Goal: Task Accomplishment & Management: Manage account settings

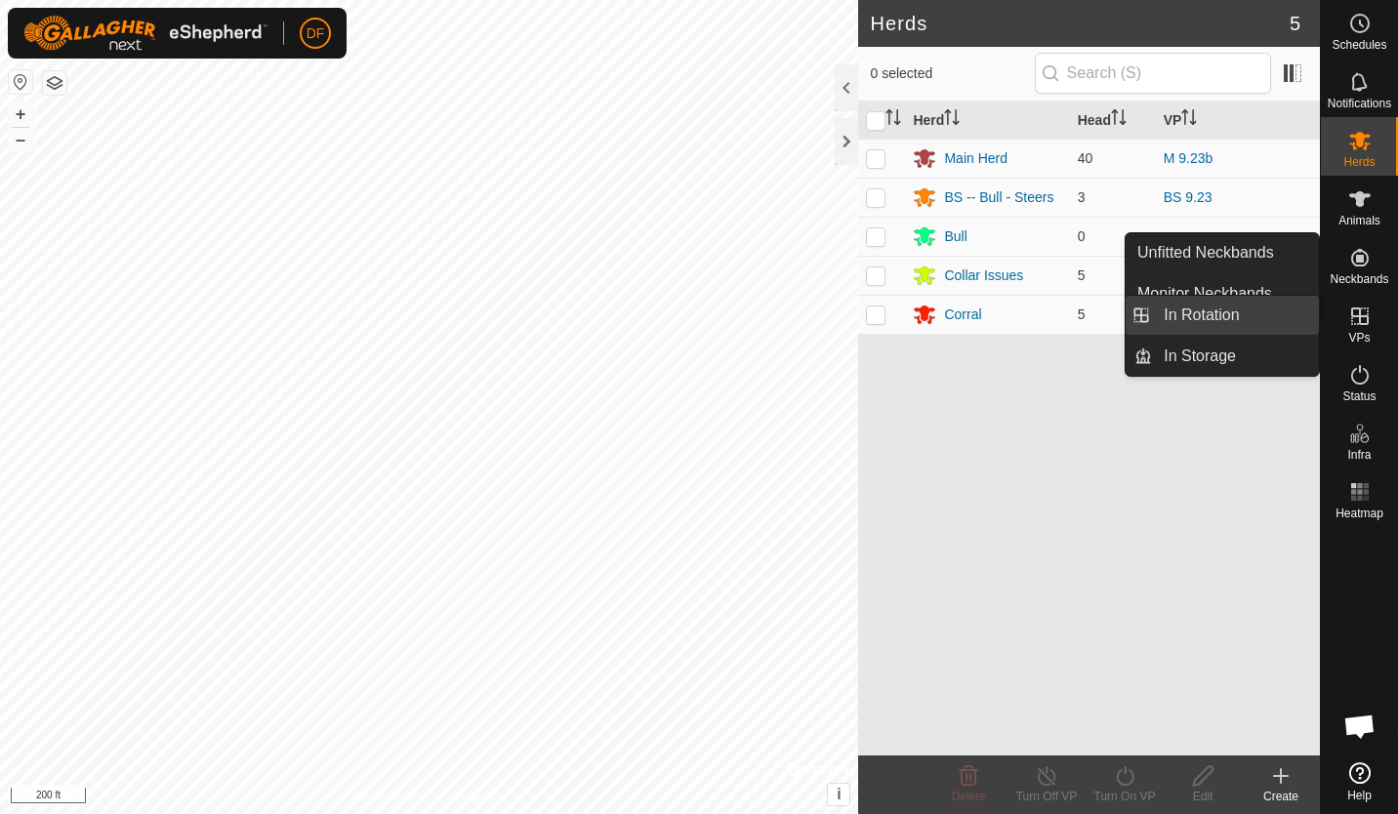
click at [1222, 320] on link "In Rotation" at bounding box center [1235, 315] width 167 height 39
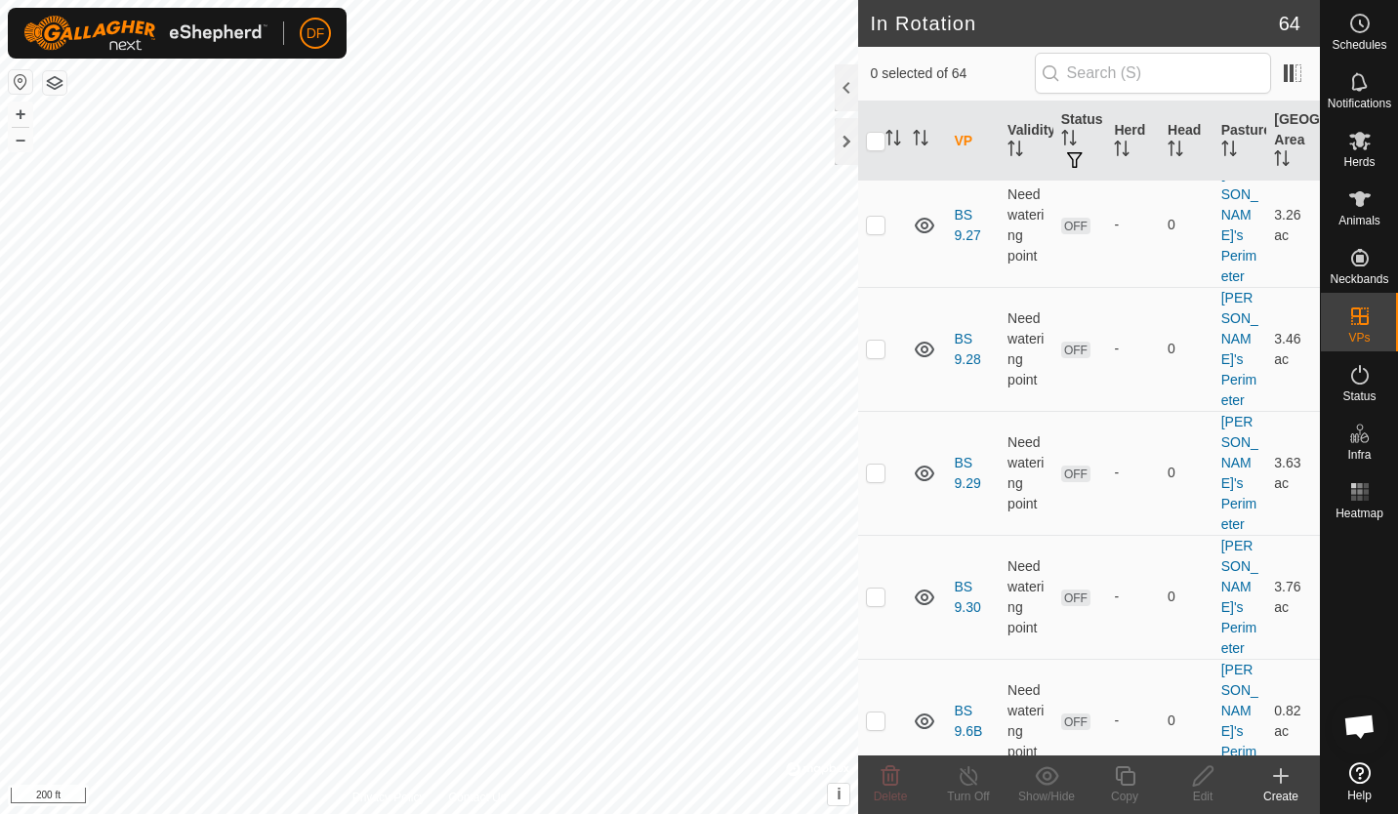
scroll to position [3828, 0]
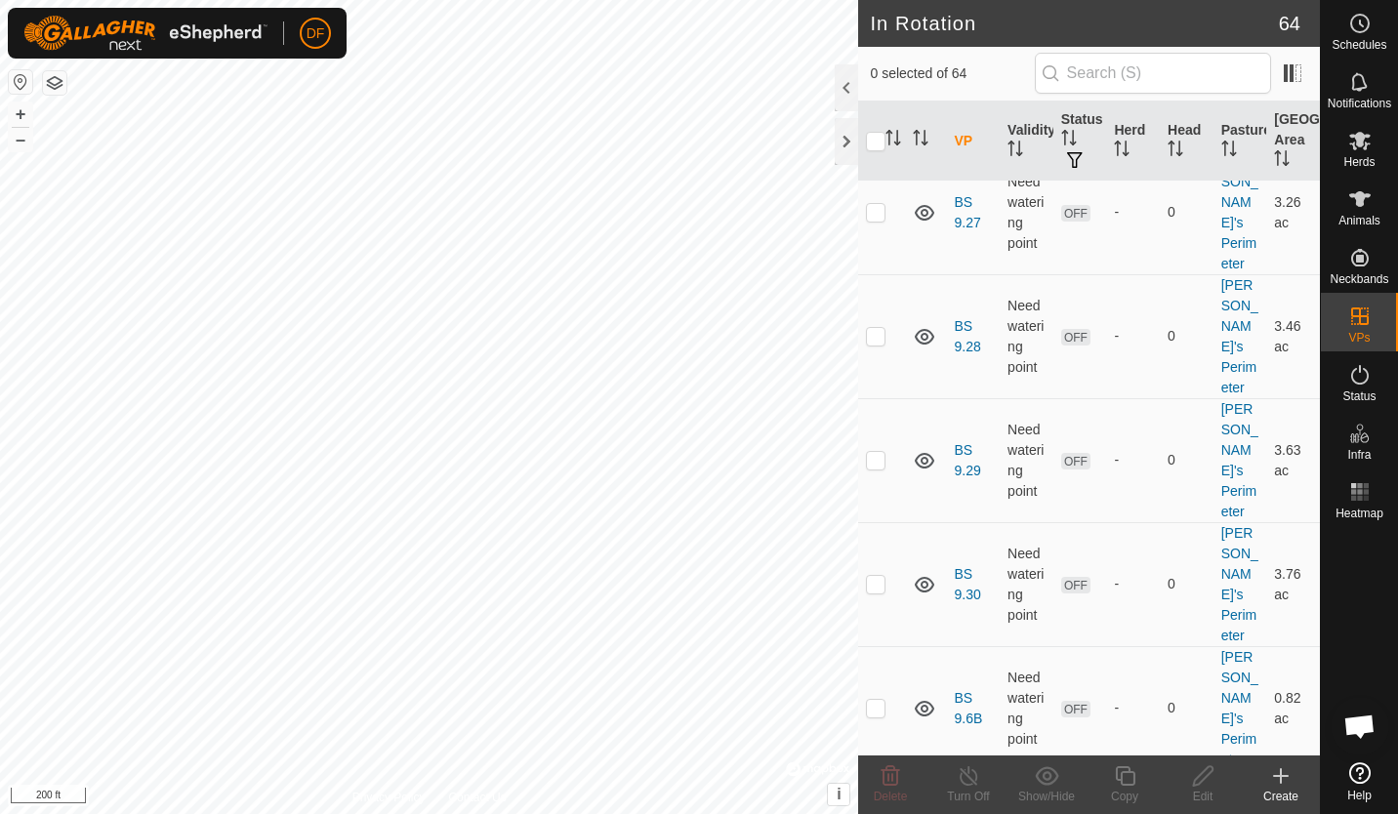
checkbox input "true"
click at [1122, 775] on icon at bounding box center [1125, 775] width 24 height 23
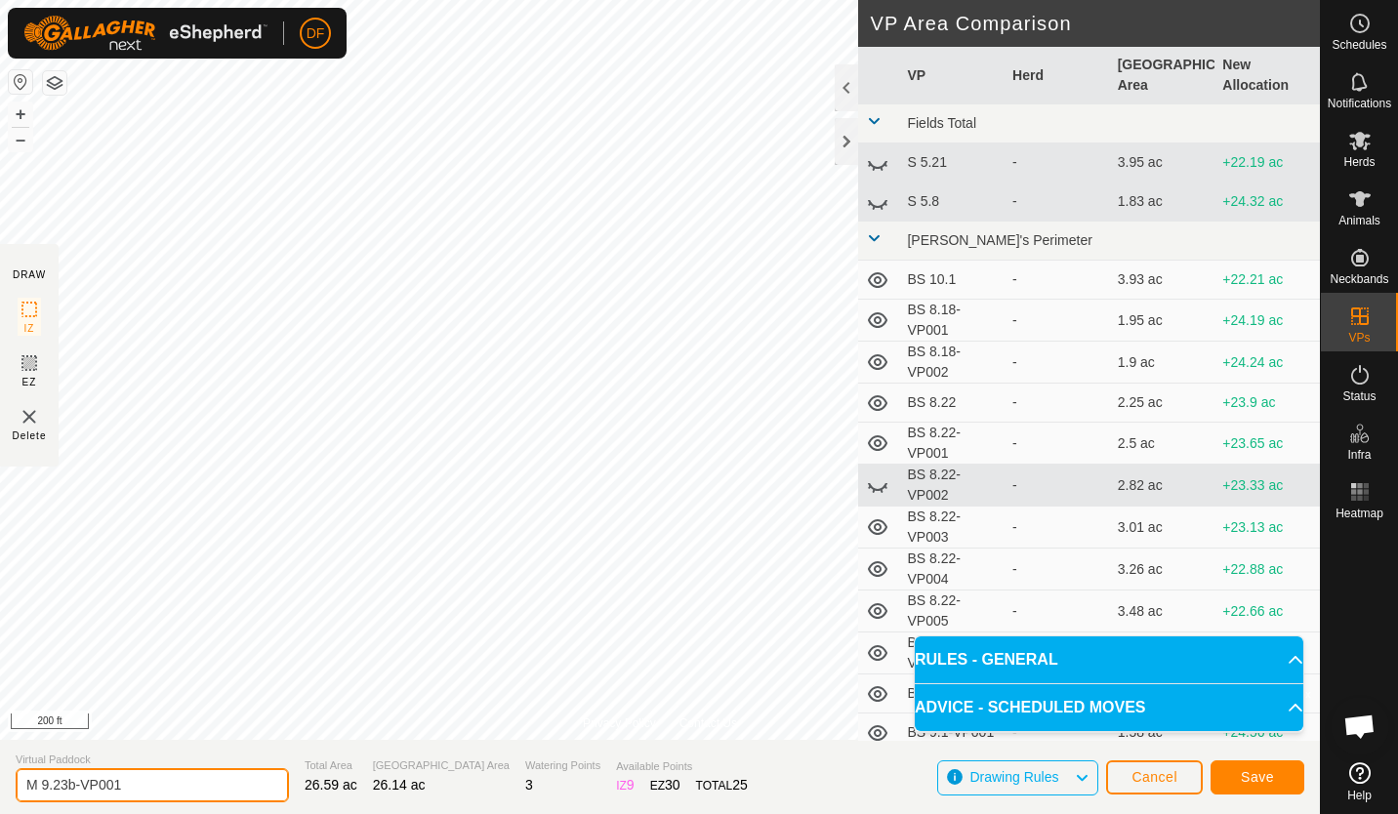
drag, startPoint x: 154, startPoint y: 789, endPoint x: -4, endPoint y: 809, distance: 159.4
click at [0, 809] on html "DF Schedules Notifications Herds Animals Neckbands VPs Status Infra Heatmap Hel…" at bounding box center [699, 407] width 1398 height 814
type input "M - Move 9.24"
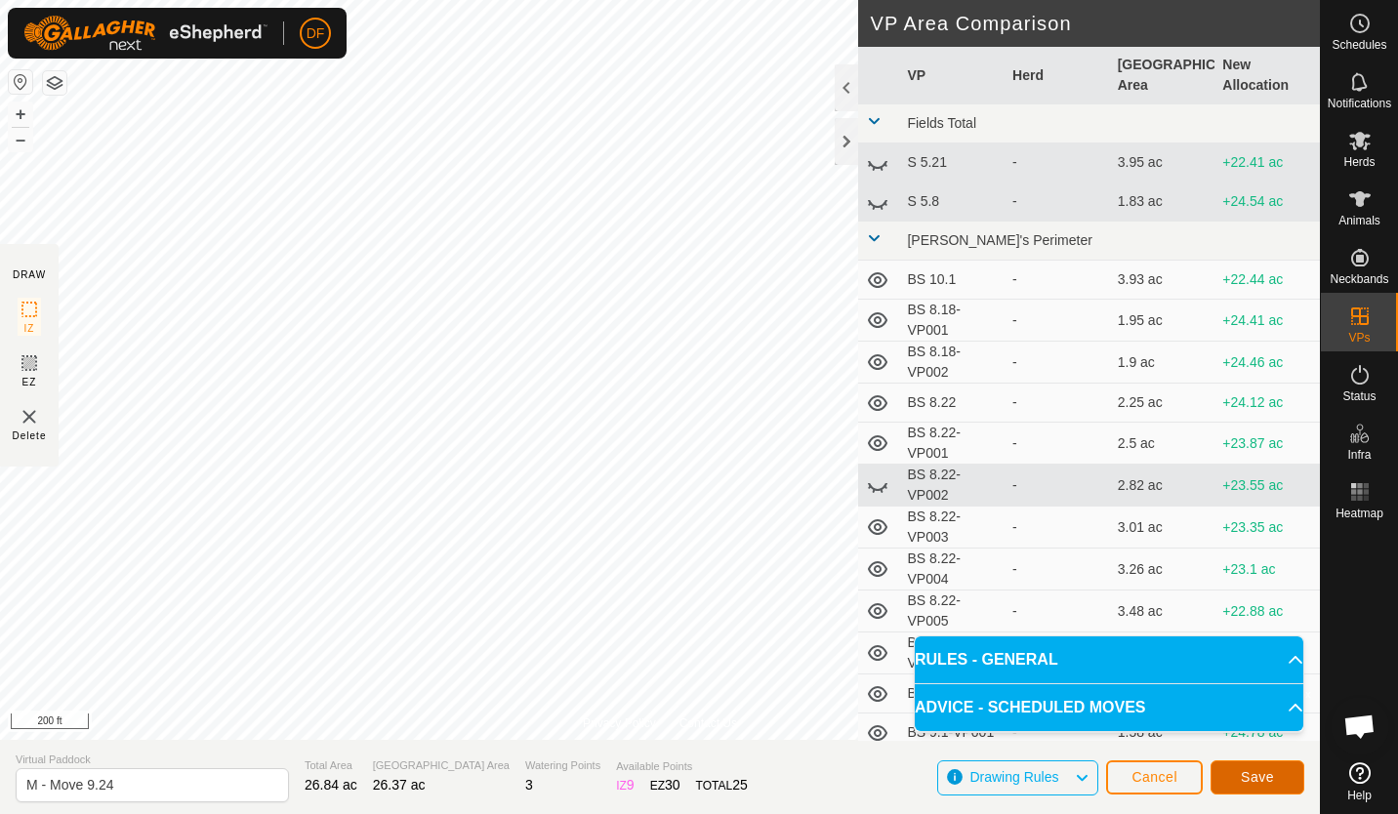
click at [1254, 776] on span "Save" at bounding box center [1256, 777] width 33 height 16
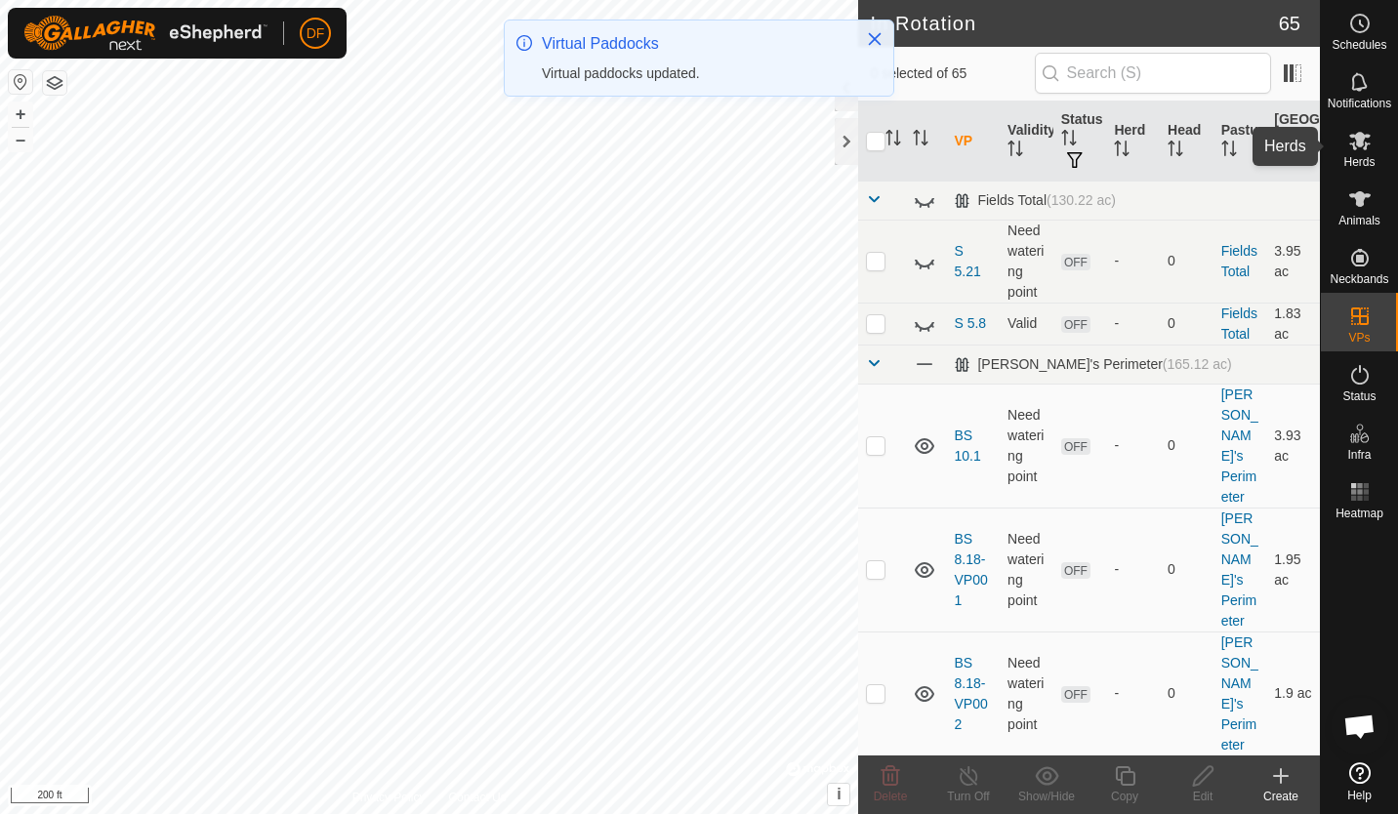
click at [1356, 148] on icon at bounding box center [1359, 140] width 23 height 23
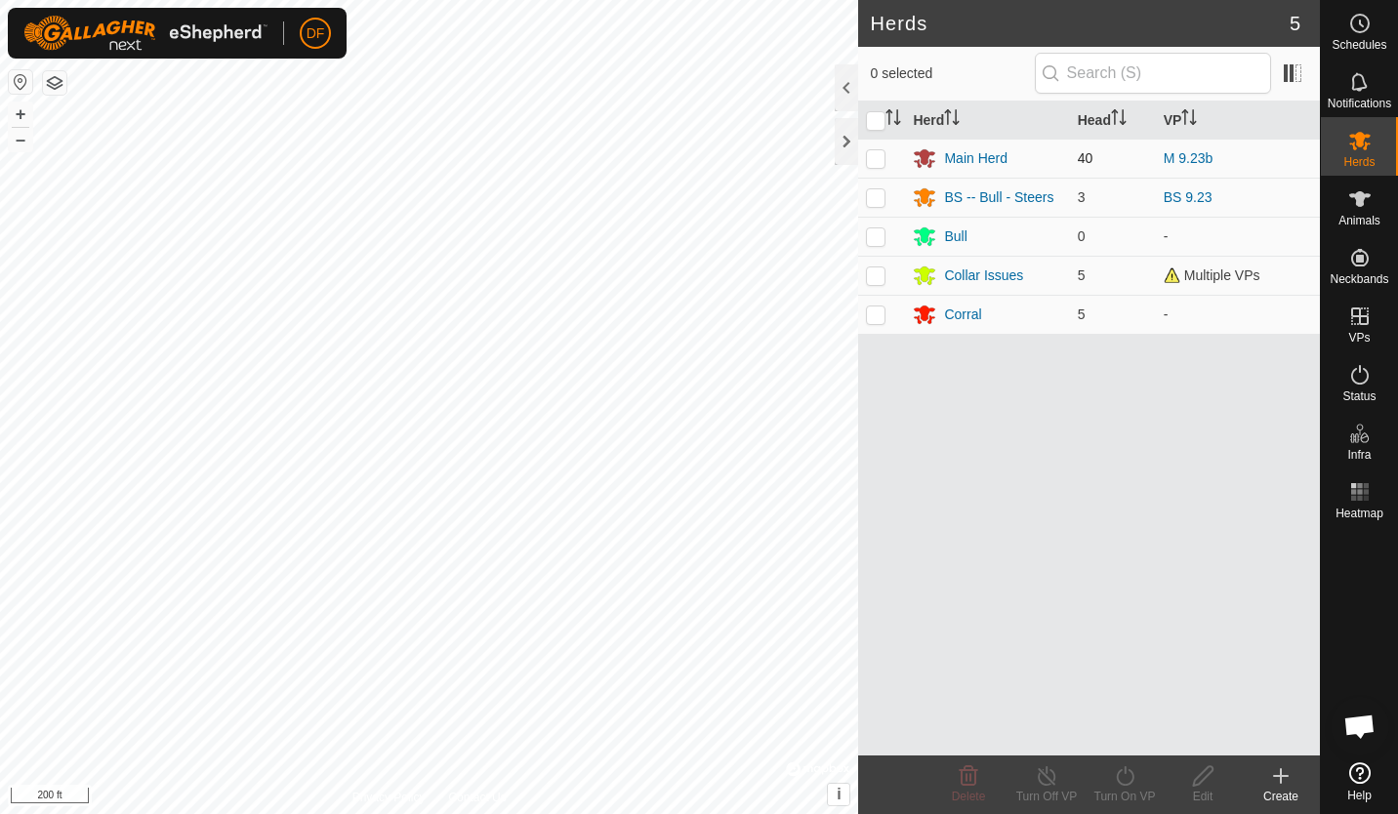
click at [875, 156] on p-checkbox at bounding box center [876, 158] width 20 height 16
checkbox input "true"
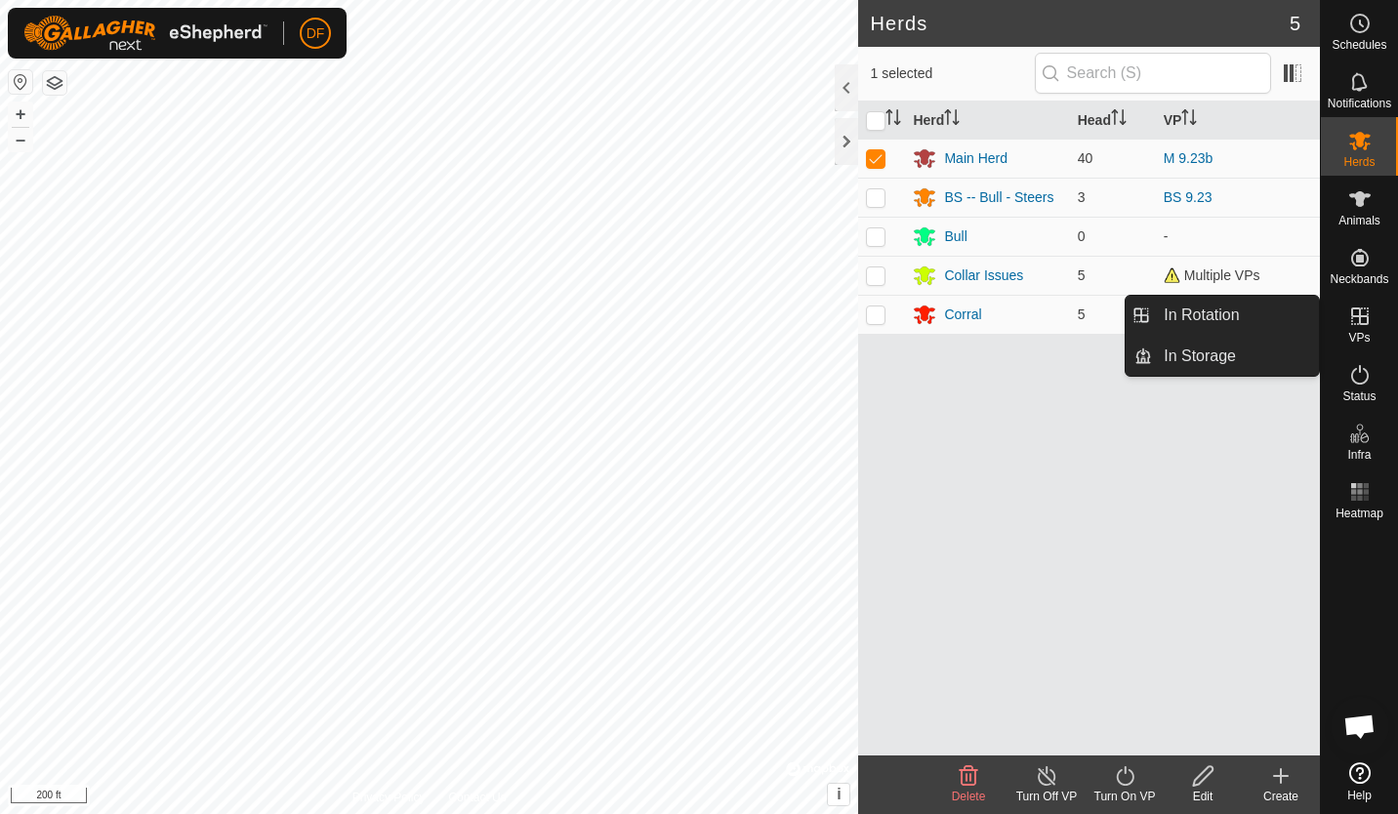
click at [1358, 317] on icon at bounding box center [1360, 316] width 18 height 18
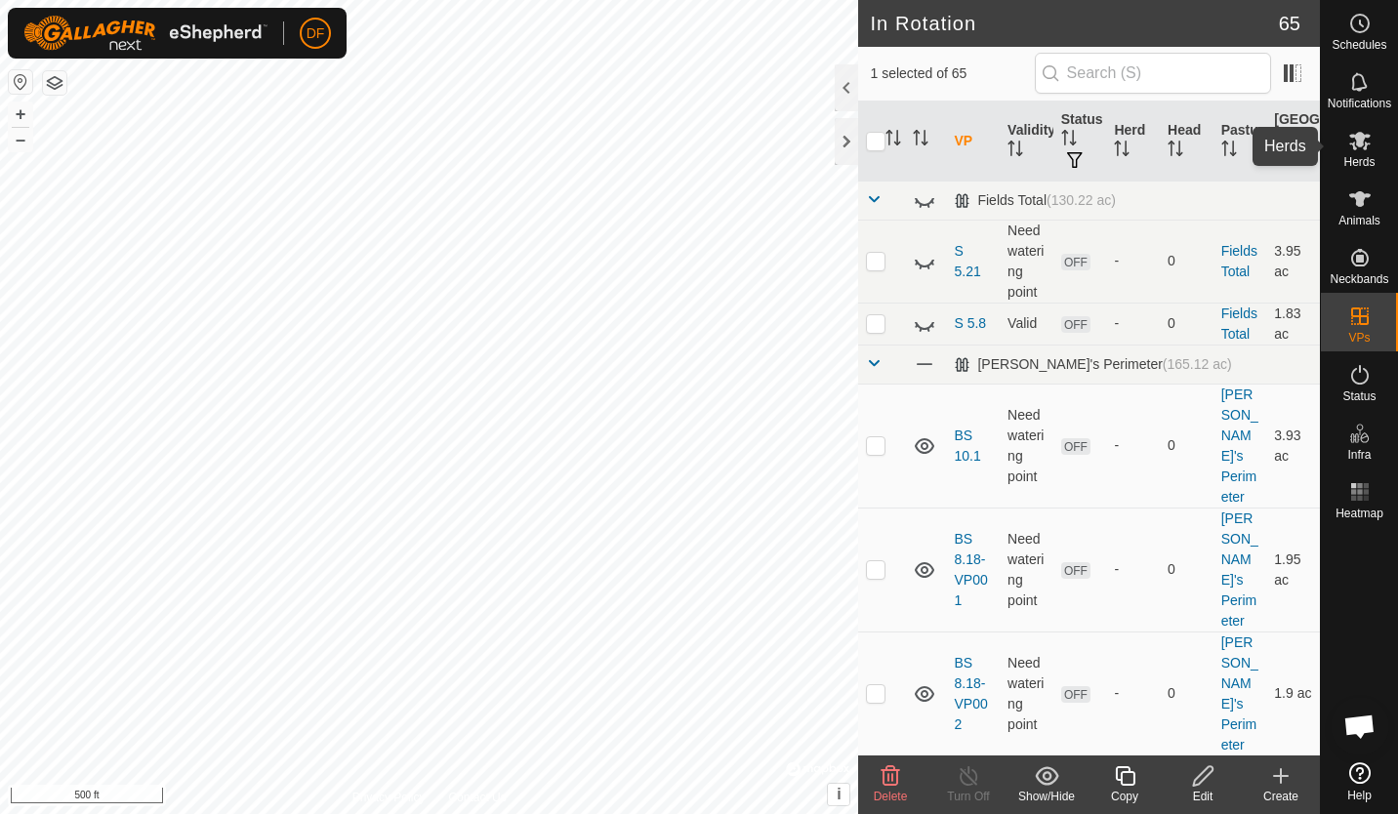
click at [1354, 153] on es-mob-svg-icon at bounding box center [1359, 140] width 35 height 31
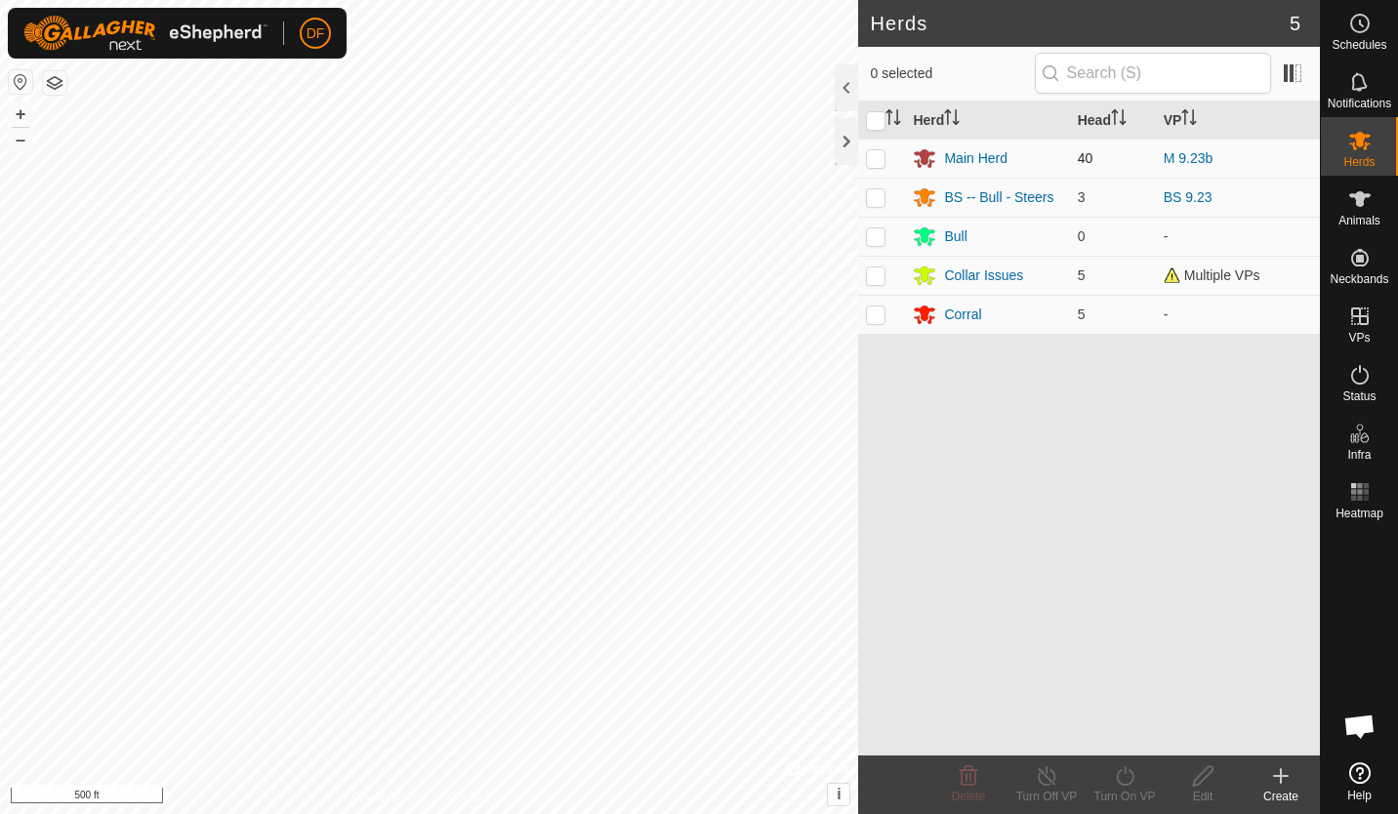
click at [879, 156] on p-checkbox at bounding box center [876, 158] width 20 height 16
checkbox input "true"
click at [1125, 779] on icon at bounding box center [1125, 775] width 24 height 23
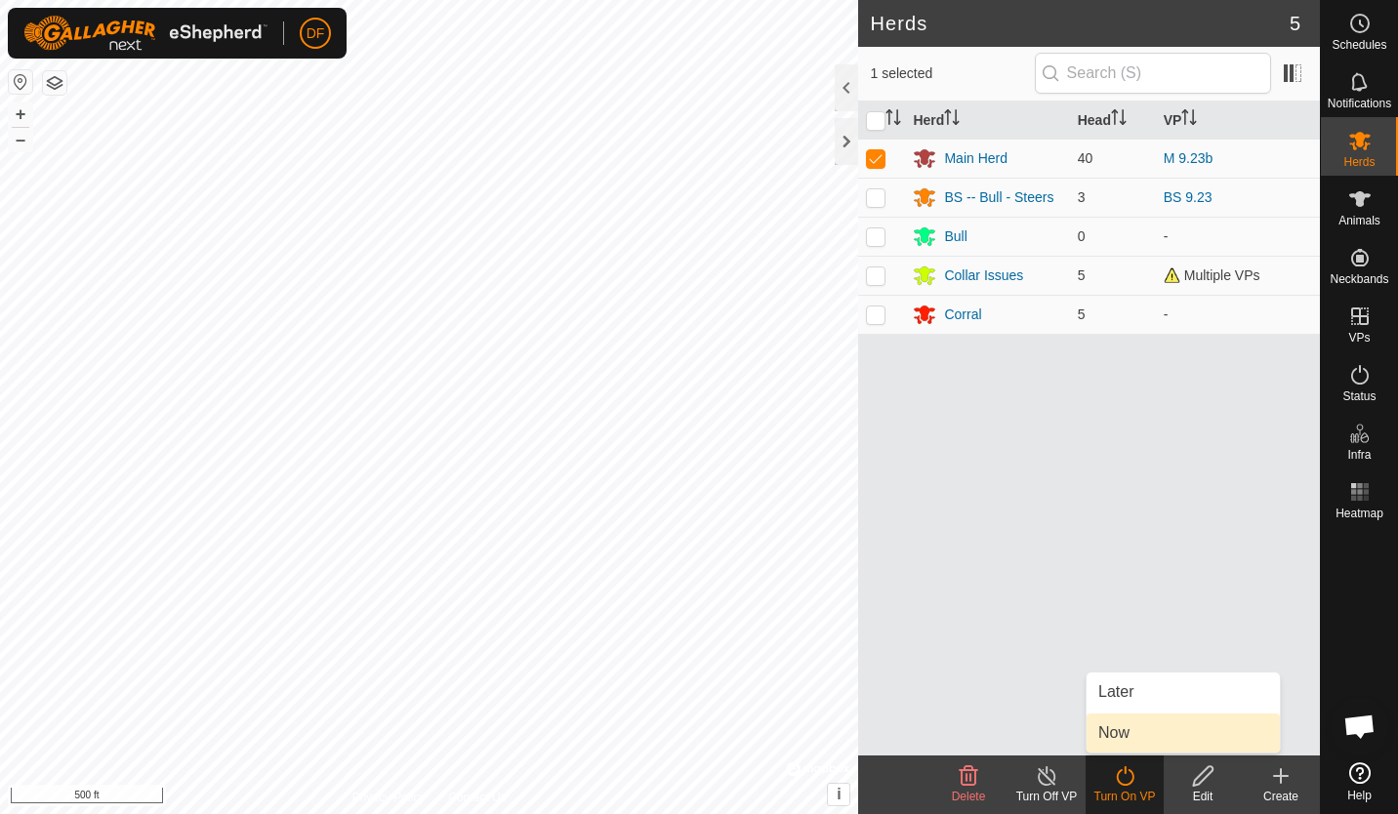
click at [1120, 740] on link "Now" at bounding box center [1182, 732] width 193 height 39
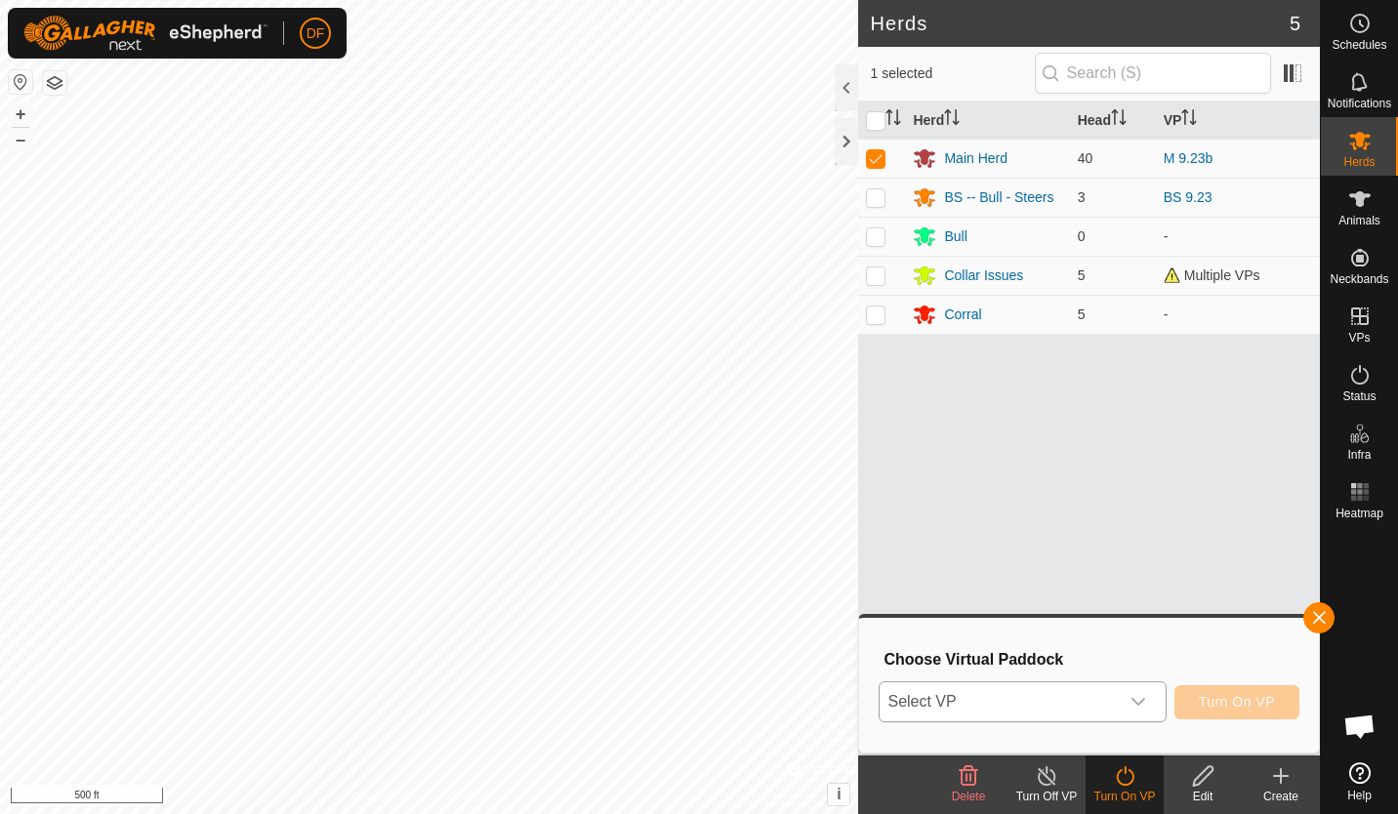
click at [1137, 693] on div "dropdown trigger" at bounding box center [1137, 701] width 39 height 39
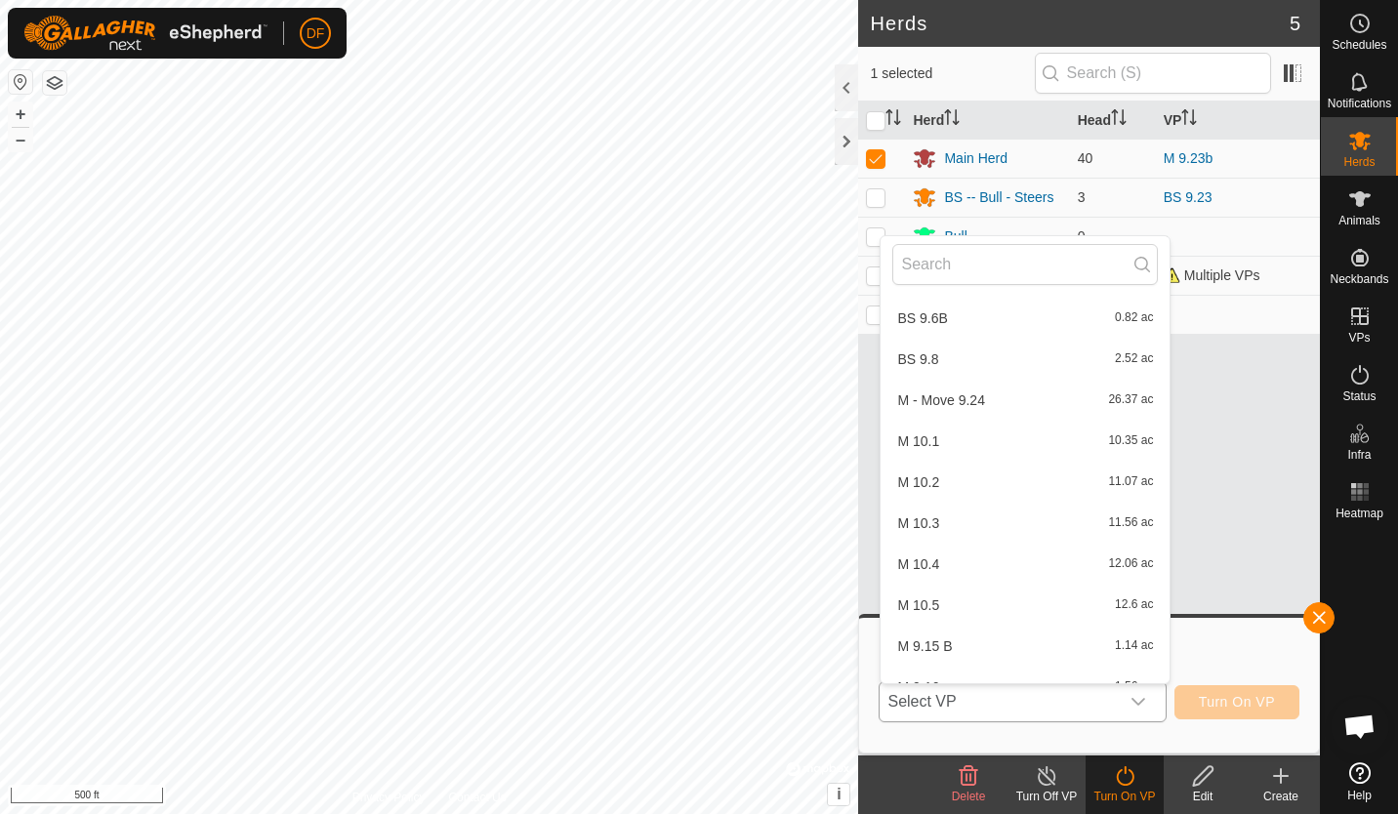
scroll to position [1479, 0]
click at [984, 437] on li "M - Move 9.24 26.37 ac" at bounding box center [1024, 439] width 289 height 39
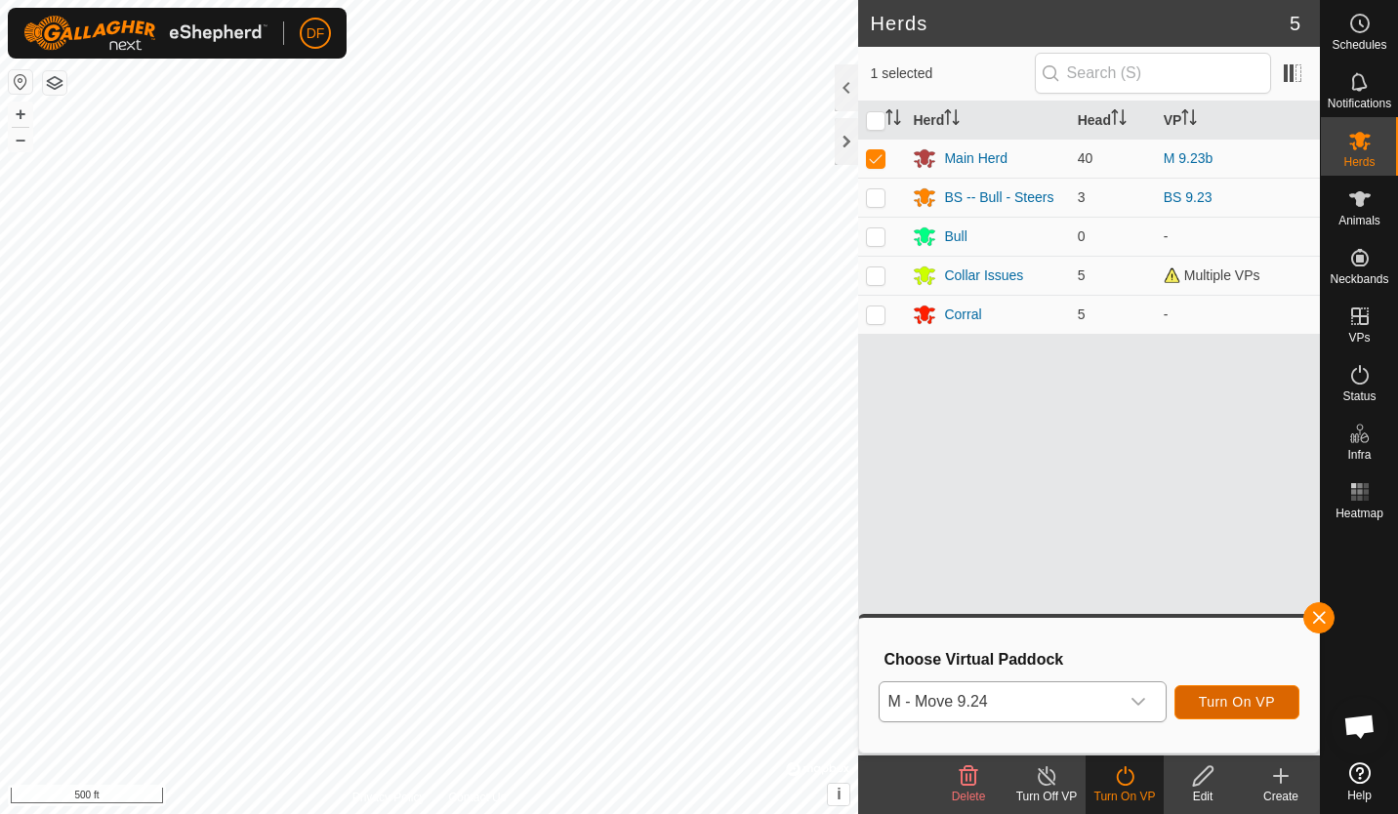
click at [1237, 702] on span "Turn On VP" at bounding box center [1236, 702] width 76 height 16
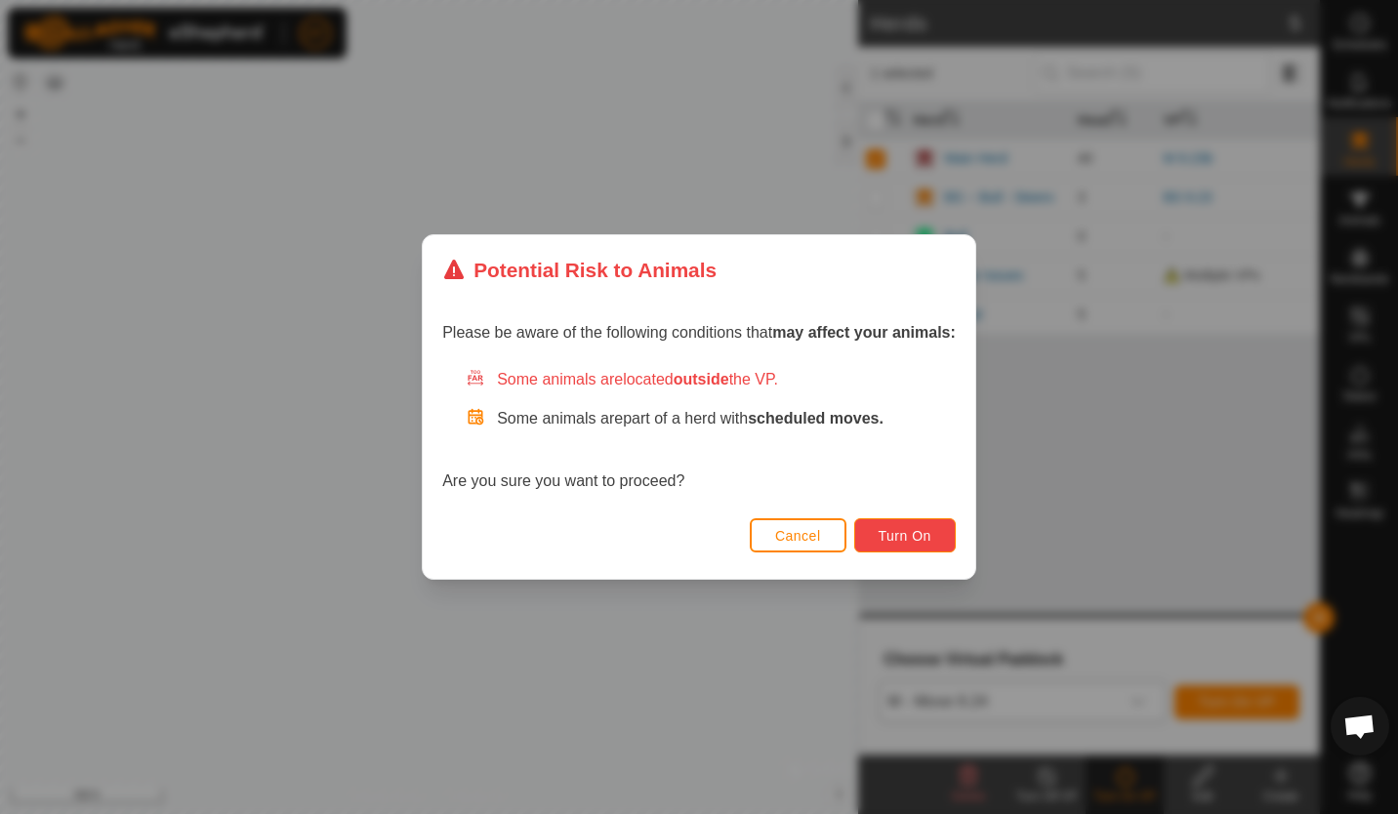
click at [902, 539] on span "Turn On" at bounding box center [904, 536] width 53 height 16
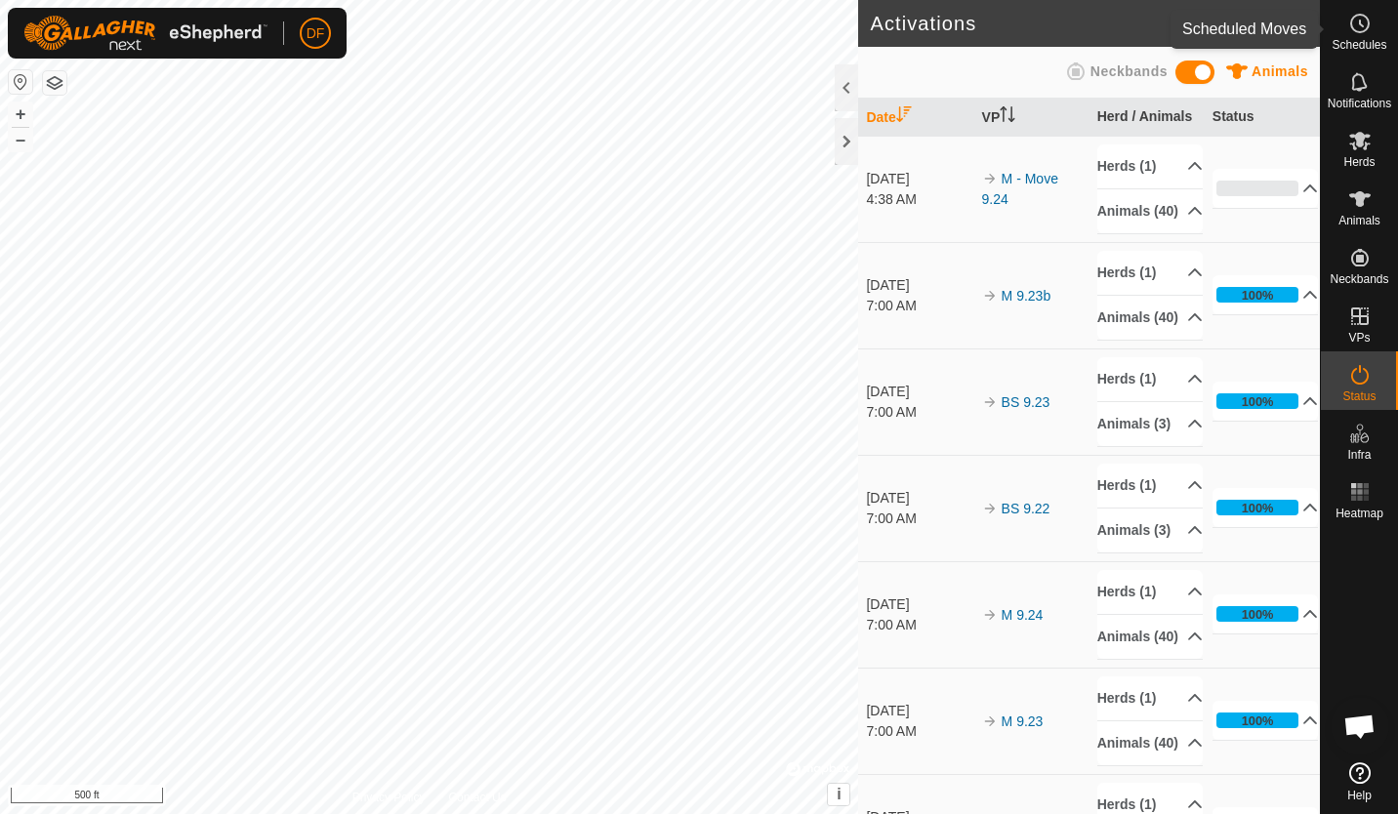
click at [1351, 23] on circle at bounding box center [1360, 24] width 18 height 18
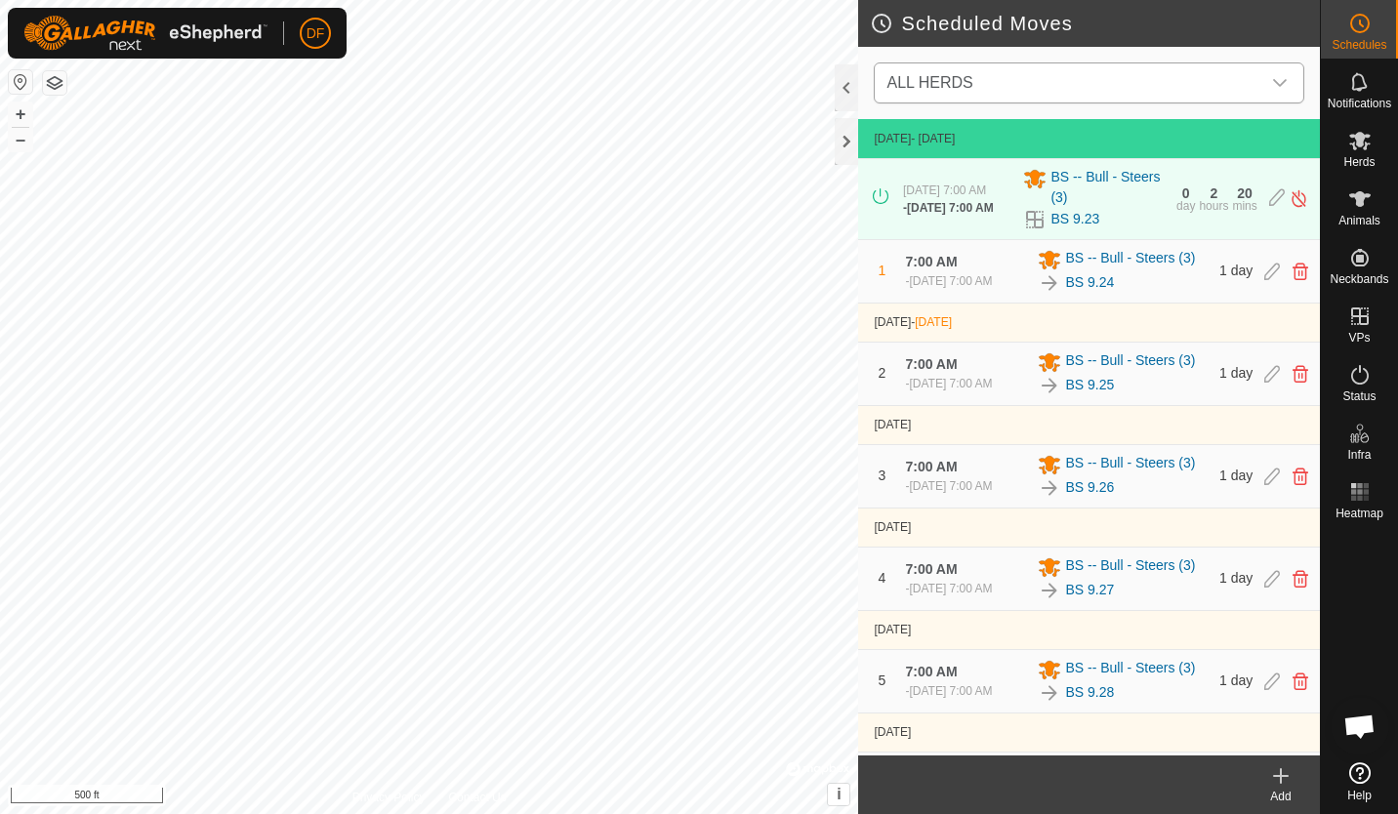
click at [1283, 75] on icon "dropdown trigger" at bounding box center [1280, 83] width 16 height 16
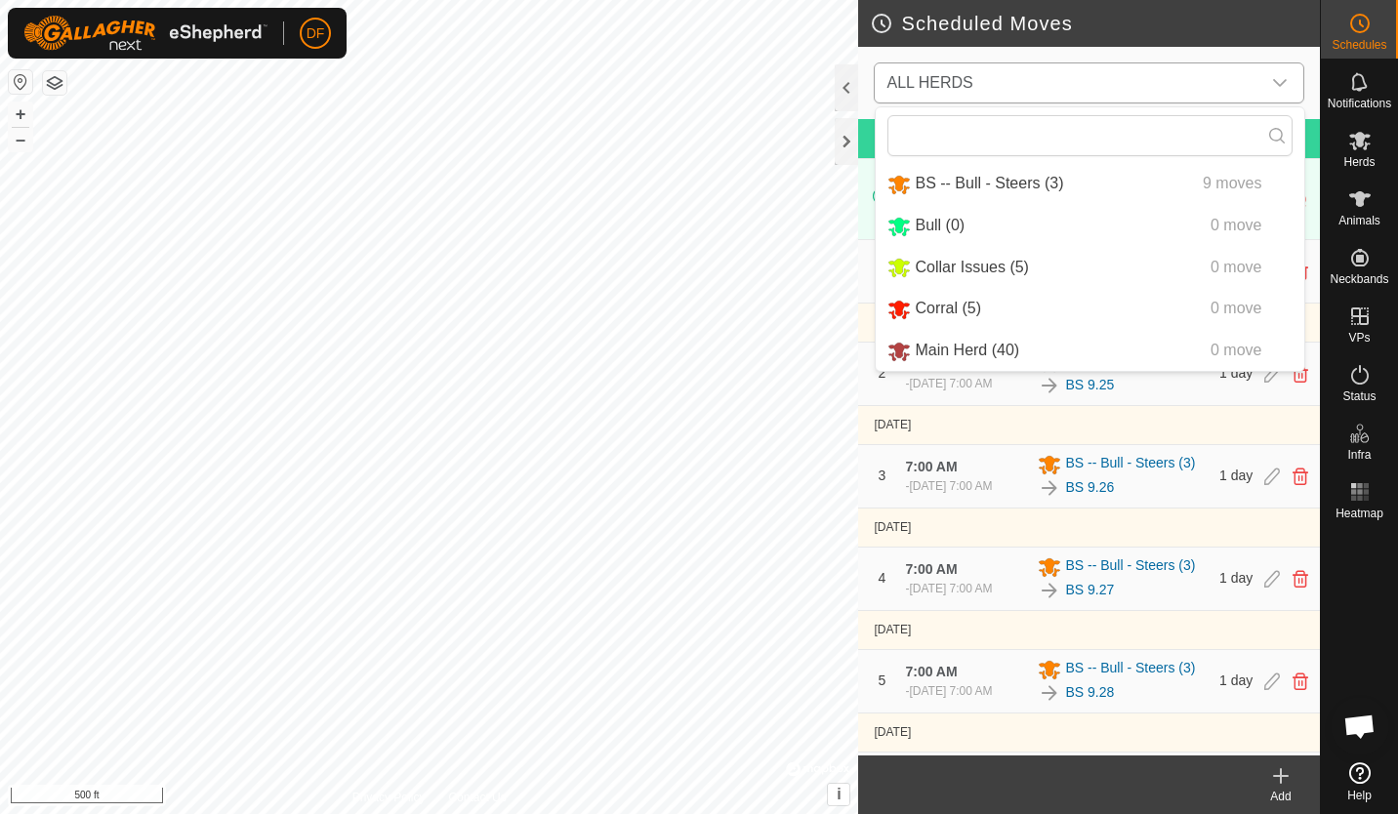
click at [948, 349] on li "Main Herd (40) 0 move" at bounding box center [1089, 351] width 428 height 40
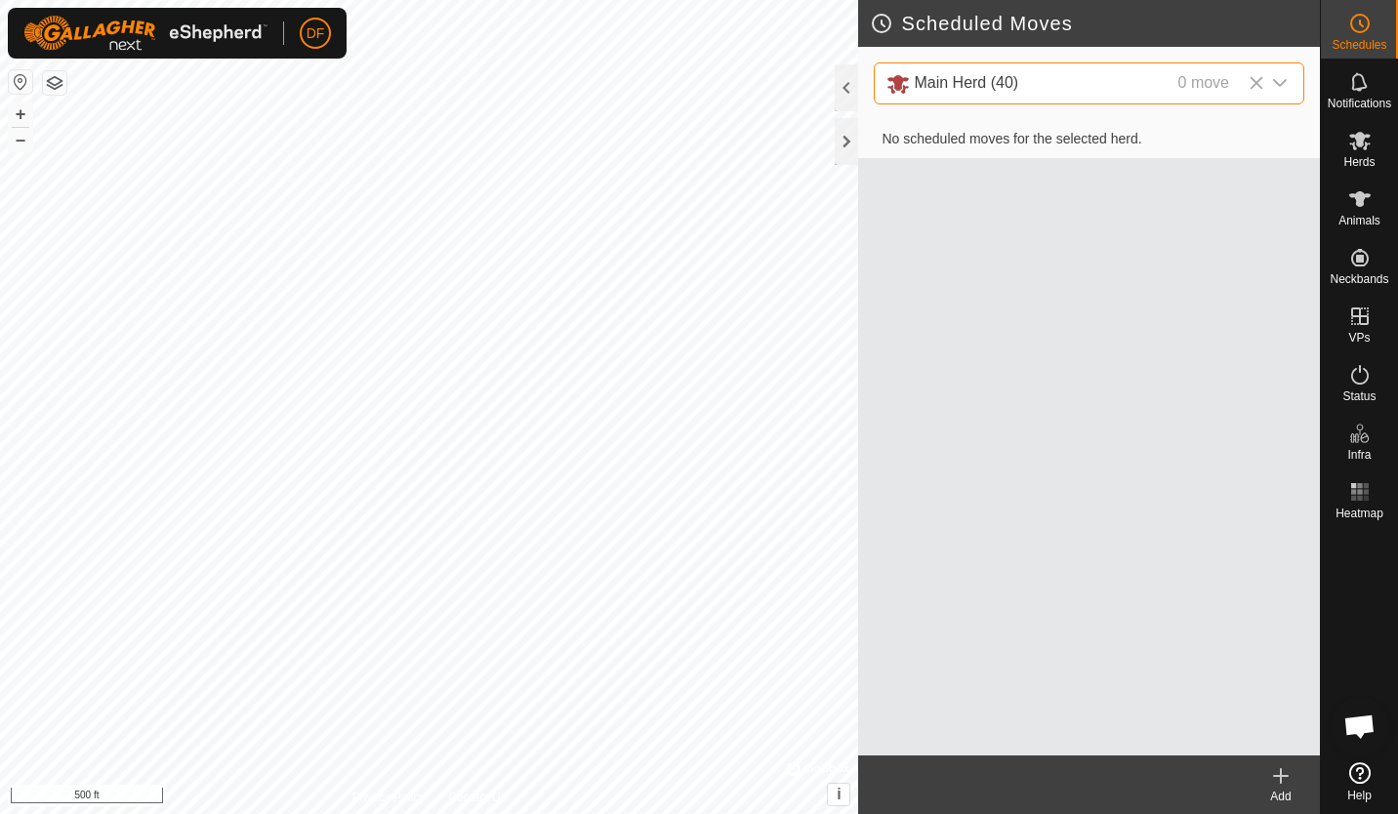
click at [1276, 82] on icon "dropdown trigger" at bounding box center [1280, 83] width 14 height 8
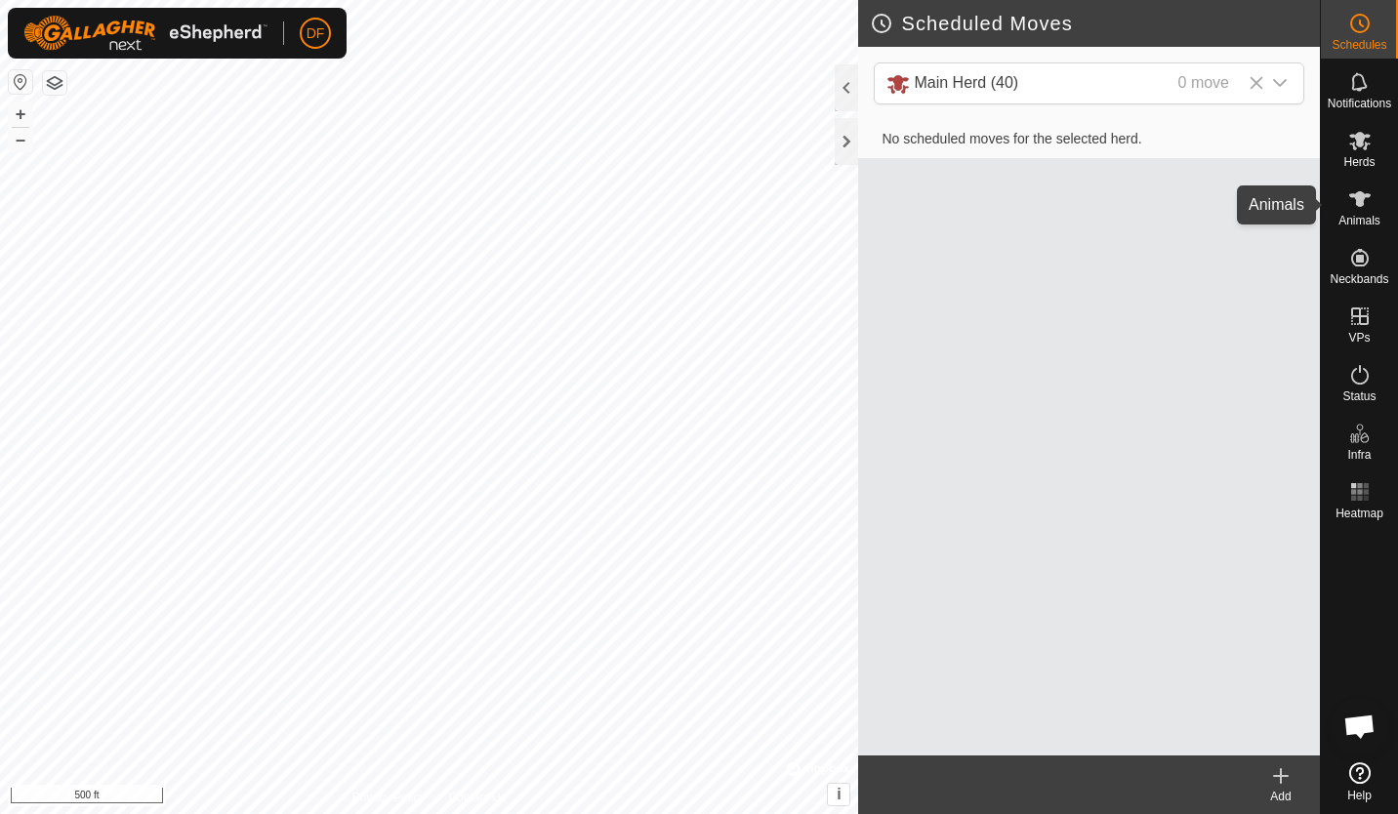
click at [1359, 189] on icon at bounding box center [1359, 198] width 23 height 23
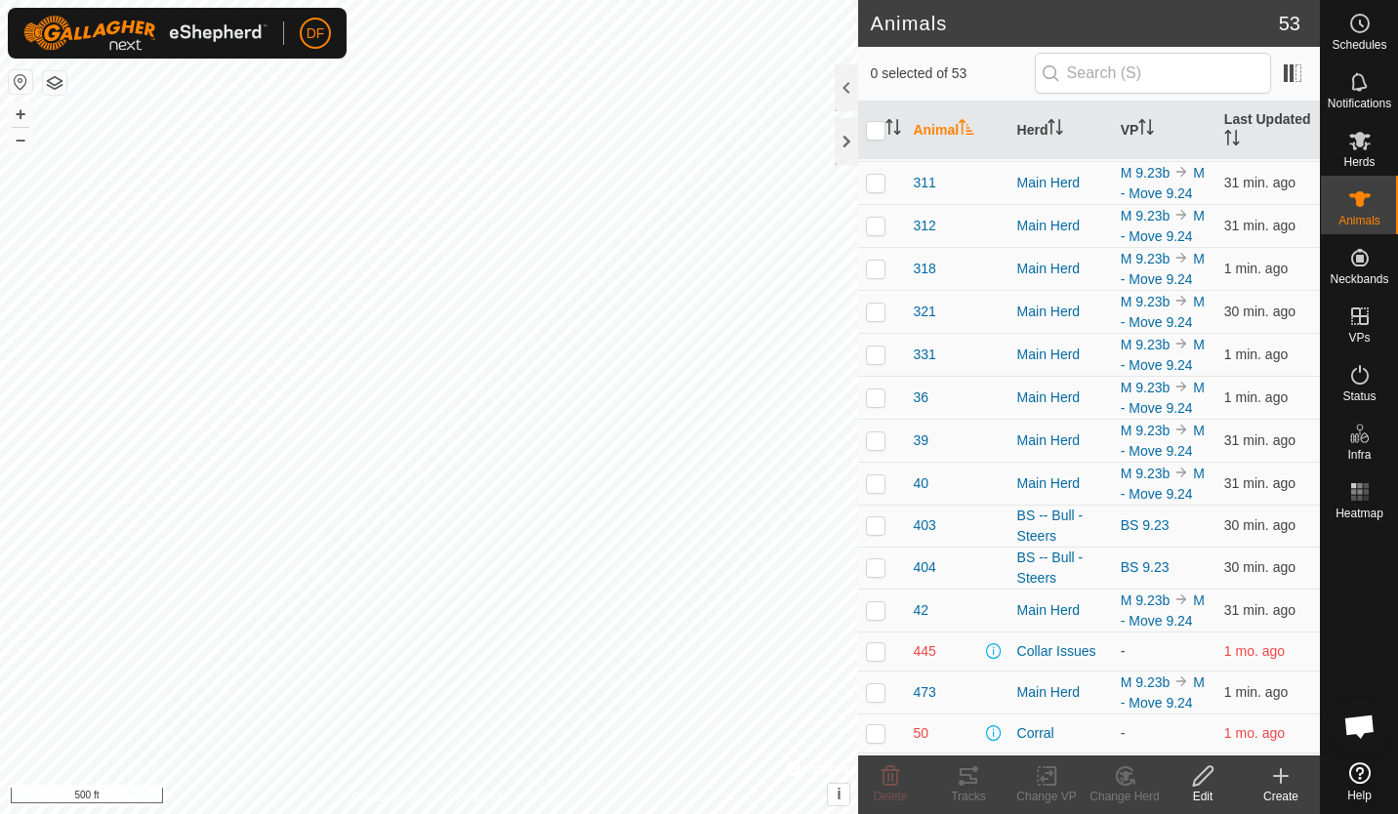
scroll to position [516, 0]
click at [872, 316] on p-checkbox at bounding box center [876, 309] width 20 height 16
checkbox input "true"
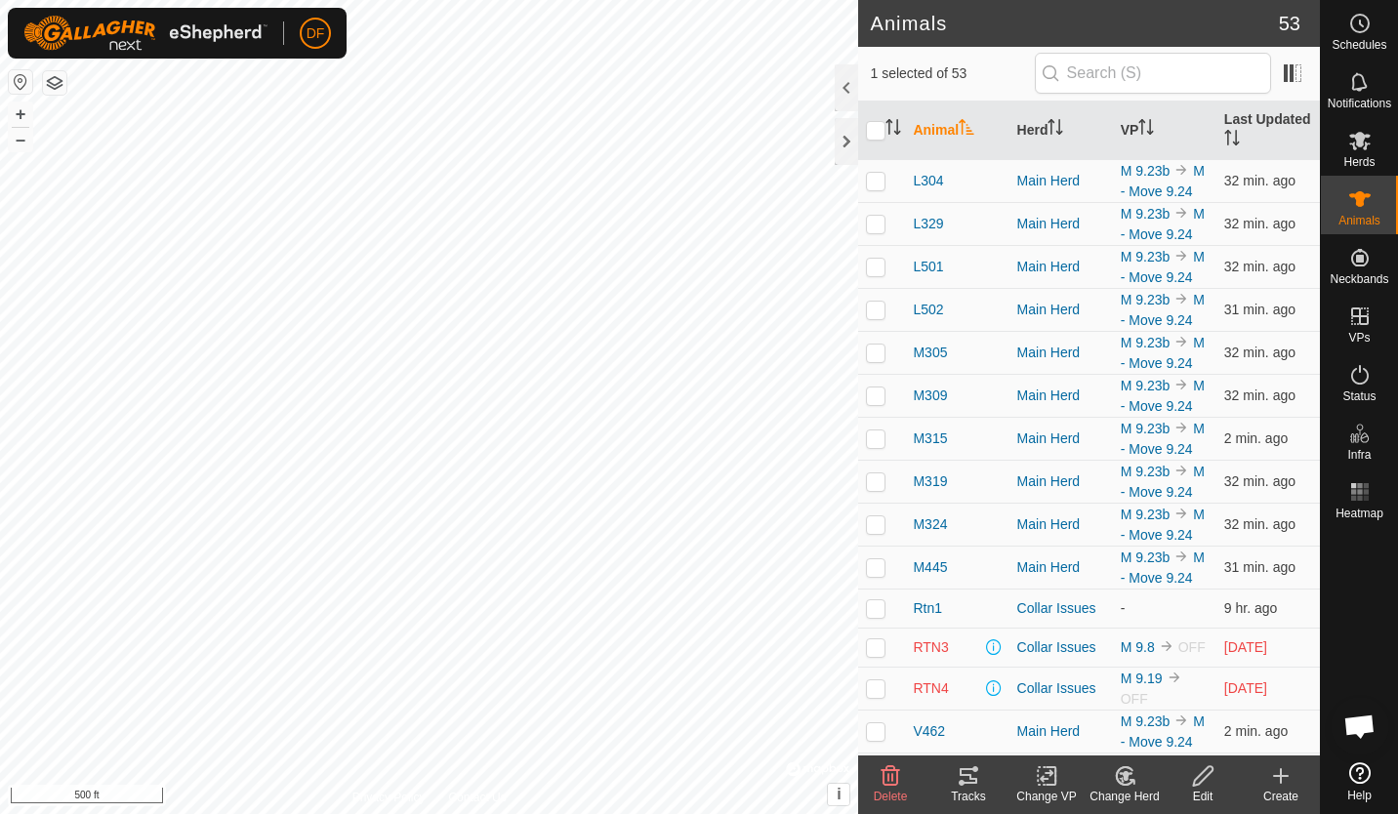
scroll to position [1461, 0]
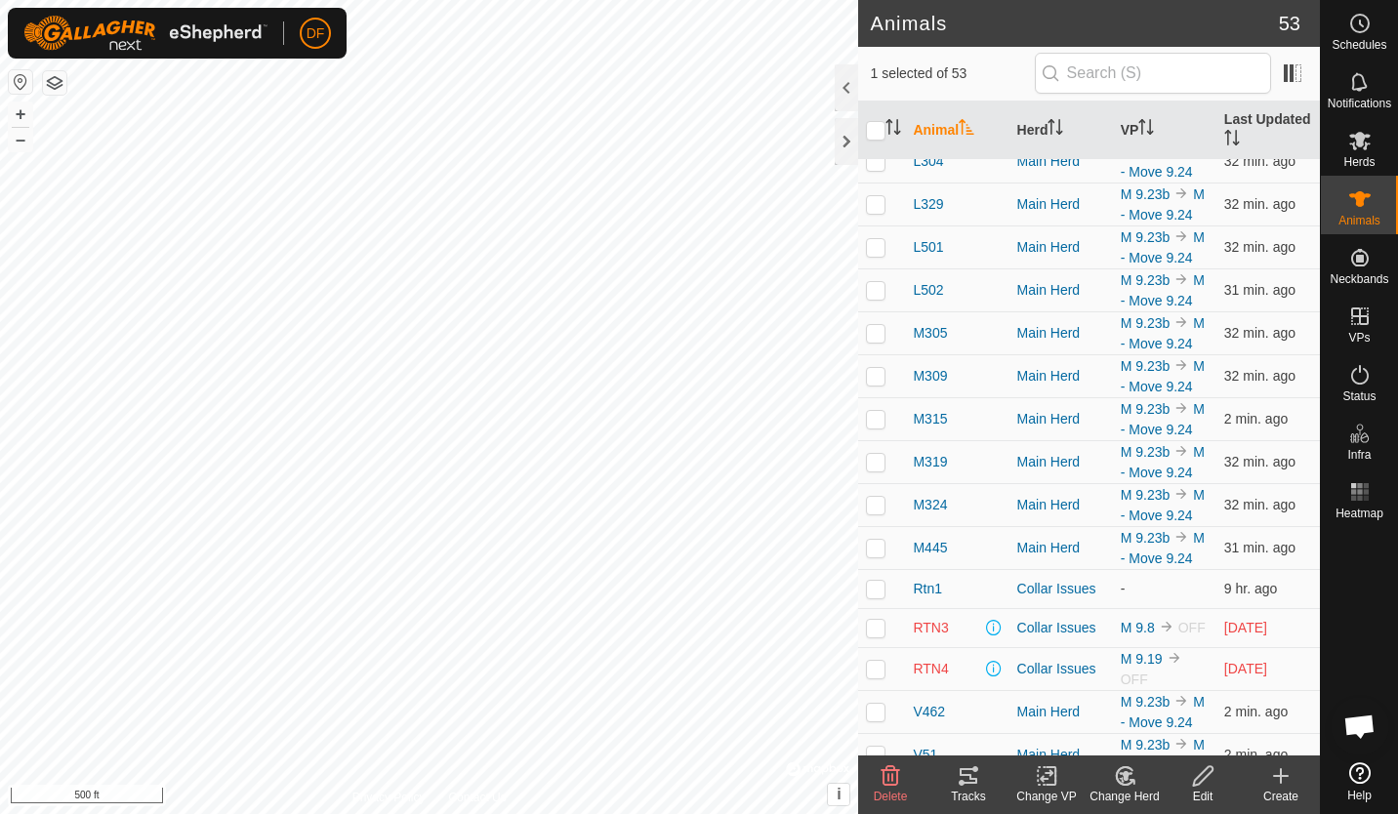
click at [875, 40] on p-checkbox at bounding box center [876, 32] width 20 height 16
checkbox input "false"
click at [1200, 780] on icon at bounding box center [1203, 776] width 20 height 20
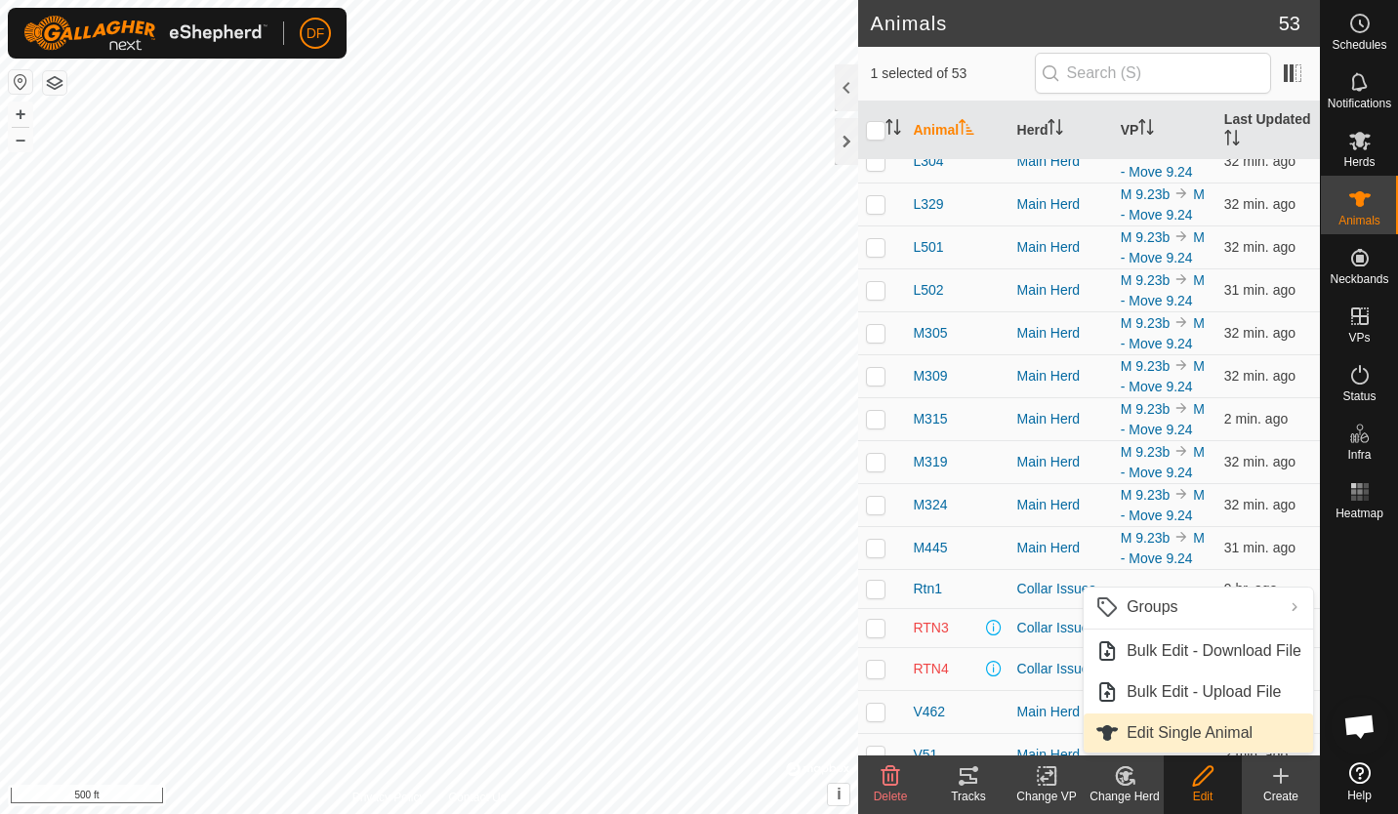
click at [1188, 727] on link "Edit Single Animal" at bounding box center [1197, 732] width 229 height 39
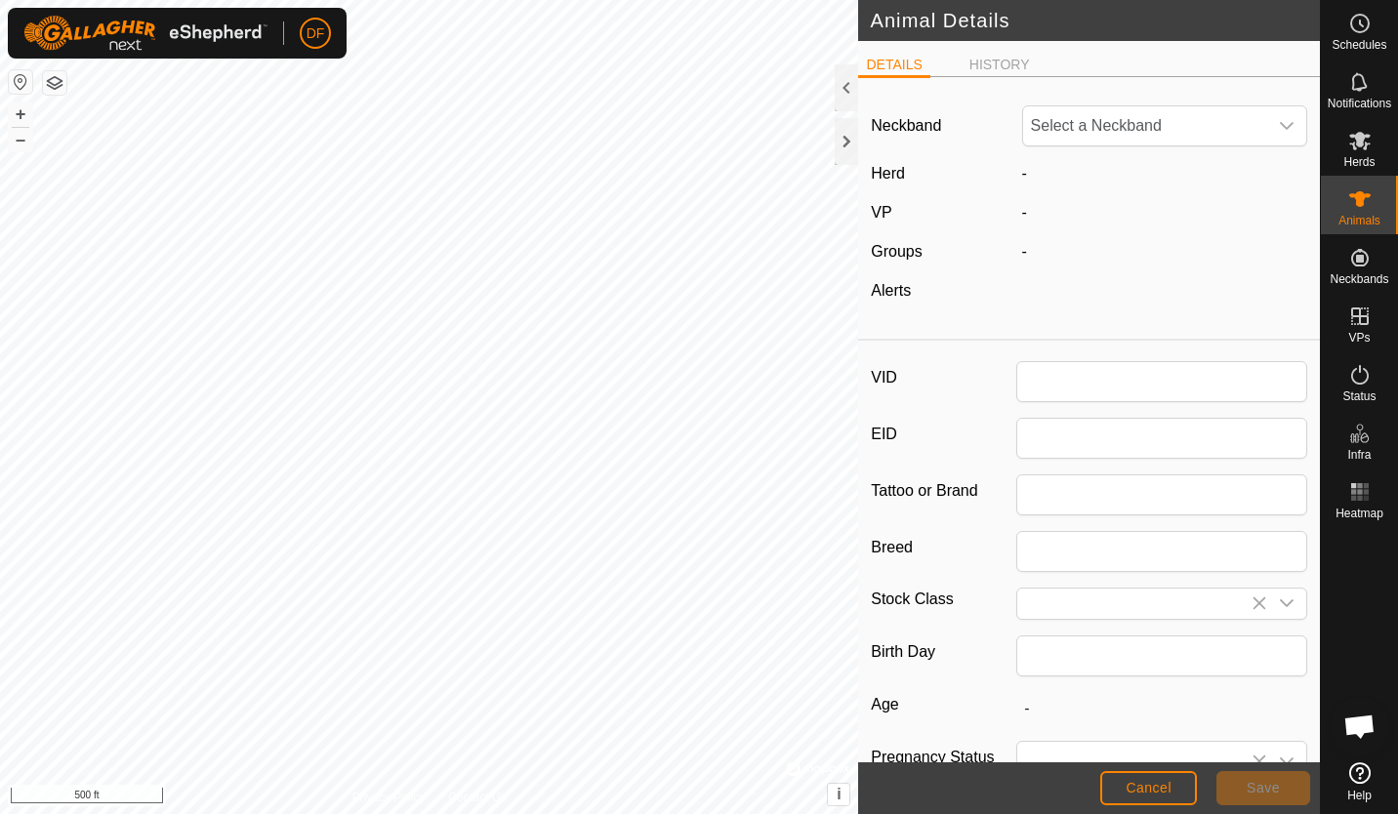
type input "321"
type input "South Poll"
type input "Steer"
type input "03/2023"
type input "2 years 6 months"
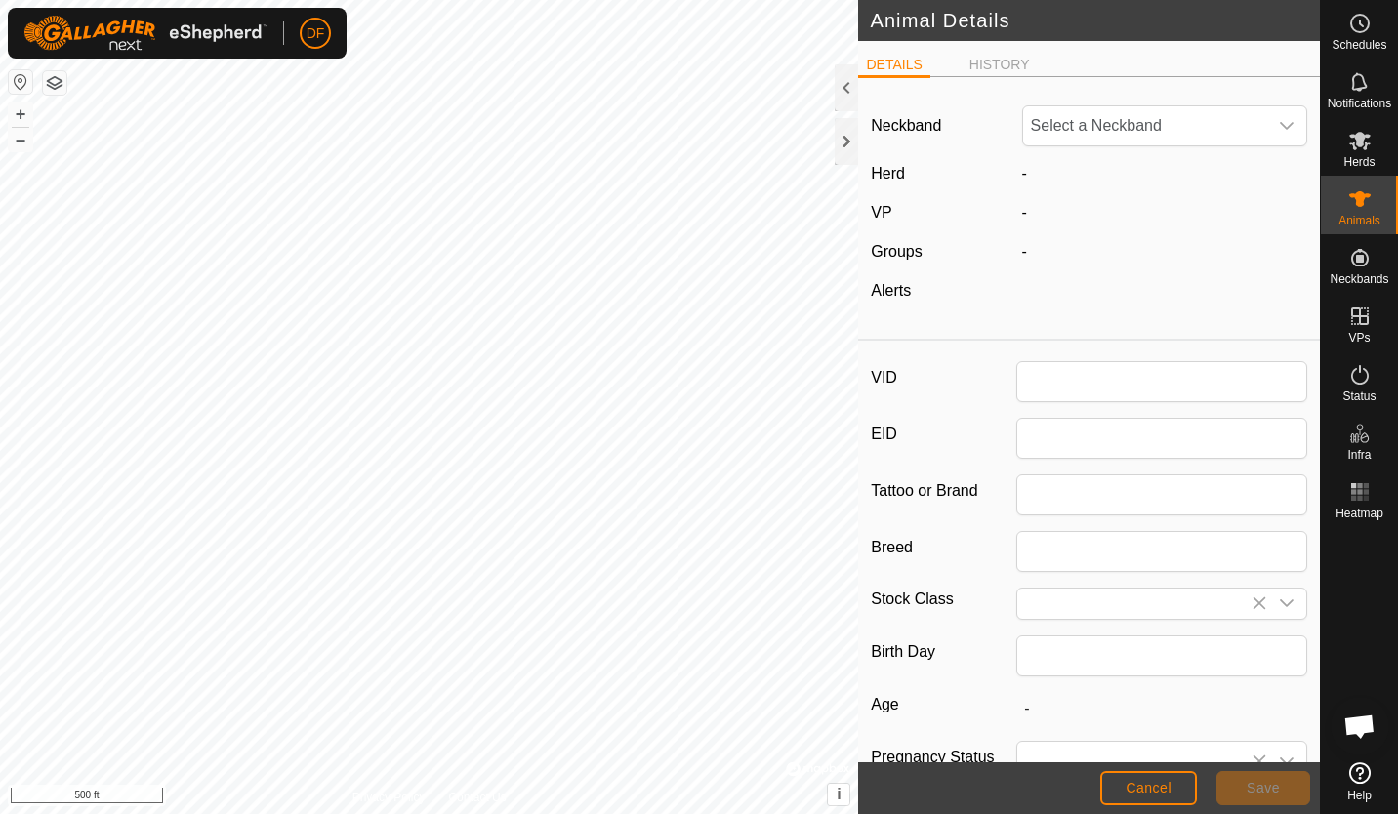
type input "0"
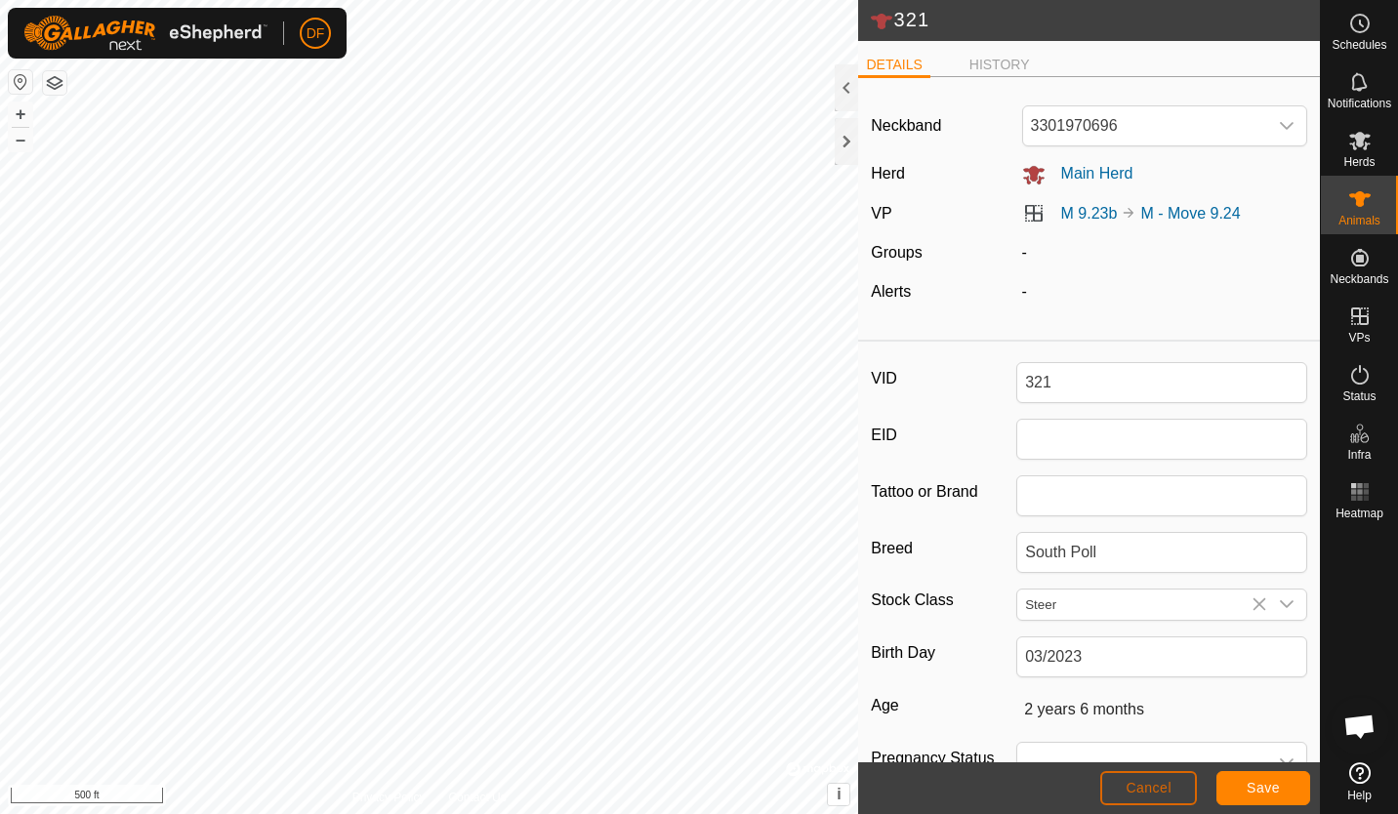
click at [1151, 789] on span "Cancel" at bounding box center [1148, 788] width 46 height 16
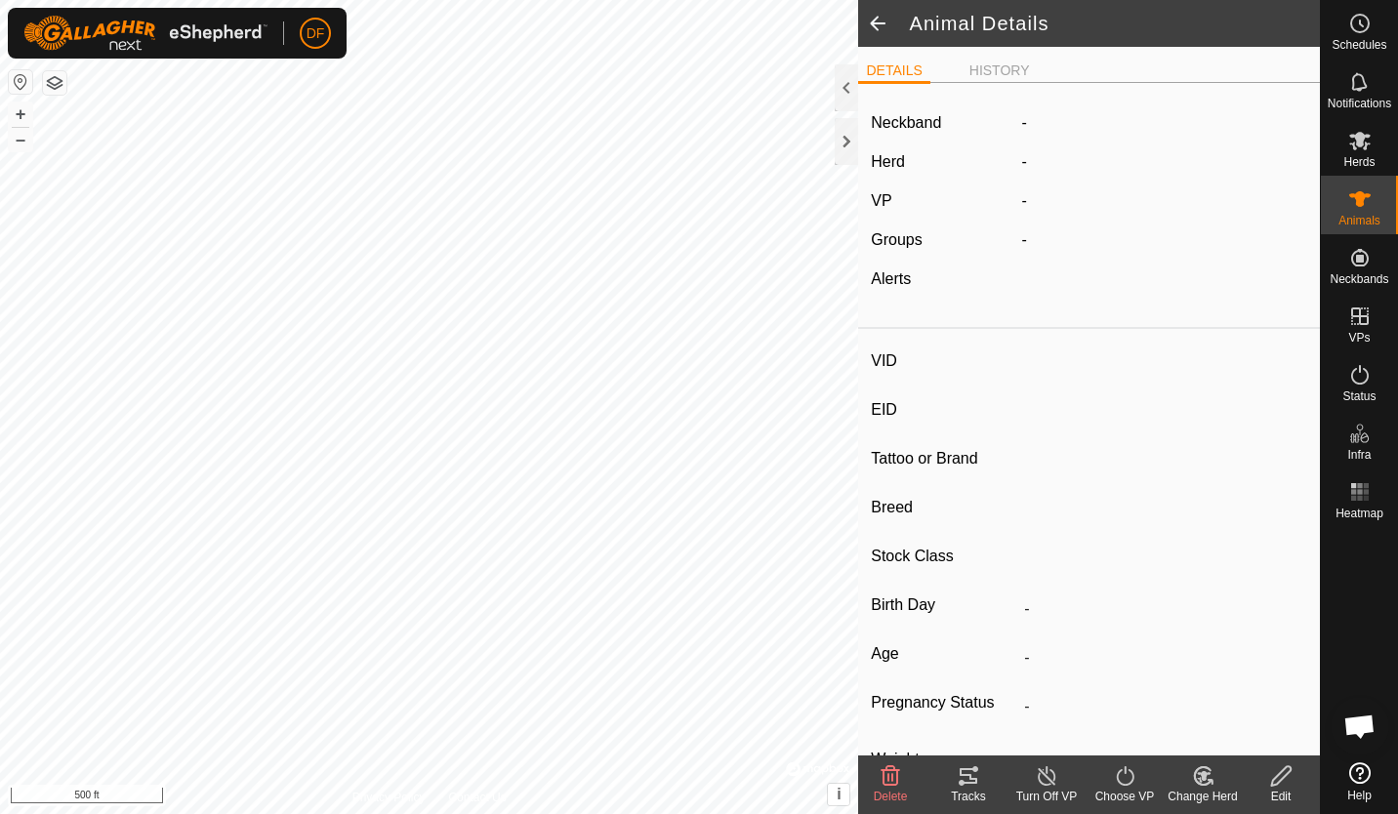
type input "321"
type input "-"
type input "South Poll"
type input "Steer"
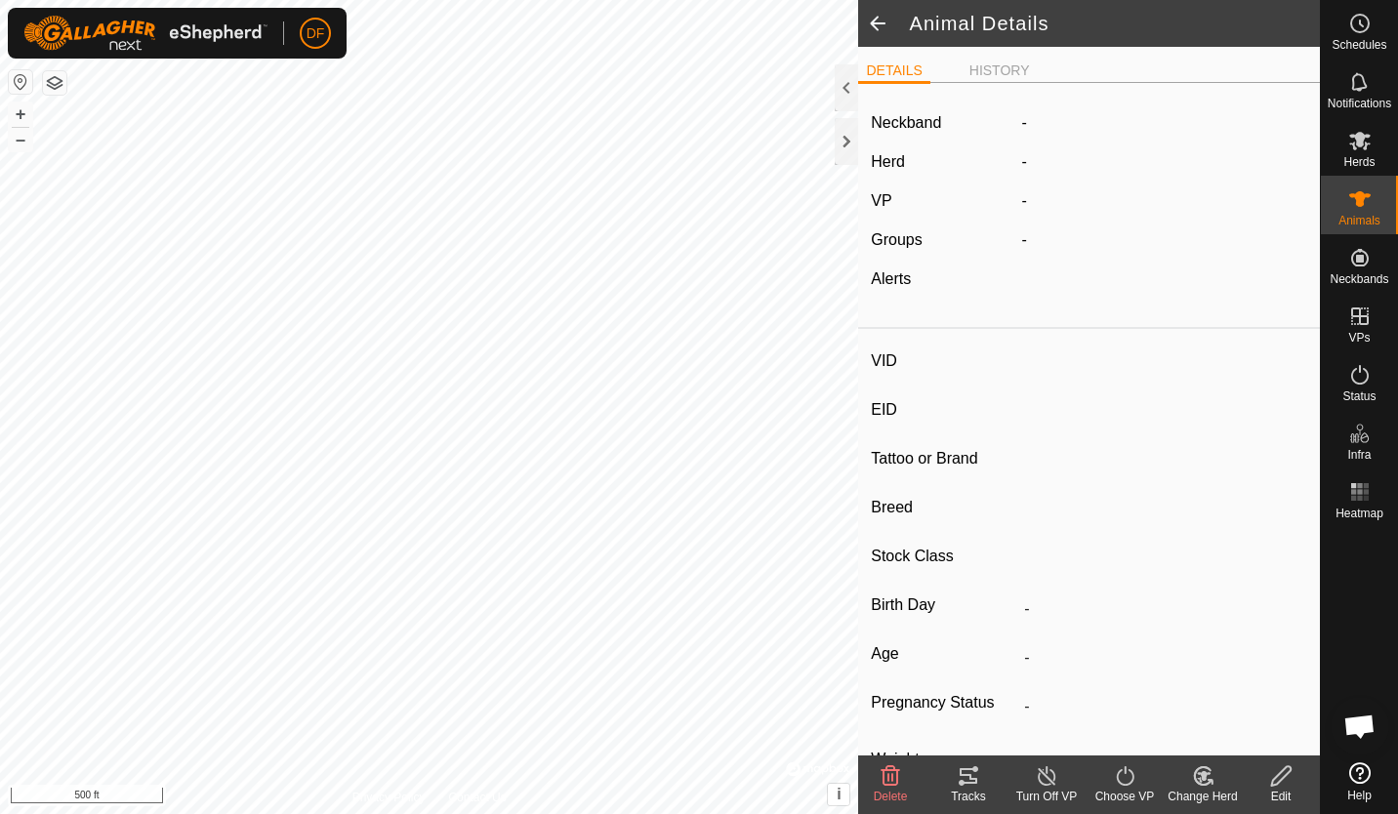
type input "03/2023"
type input "2 years 6 months"
type input "0 kg"
type input "-"
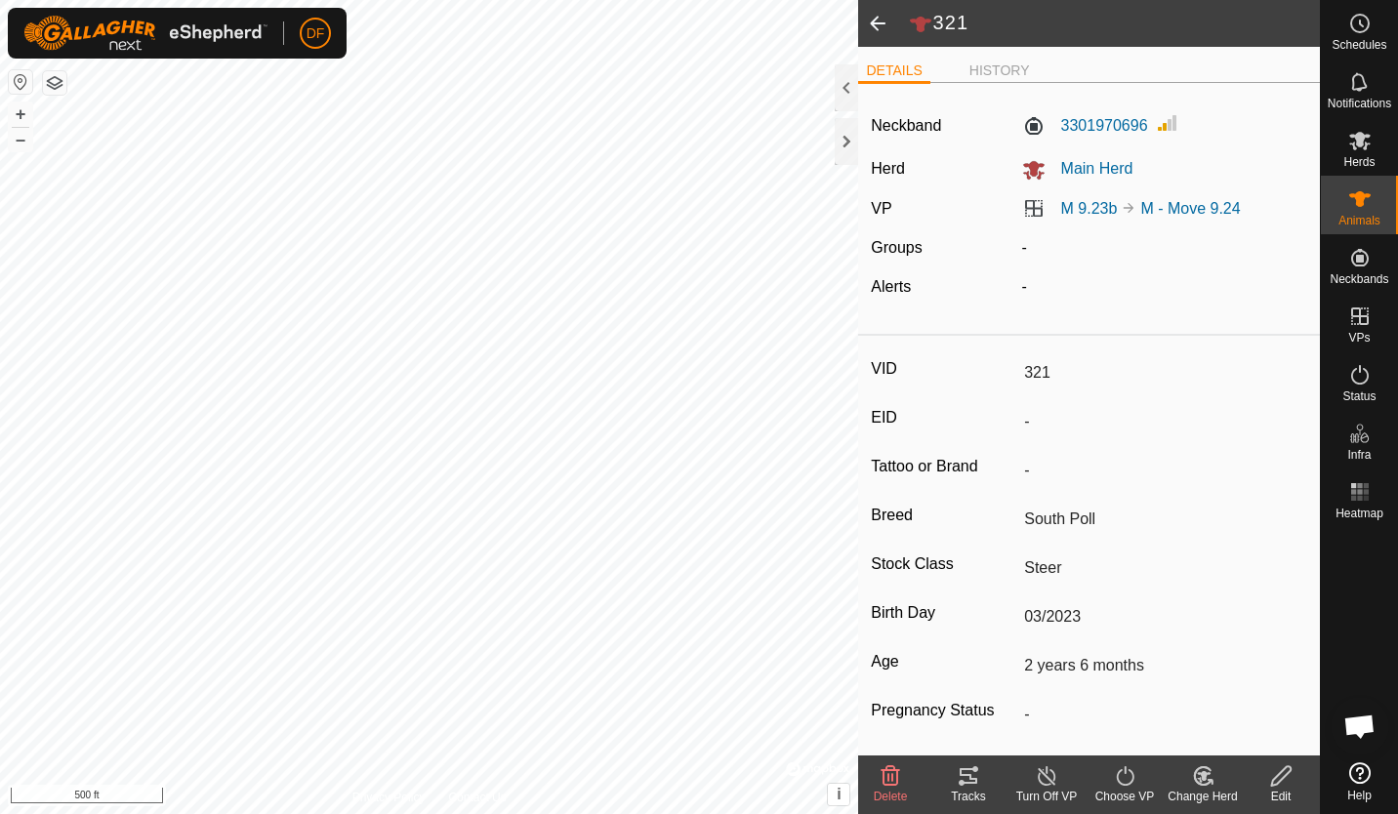
click at [876, 22] on span at bounding box center [877, 23] width 39 height 47
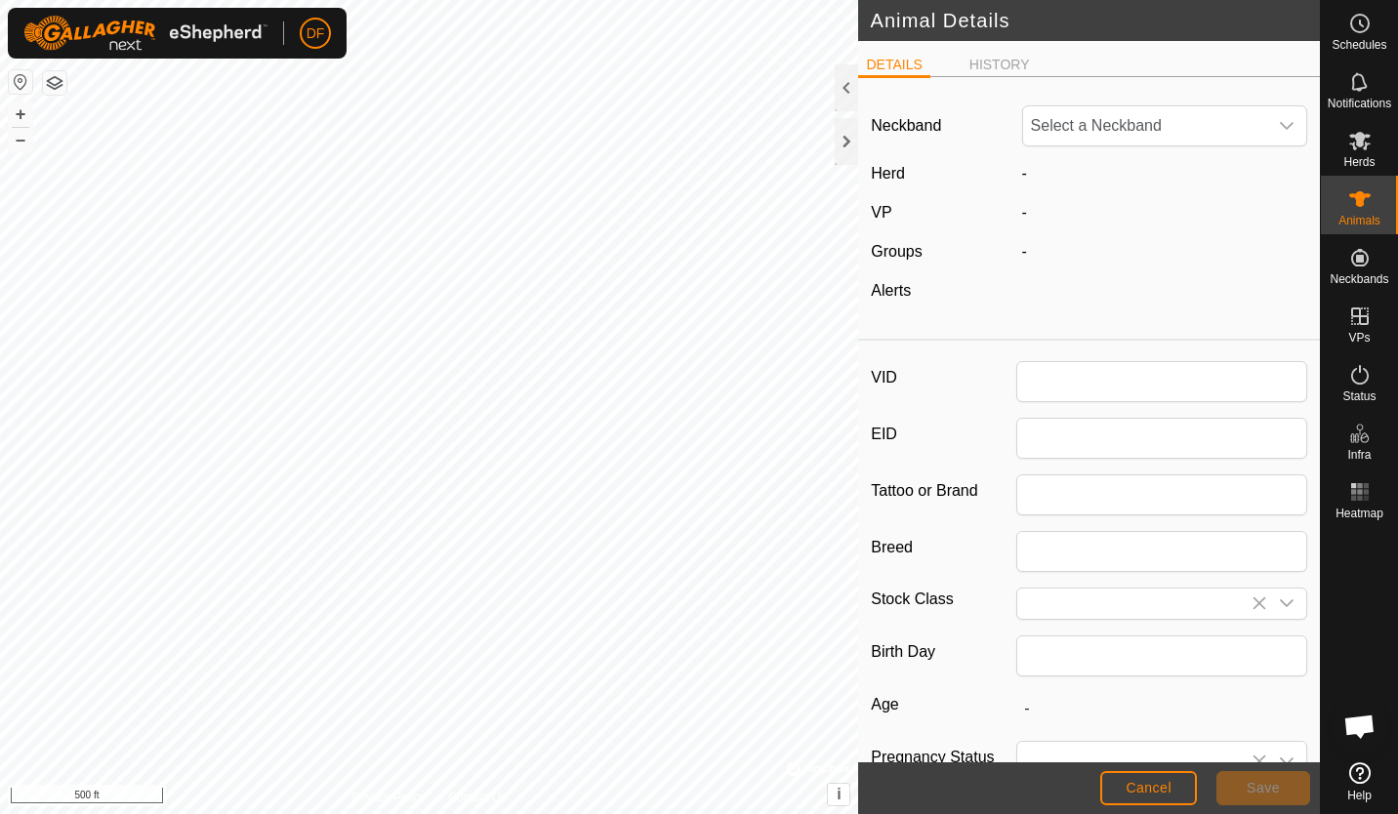
type input "321"
type input "South Poll"
type input "Steer"
type input "03/2023"
type input "2 years 6 months"
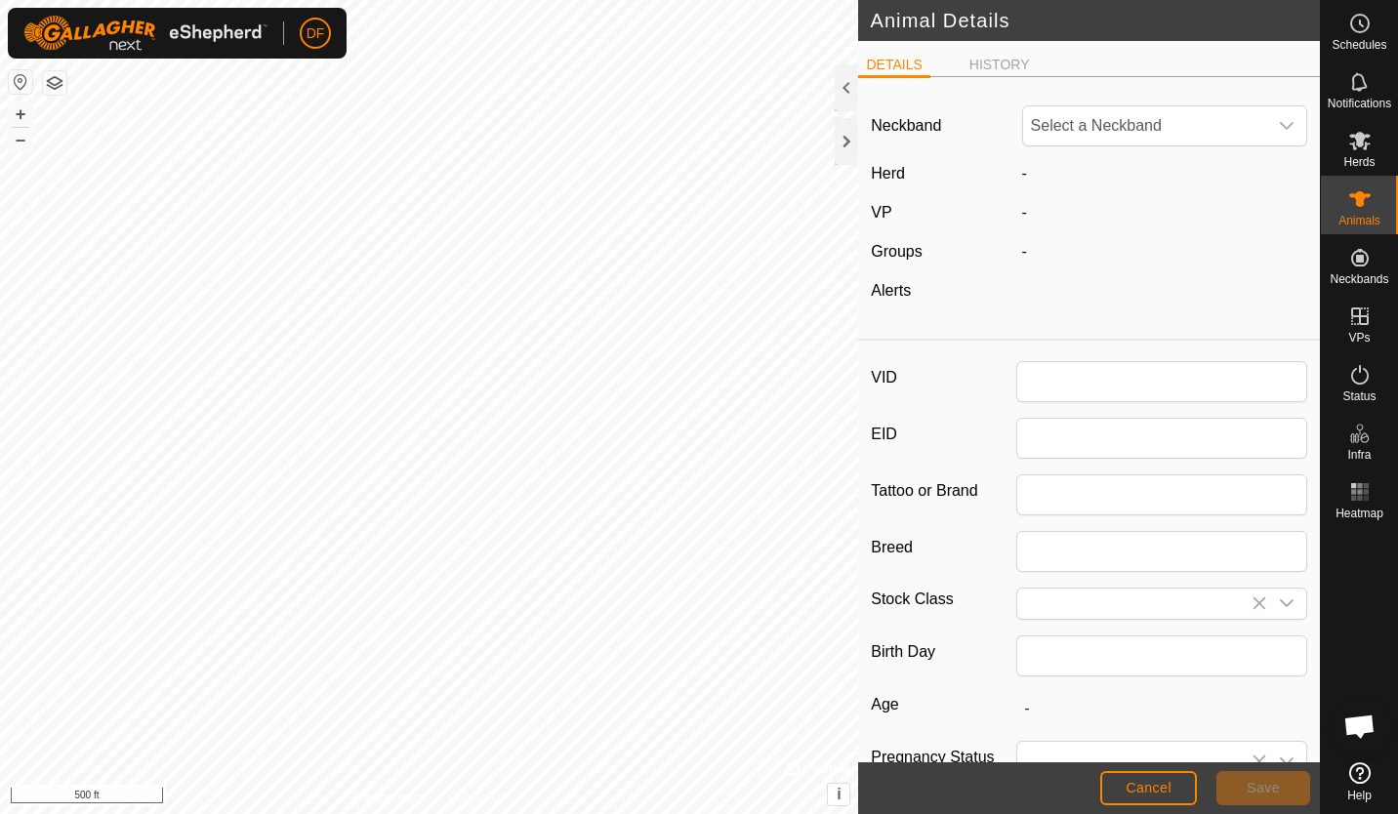
type input "0"
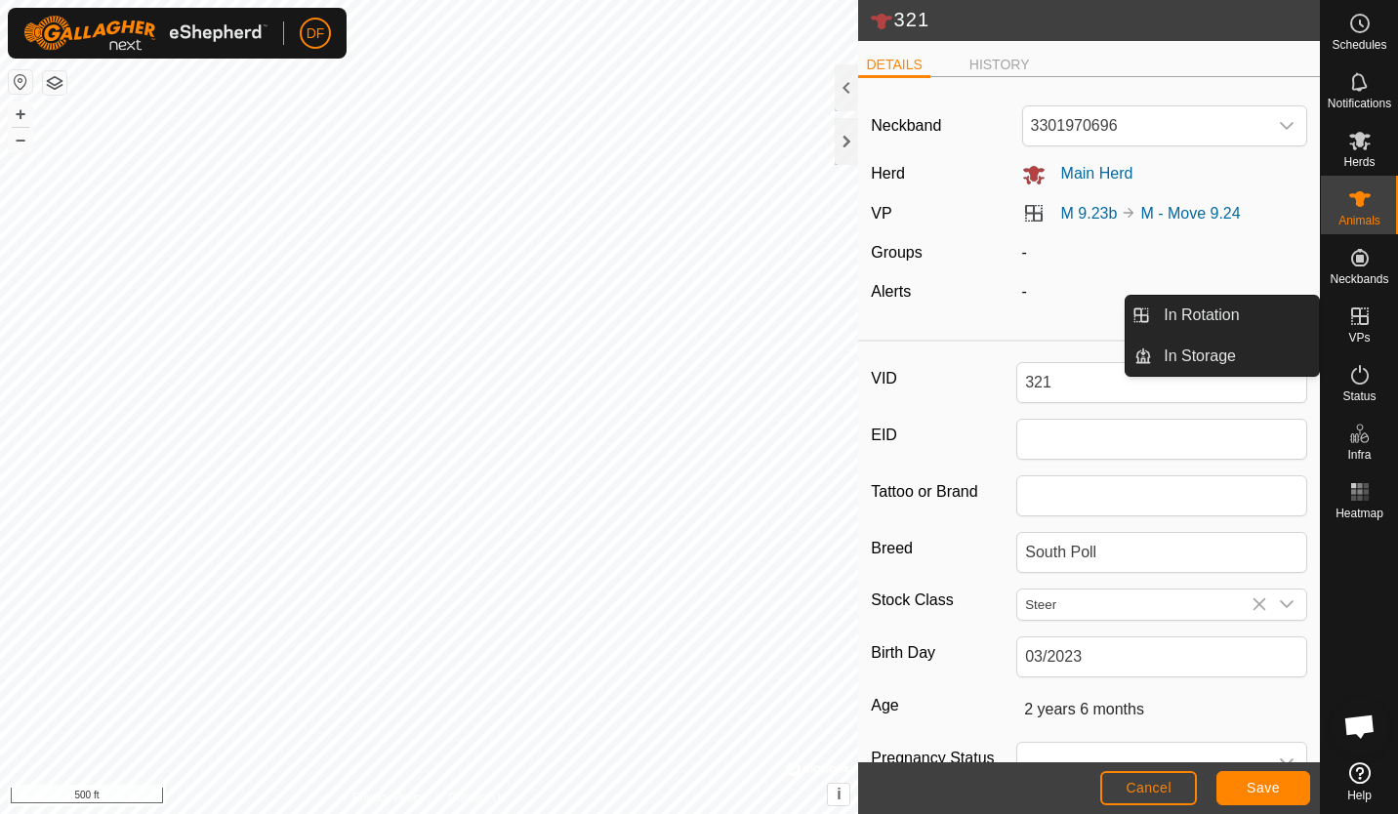
click at [1361, 311] on icon at bounding box center [1359, 315] width 23 height 23
click at [1237, 312] on link "In Rotation" at bounding box center [1235, 315] width 167 height 39
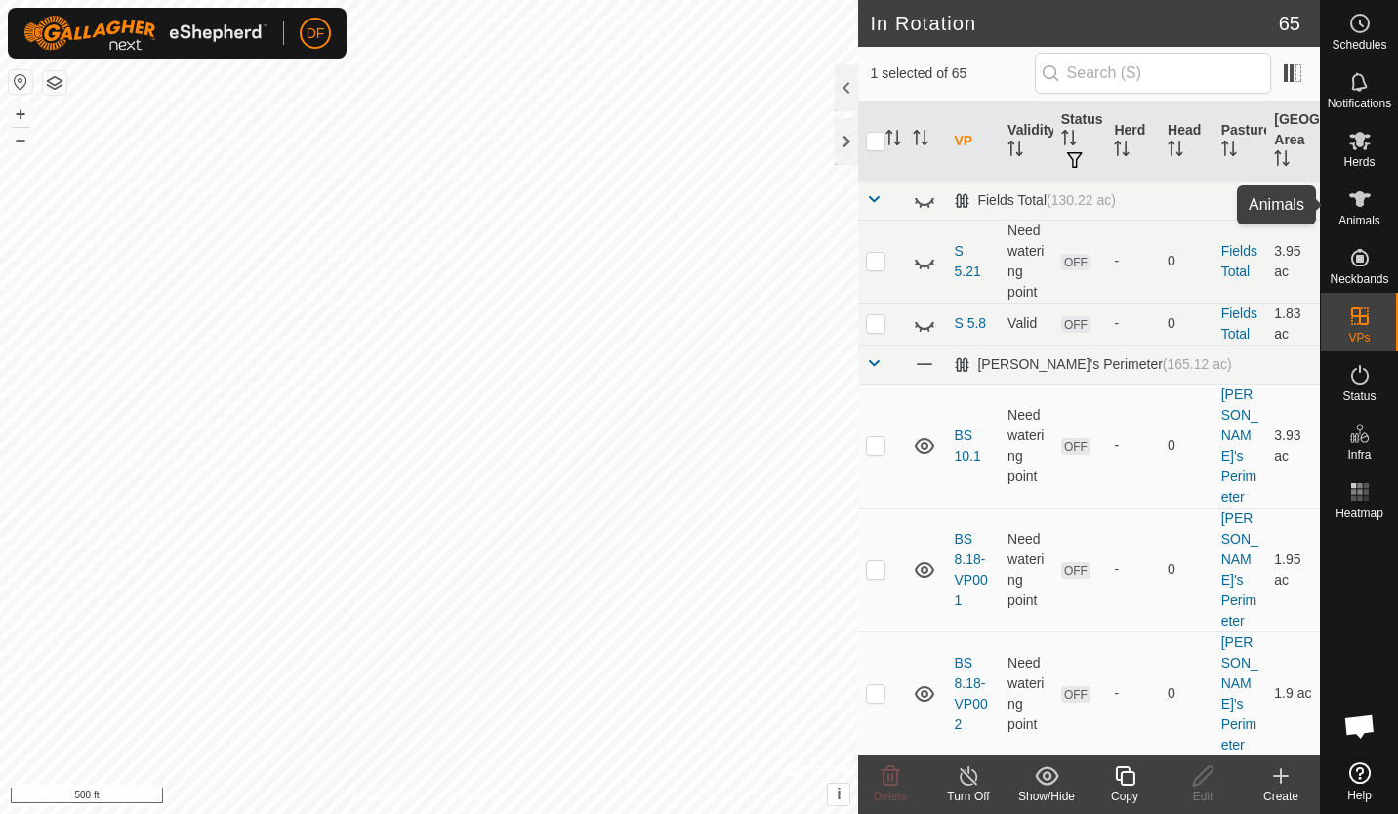
click at [1361, 198] on icon at bounding box center [1359, 199] width 21 height 16
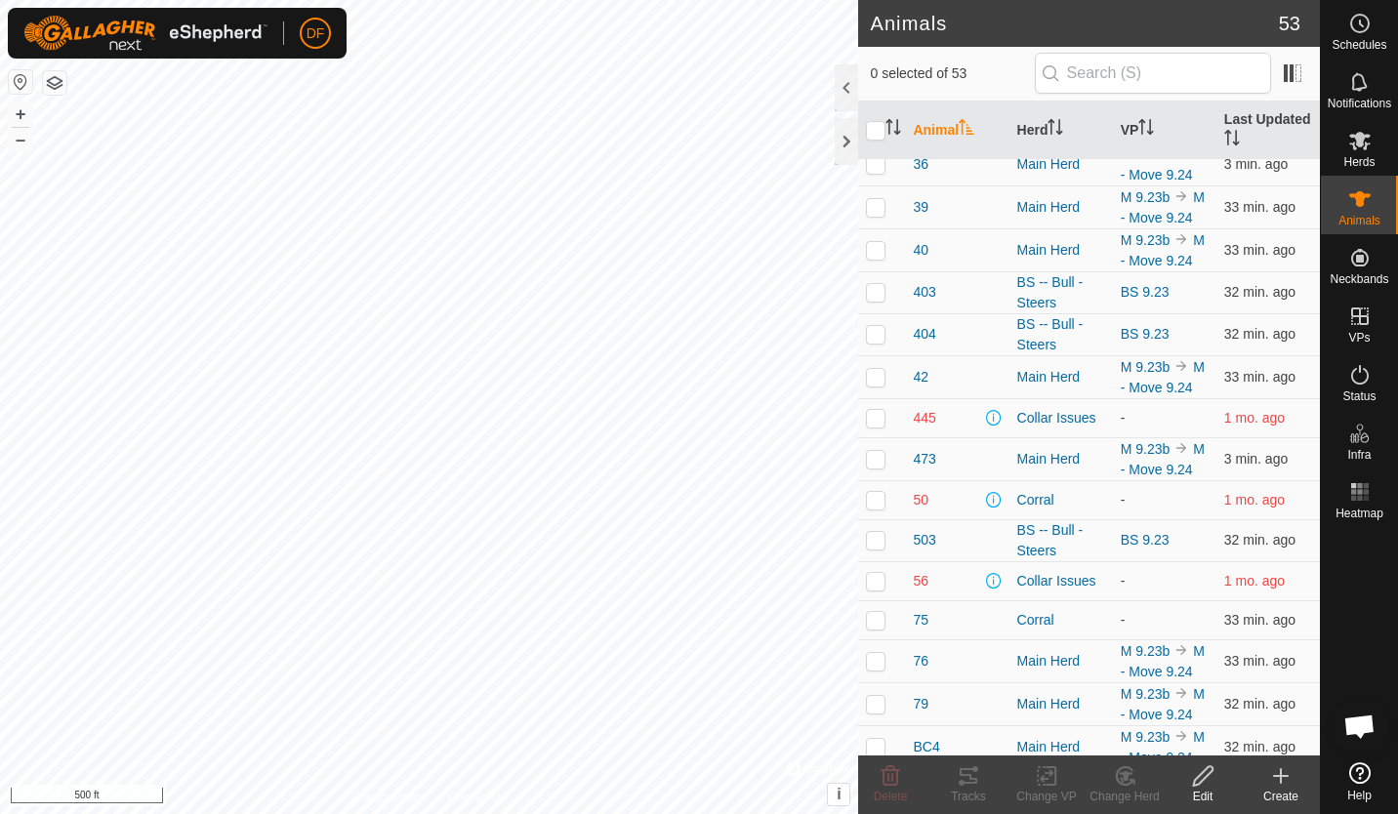
scroll to position [774, 0]
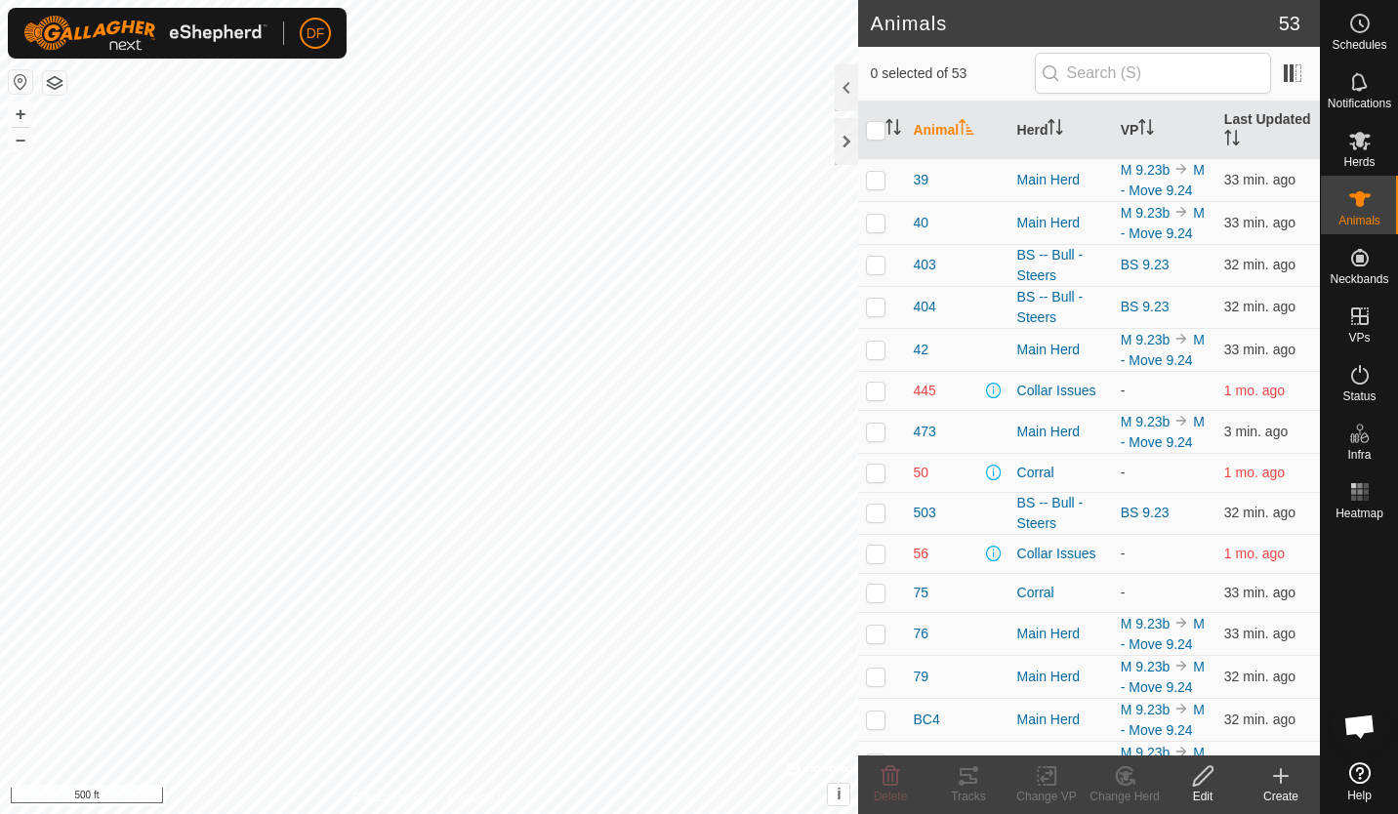
click at [876, 59] on p-checkbox at bounding box center [876, 51] width 20 height 16
click at [1127, 778] on icon at bounding box center [1125, 775] width 24 height 23
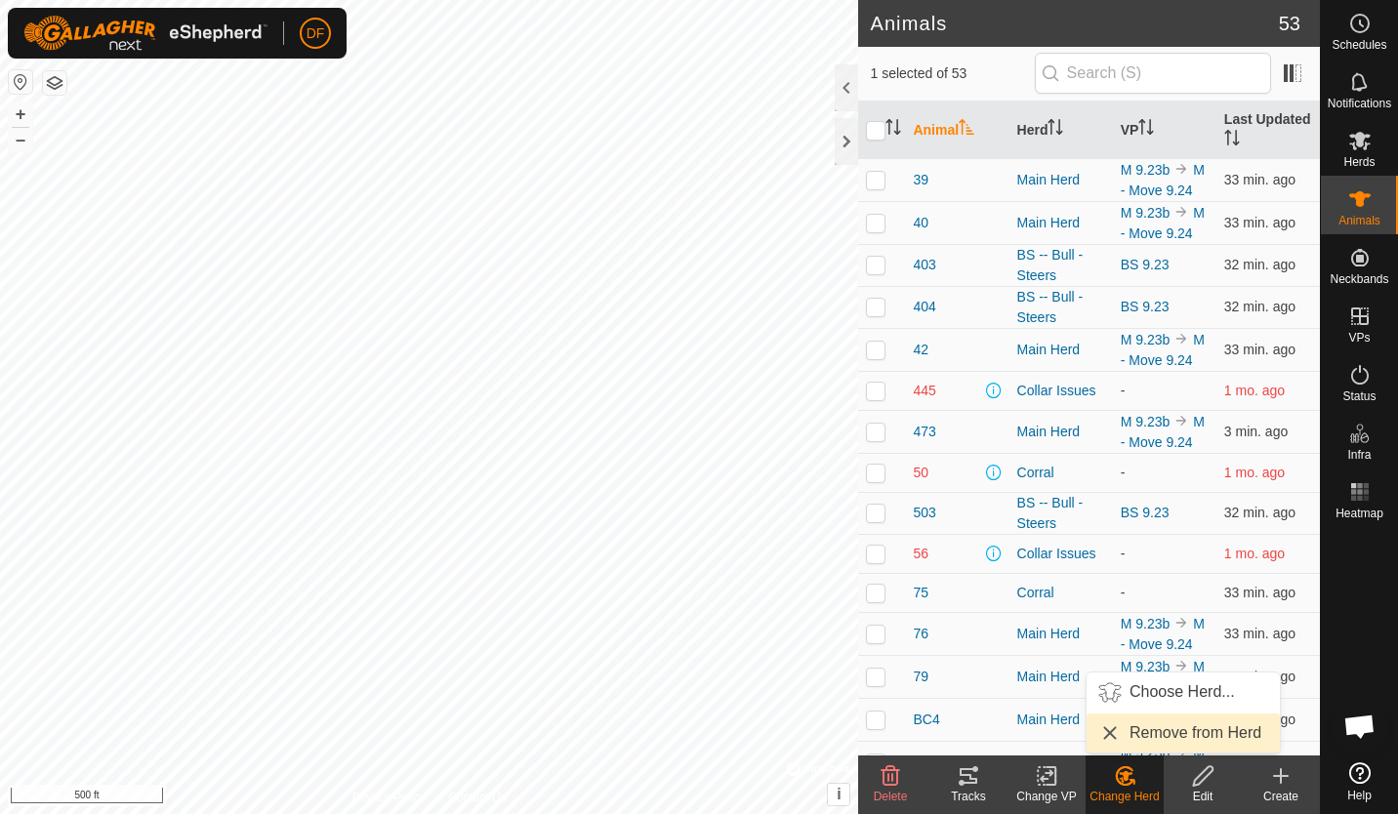
click at [1143, 733] on link "Remove from Herd" at bounding box center [1182, 732] width 193 height 39
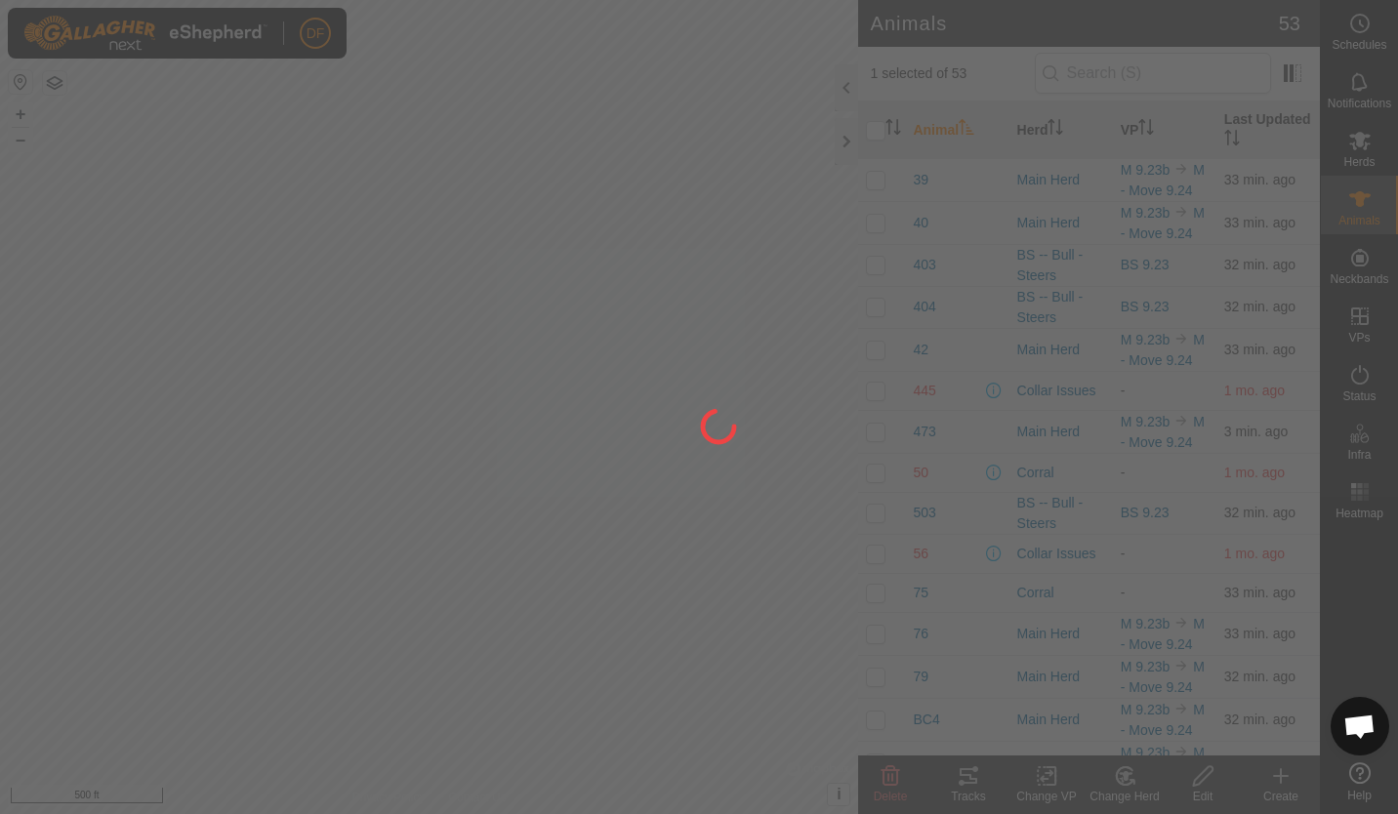
checkbox input "false"
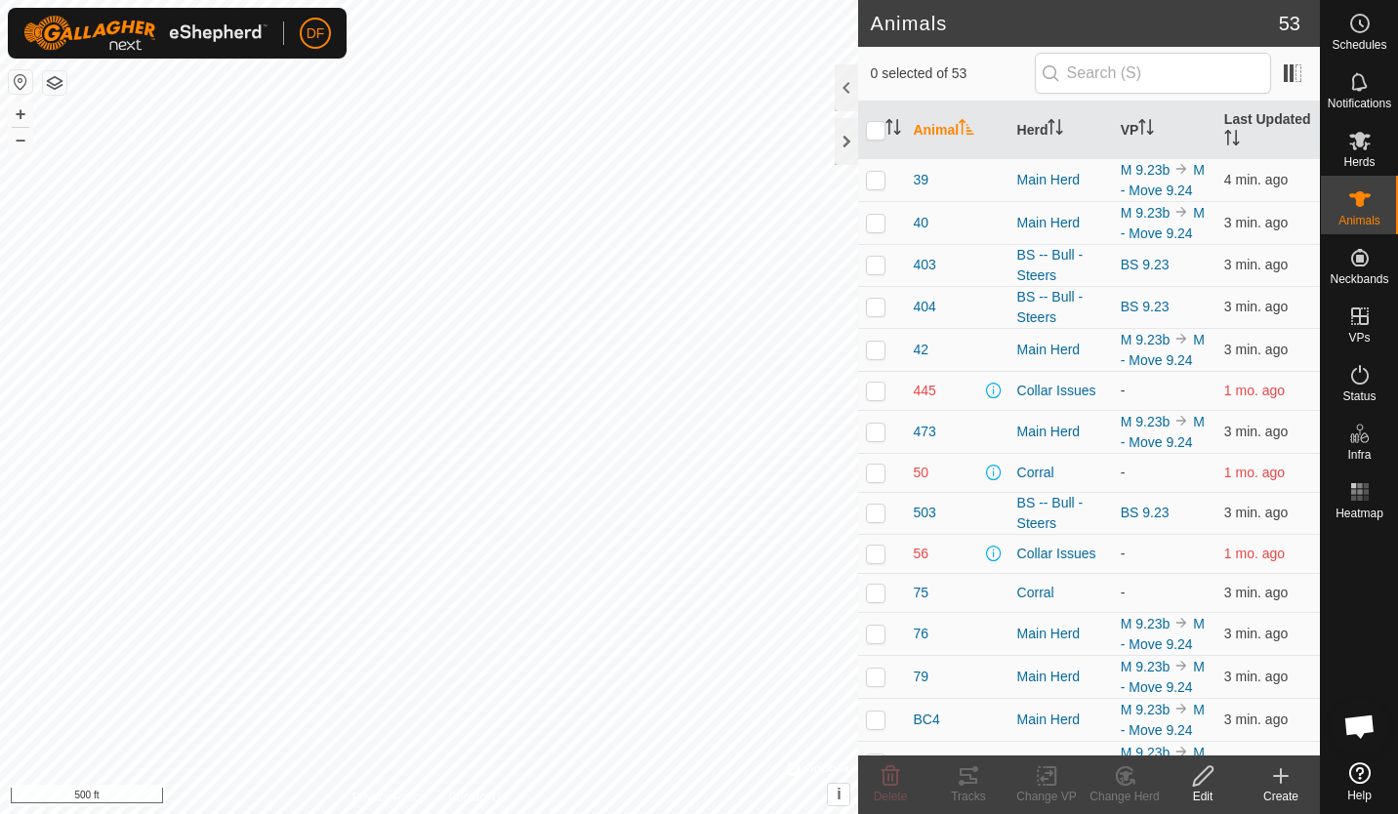
click at [874, 101] on p-checkbox at bounding box center [876, 94] width 20 height 16
checkbox input "true"
click at [1201, 776] on icon at bounding box center [1203, 775] width 24 height 23
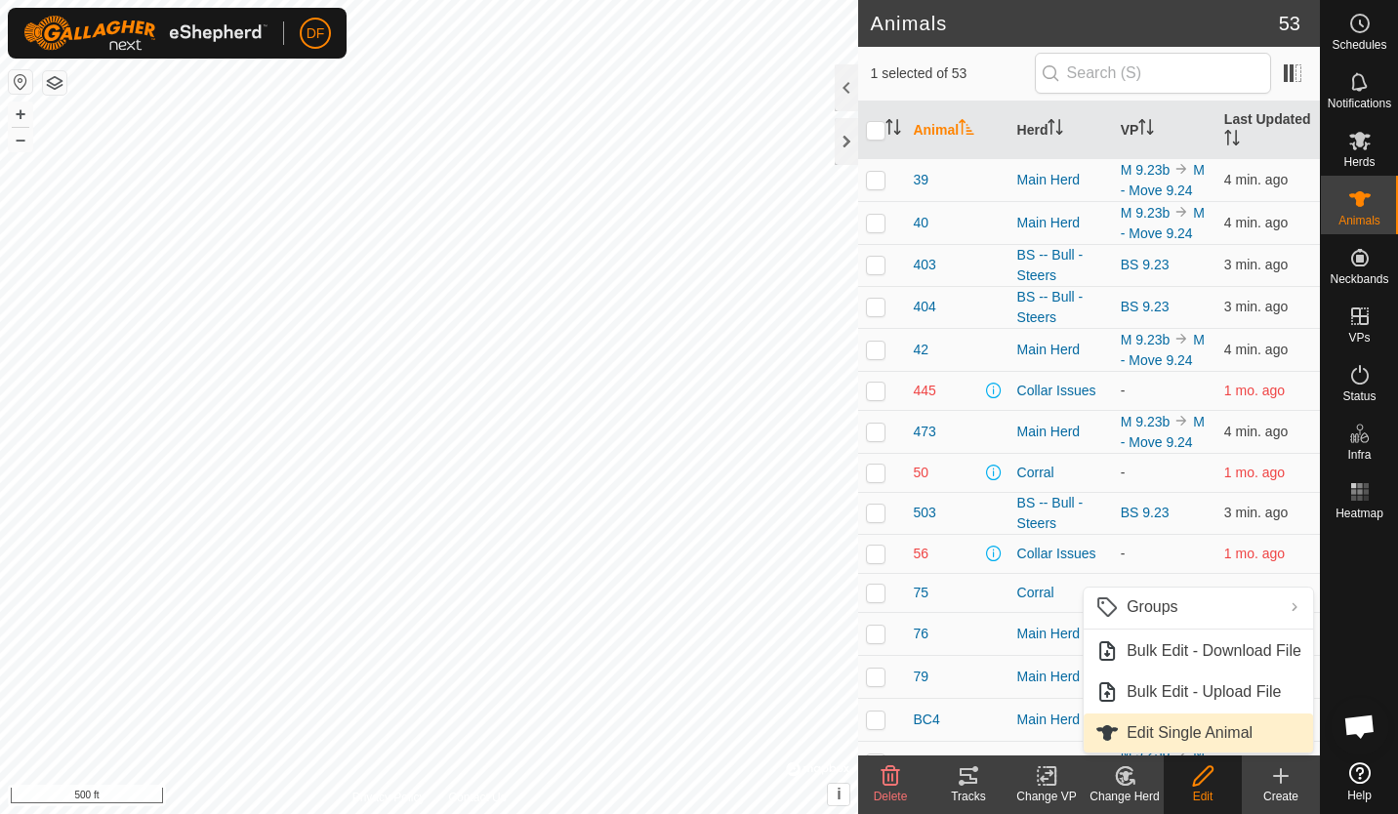
click at [1190, 734] on link "Edit Single Animal" at bounding box center [1197, 732] width 229 height 39
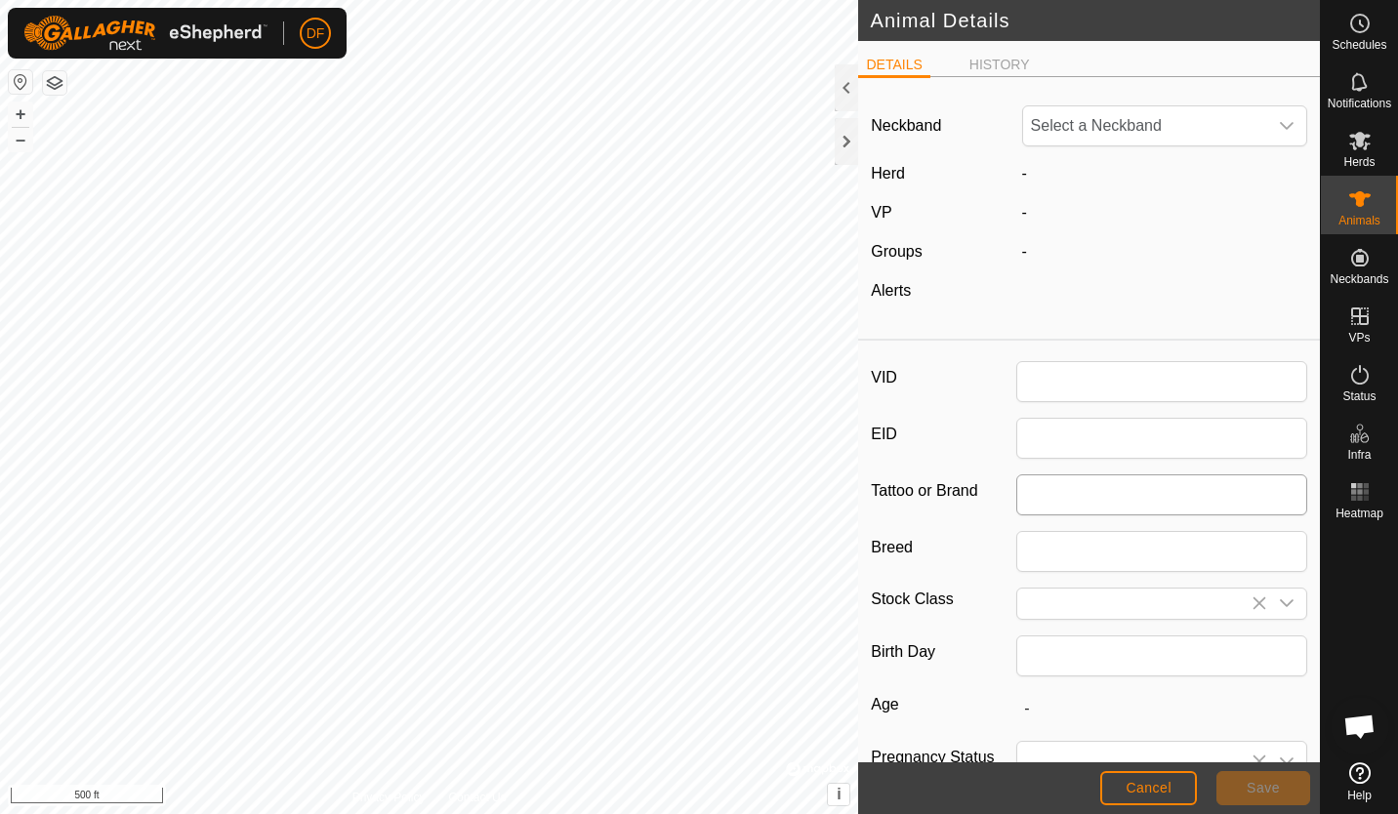
type input "331"
type input "South Poll"
type input "FB"
type input "04/2023"
type input "2 years 5 months"
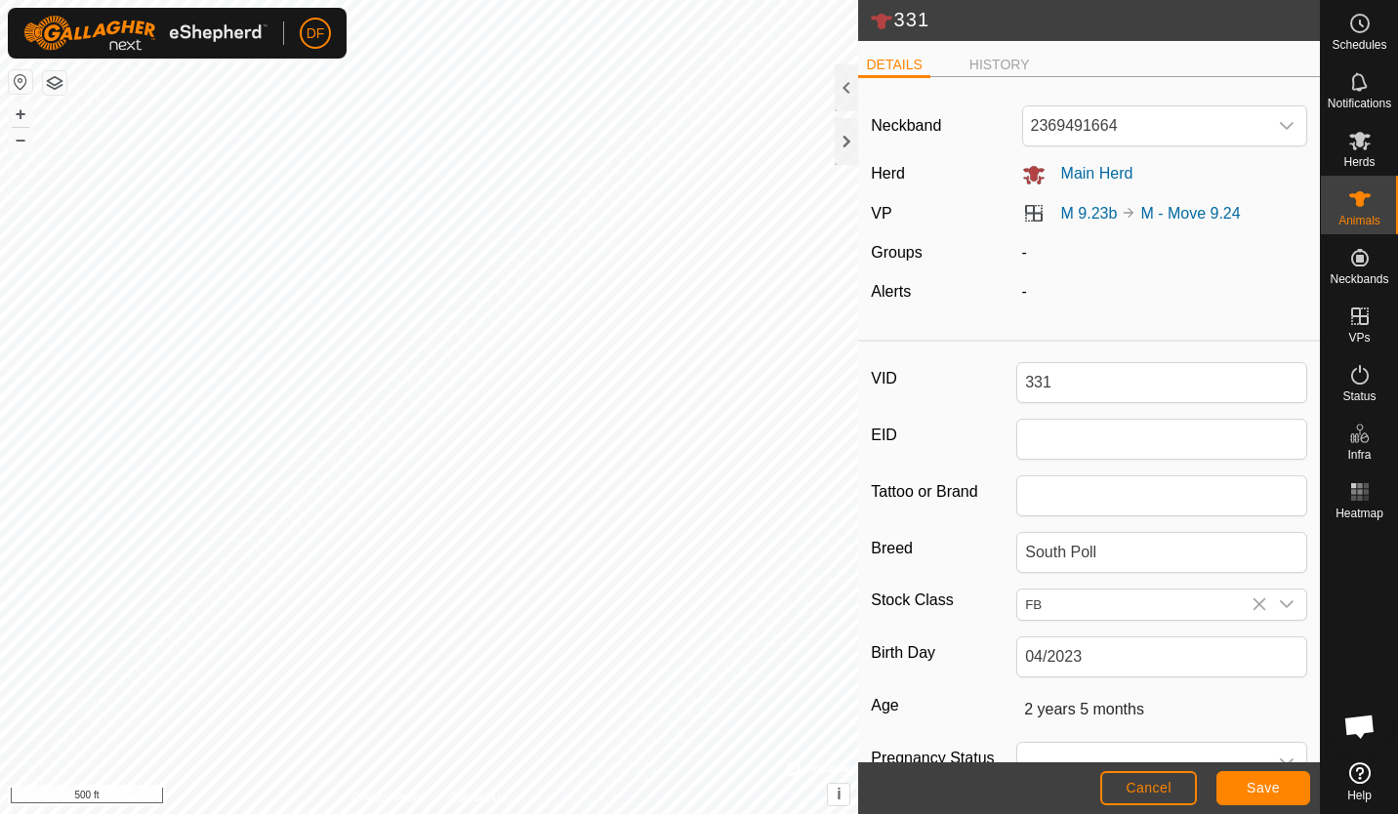
click at [1070, 286] on div "-" at bounding box center [1165, 291] width 302 height 23
click at [1071, 377] on input "331" at bounding box center [1161, 382] width 291 height 41
click at [883, 64] on li "DETAILS" at bounding box center [893, 66] width 71 height 23
click at [1167, 787] on span "Cancel" at bounding box center [1148, 788] width 46 height 16
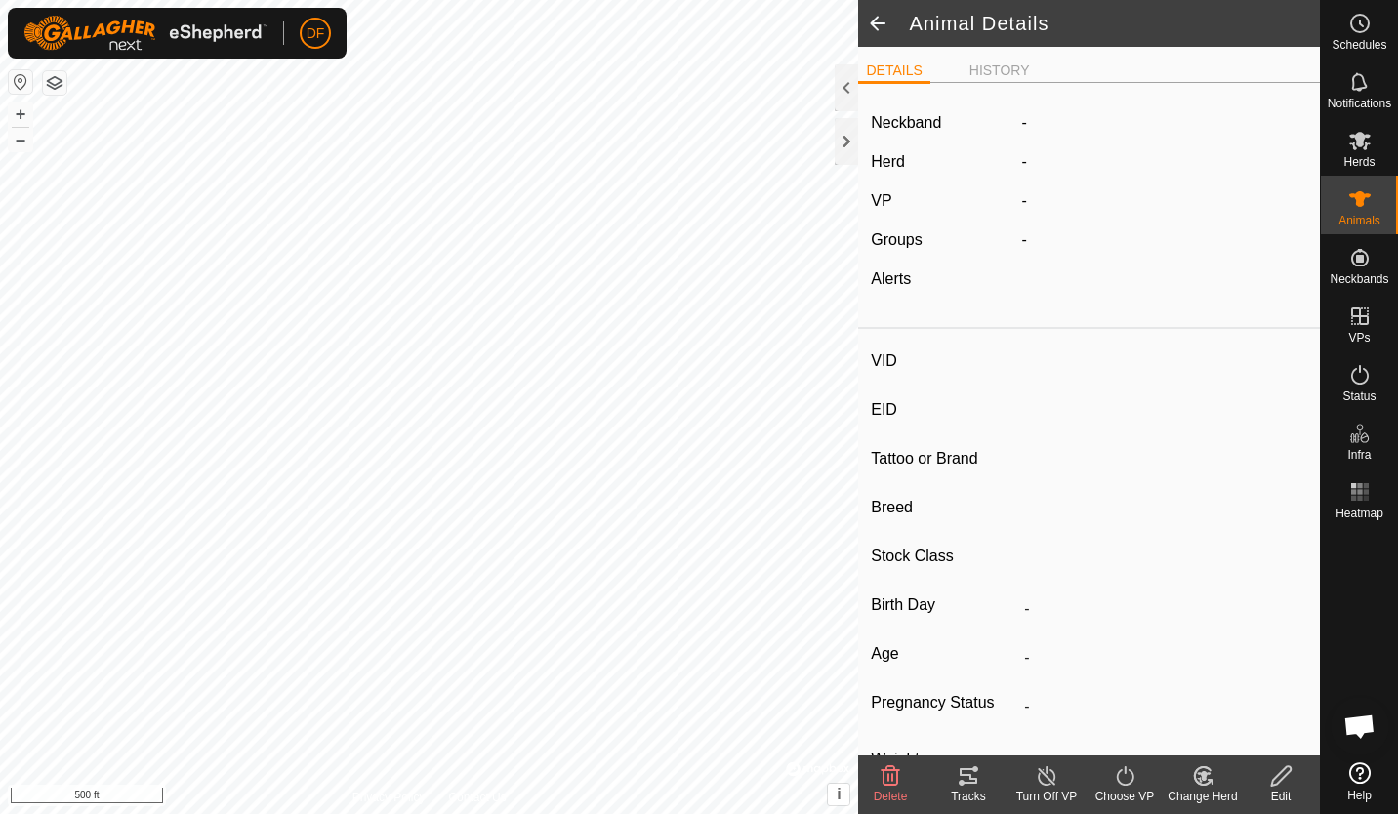
type input "331"
type input "-"
type input "South Poll"
type input "FB"
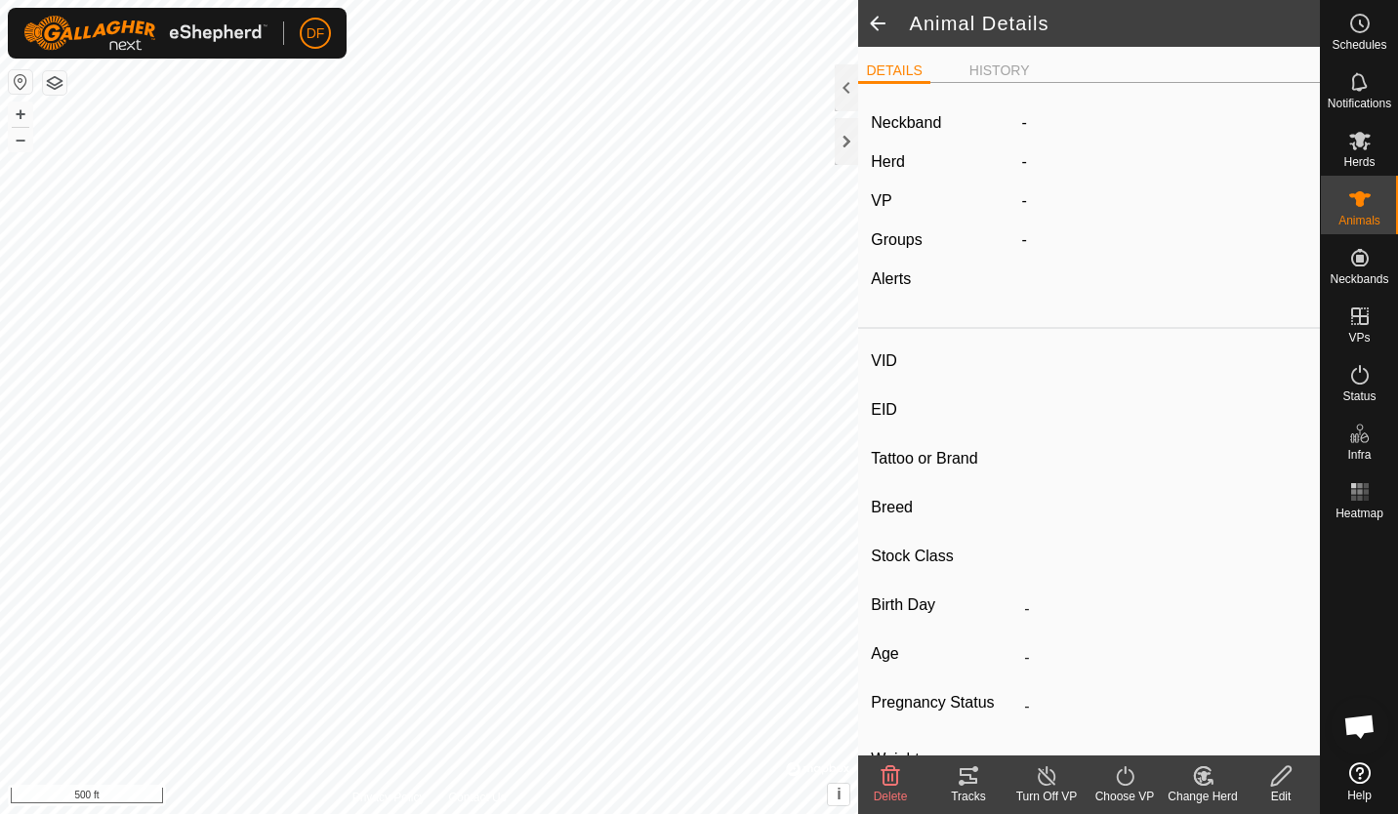
type input "04/2023"
type input "2 years 5 months"
type input "-"
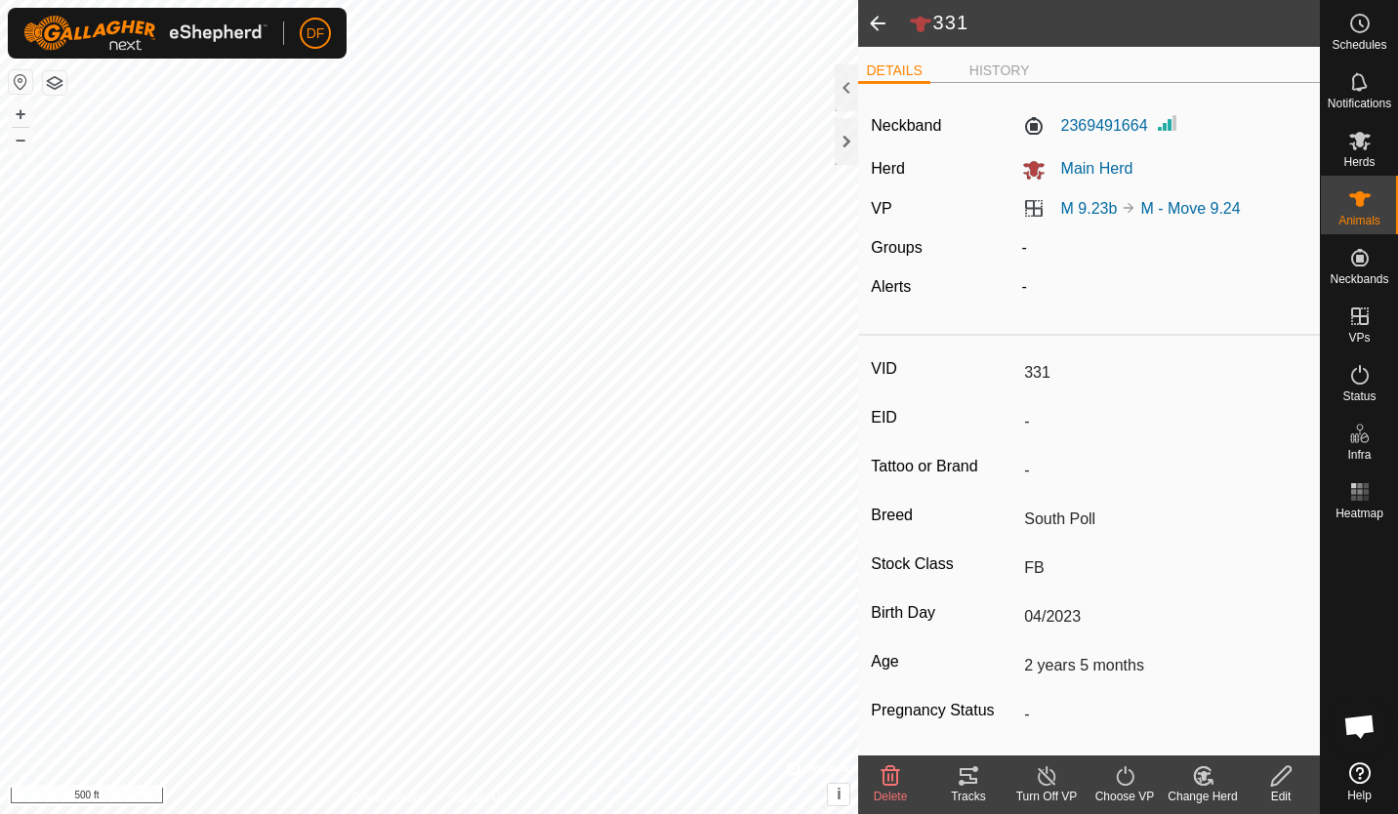
click at [872, 22] on span at bounding box center [877, 23] width 39 height 47
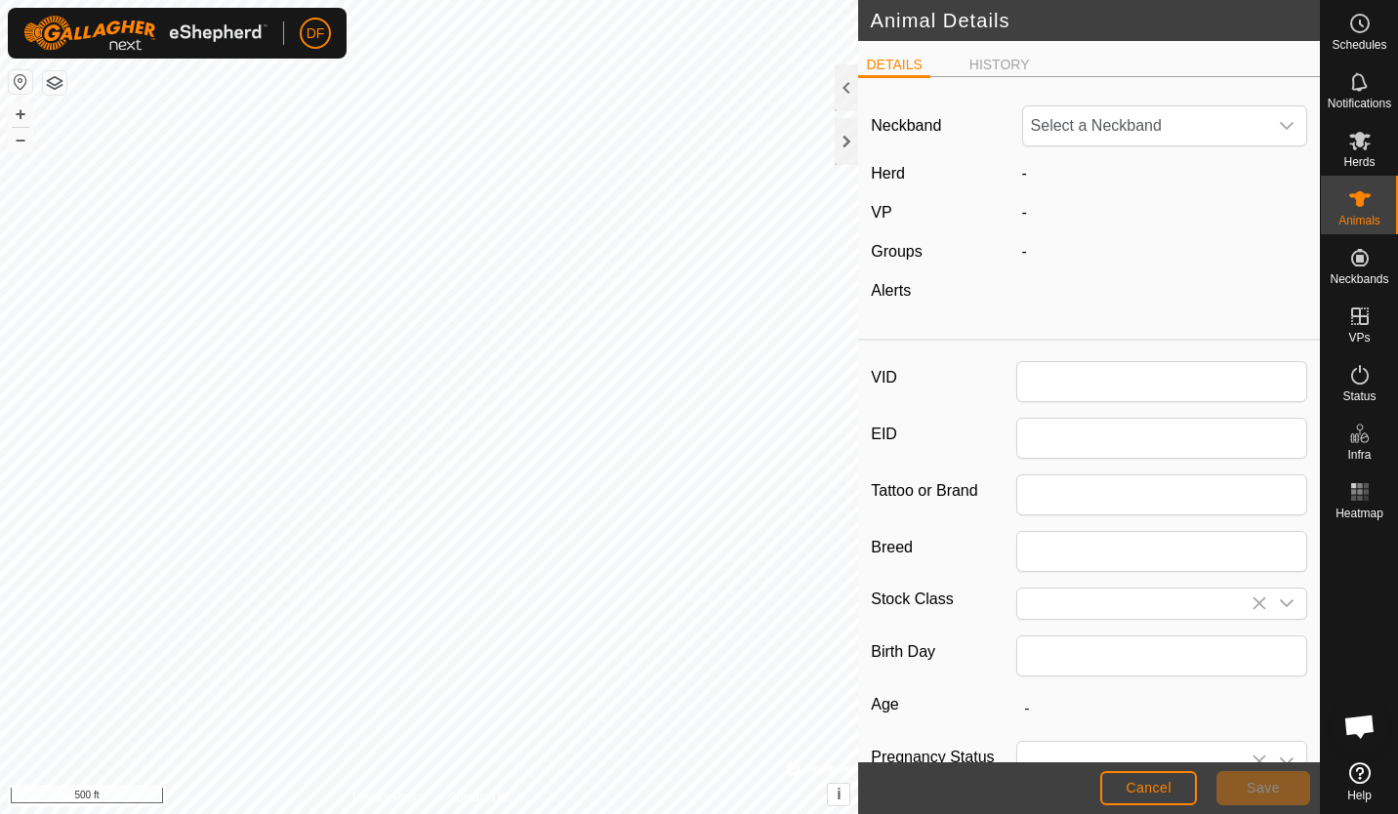
type input "331"
type input "South Poll"
type input "FB"
type input "04/2023"
type input "2 years 5 months"
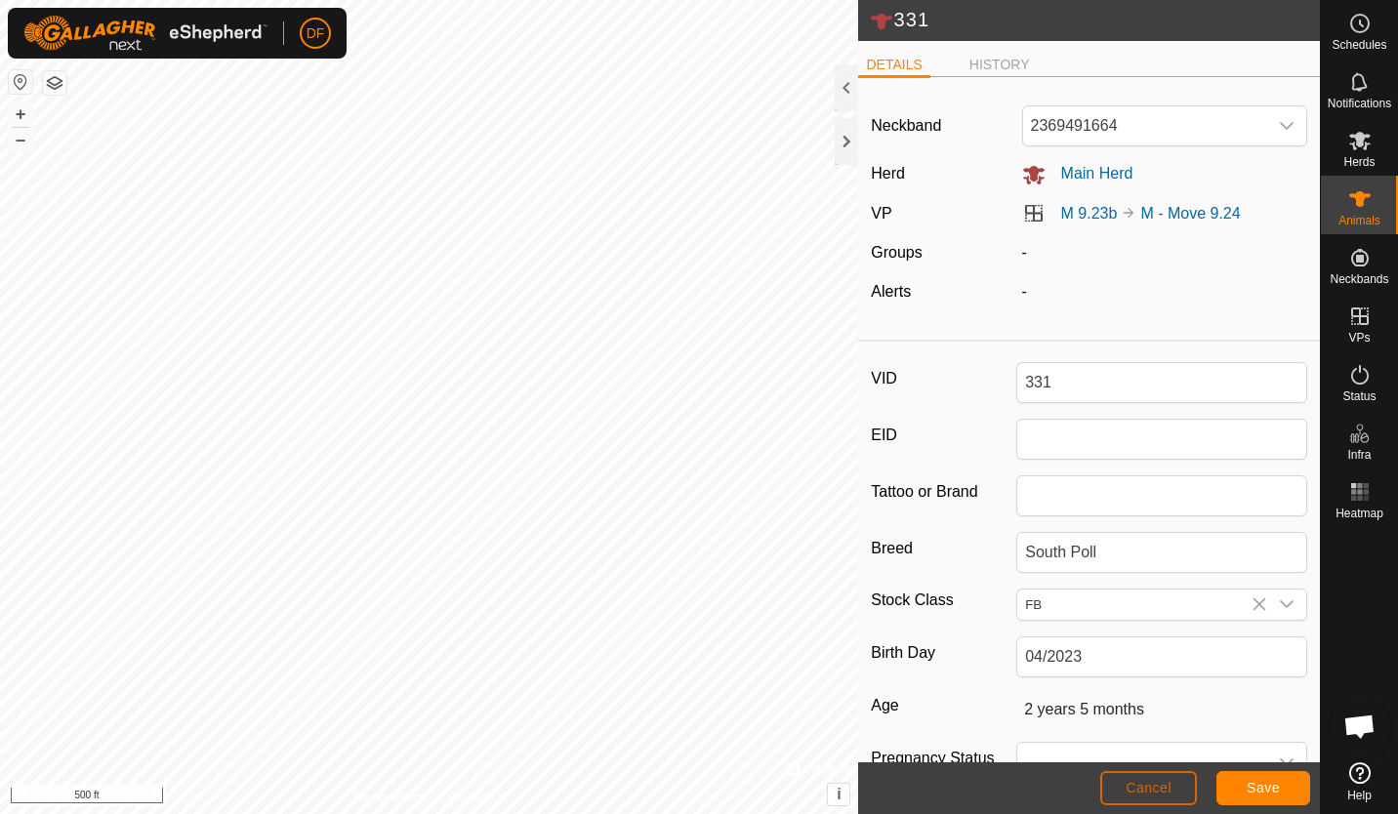
click at [1152, 777] on button "Cancel" at bounding box center [1148, 788] width 97 height 34
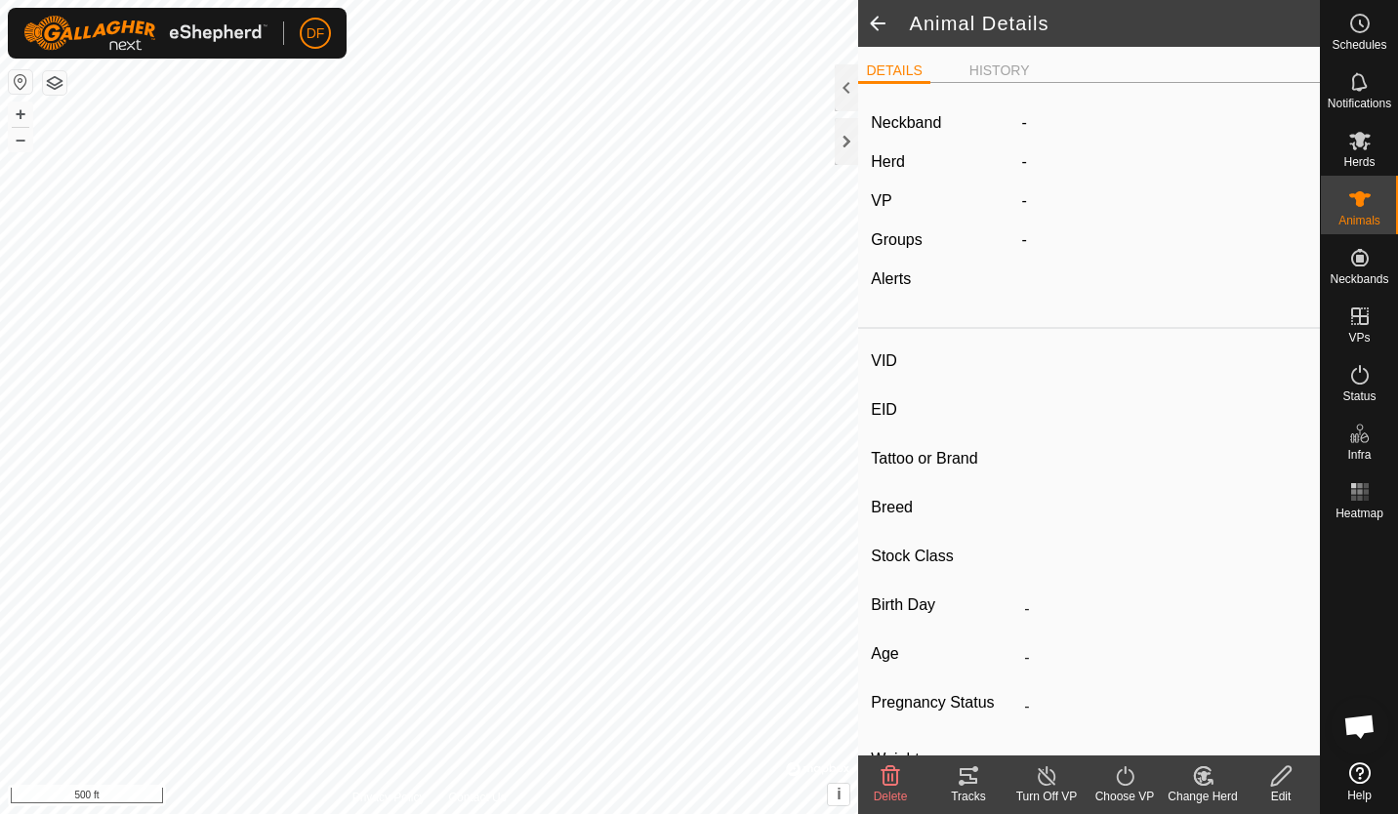
type input "331"
type input "-"
type input "South Poll"
type input "FB"
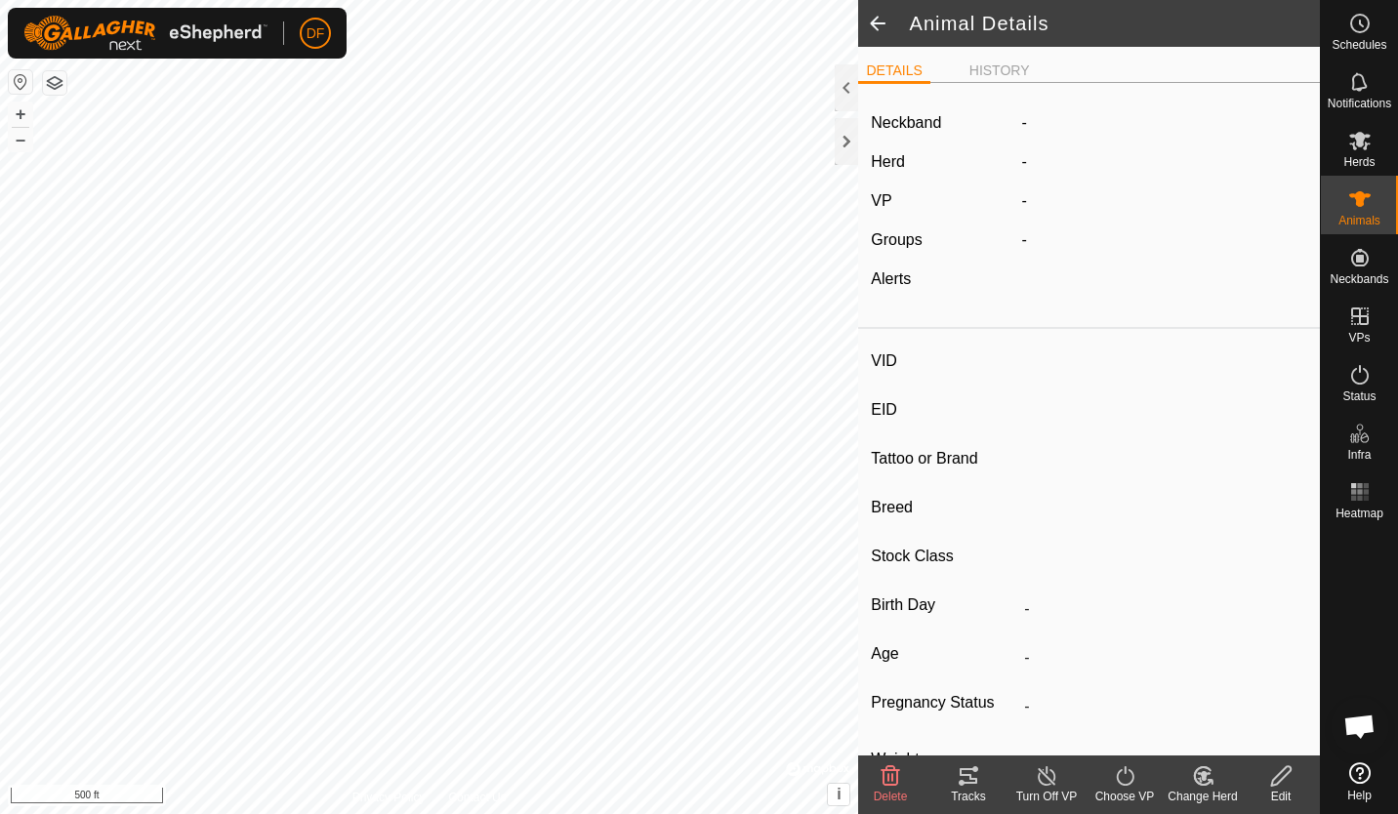
type input "04/2023"
type input "2 years 5 months"
type input "-"
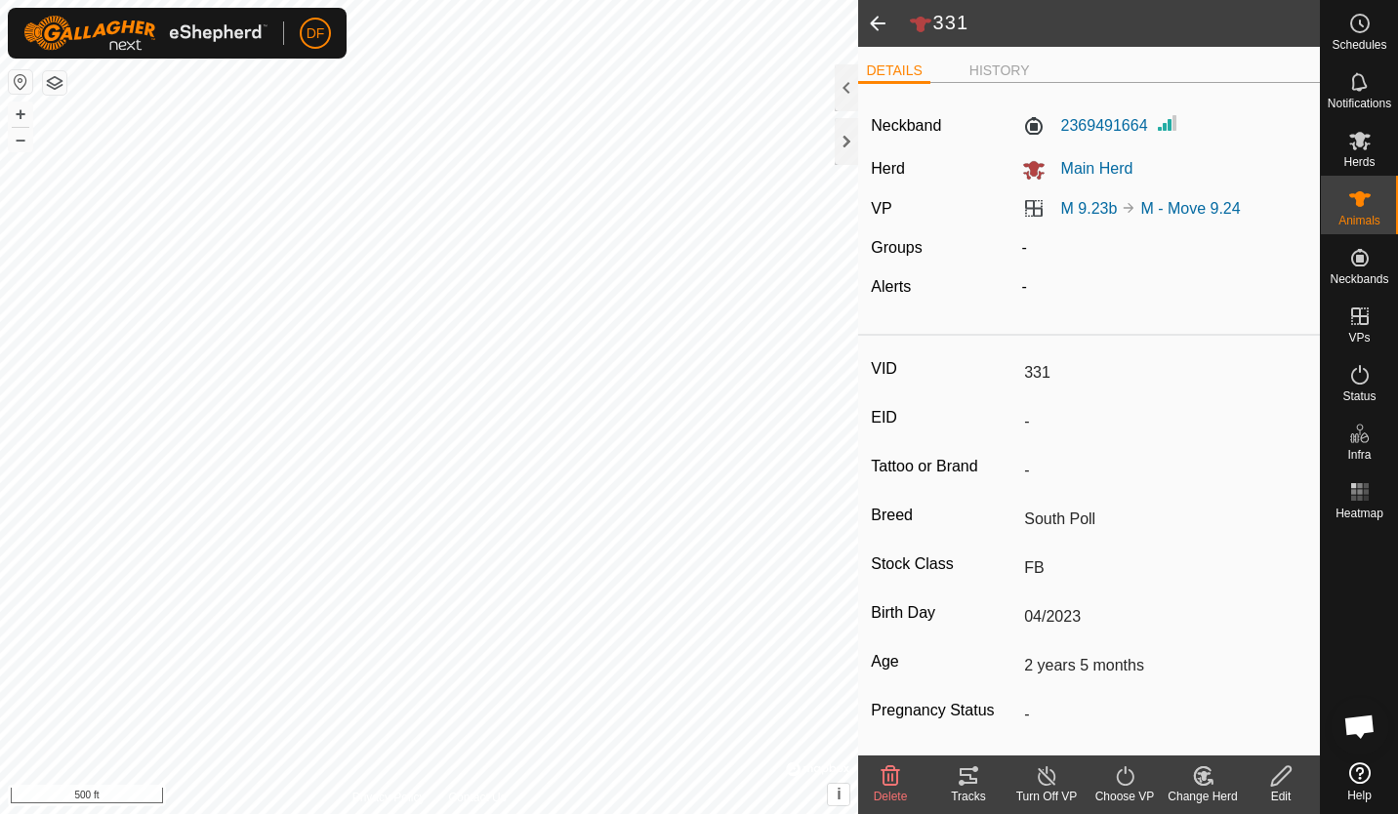
click at [873, 25] on span at bounding box center [877, 23] width 39 height 47
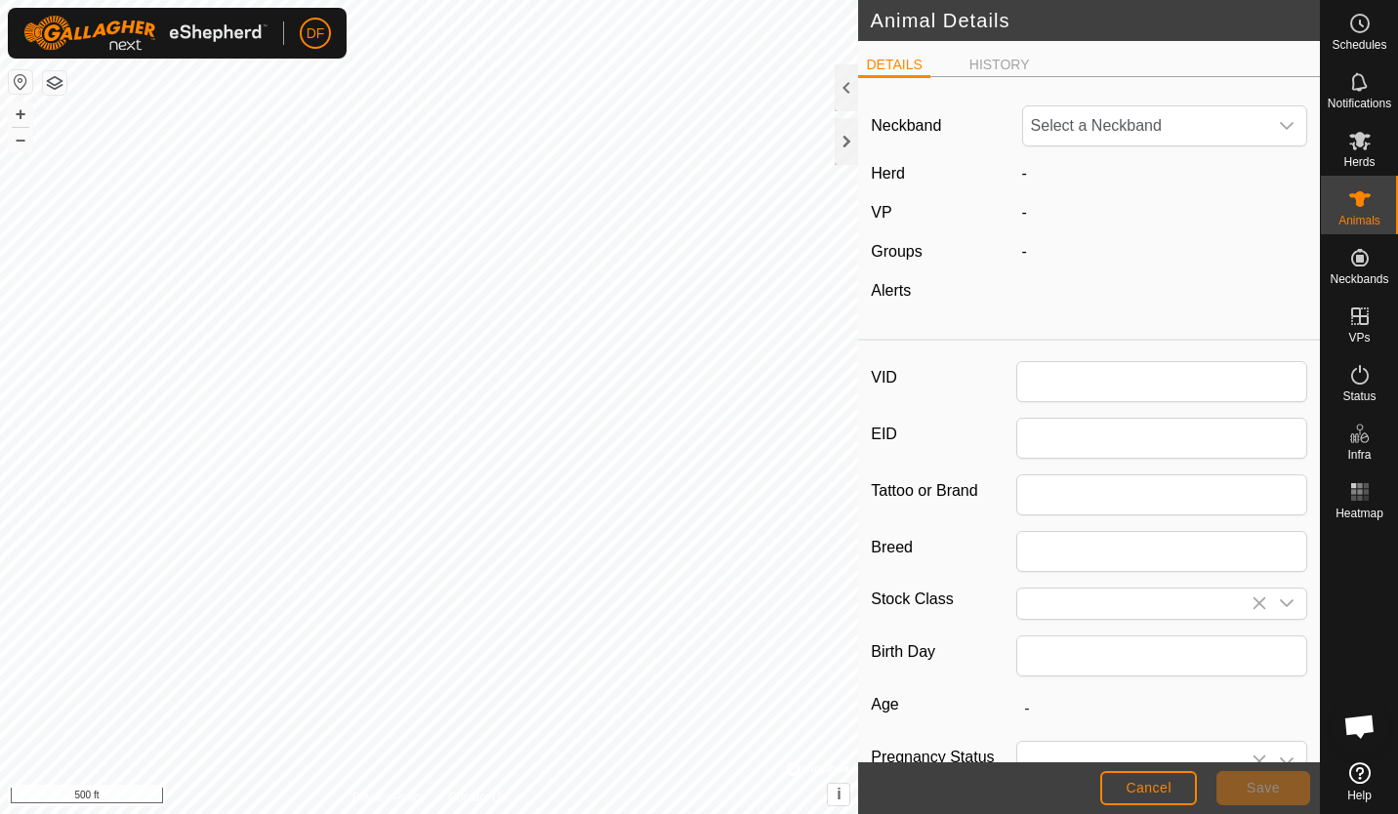
type input "331"
type input "South Poll"
type input "FB"
type input "04/2023"
type input "2 years 5 months"
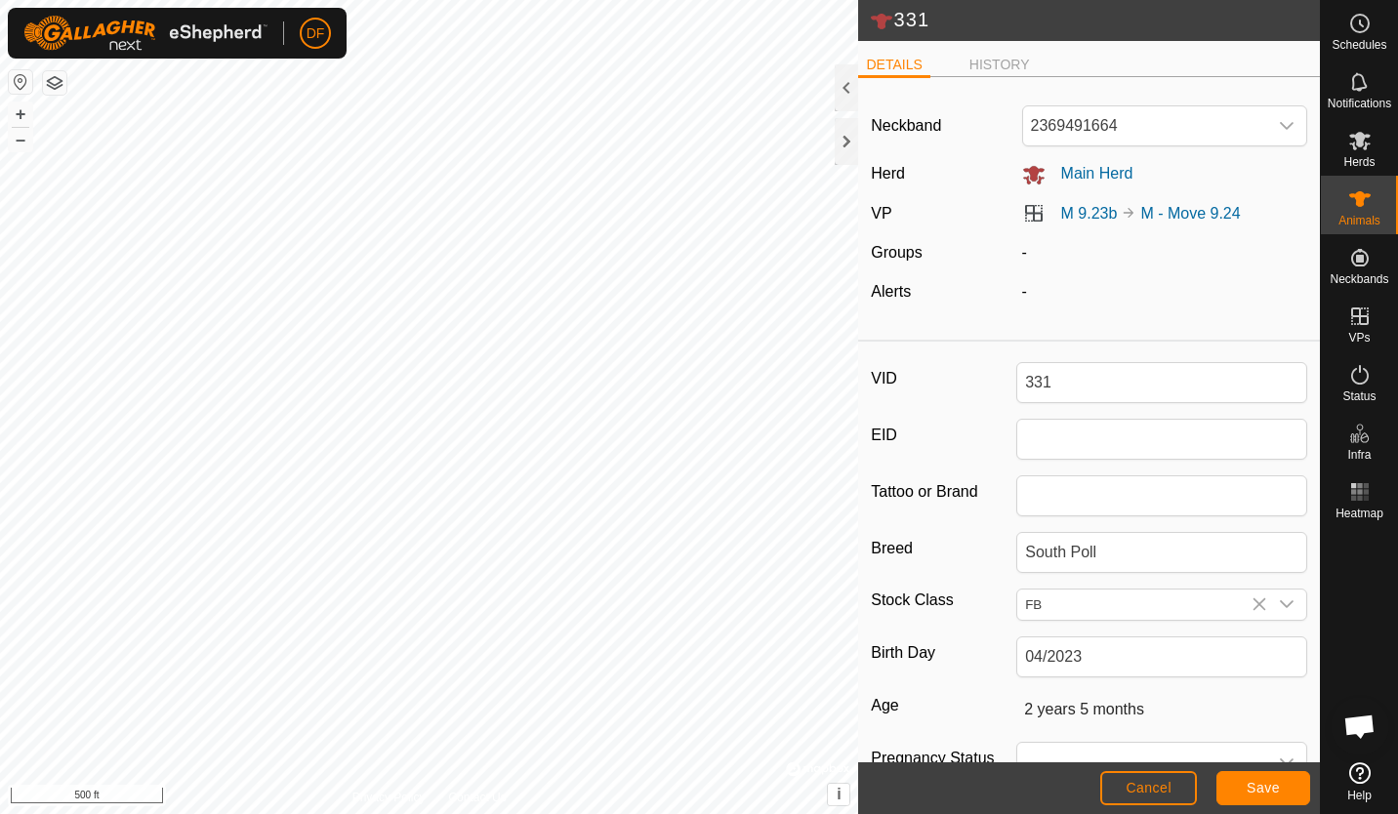
click at [873, 25] on icon at bounding box center [881, 21] width 23 height 23
click at [1144, 797] on button "Cancel" at bounding box center [1148, 788] width 97 height 34
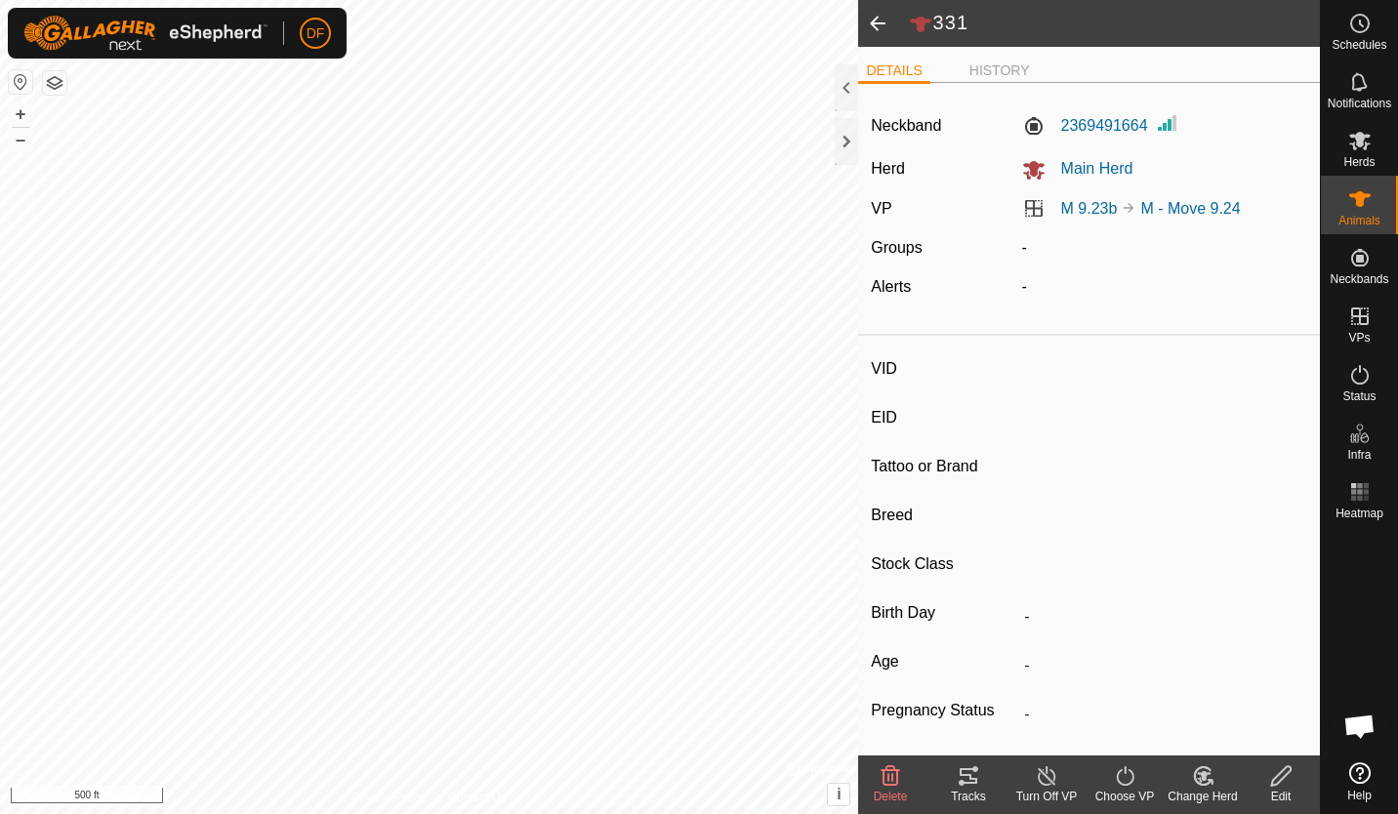
type input "331"
type input "-"
type input "South Poll"
type input "FB"
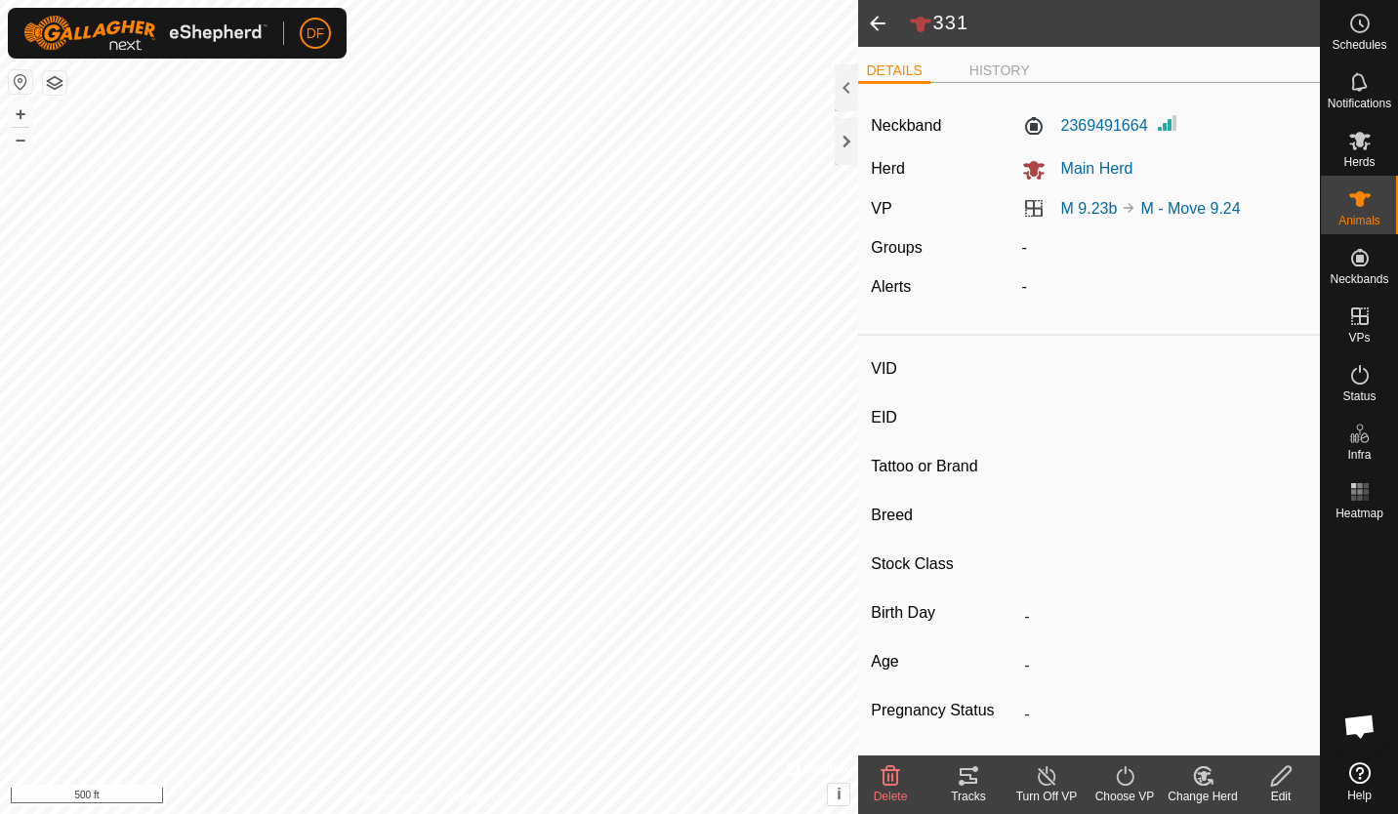
type input "04/2023"
type input "2 years 5 months"
type input "-"
click at [1351, 386] on es-activation-svg-icon at bounding box center [1359, 374] width 35 height 31
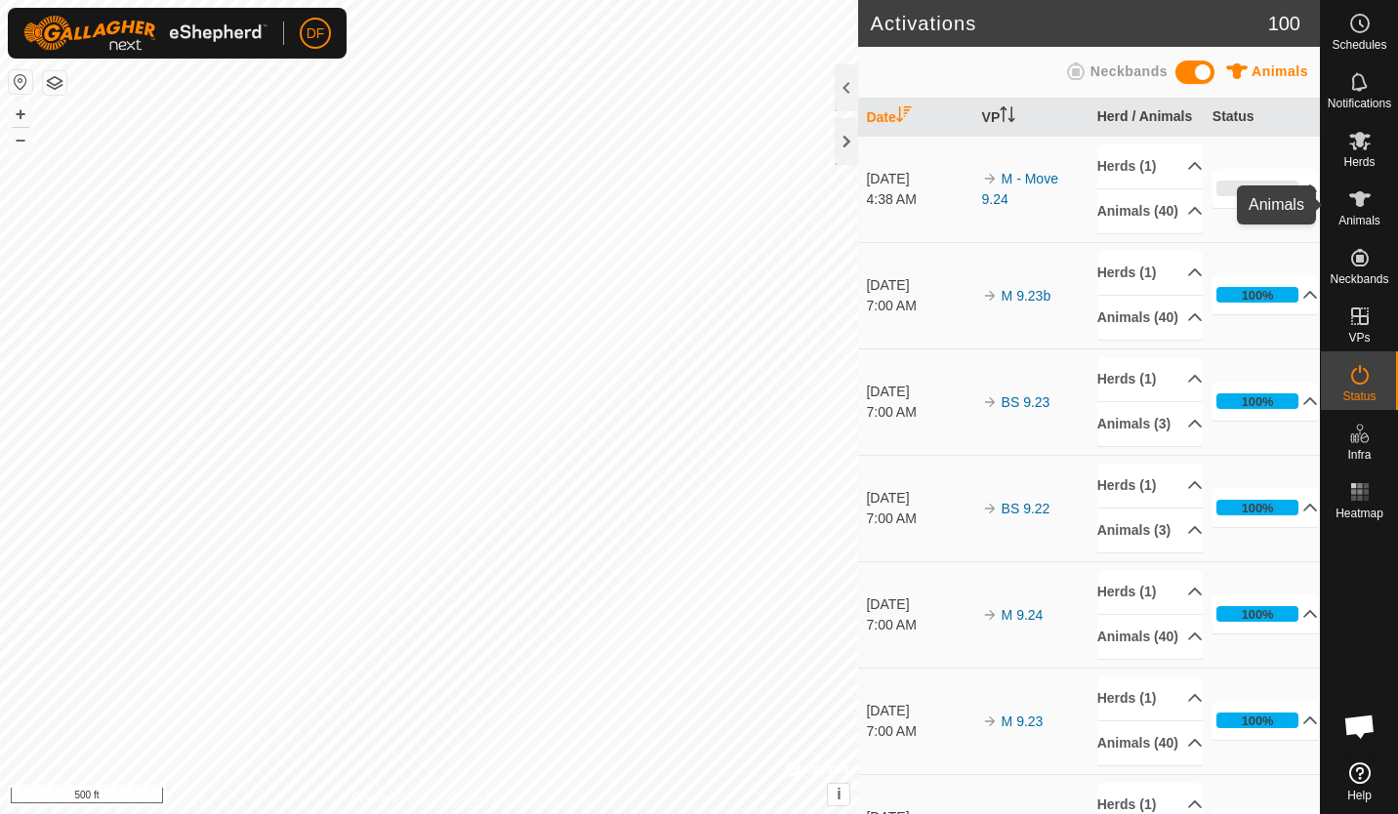
click at [1345, 208] on es-animals-svg-icon at bounding box center [1359, 198] width 35 height 31
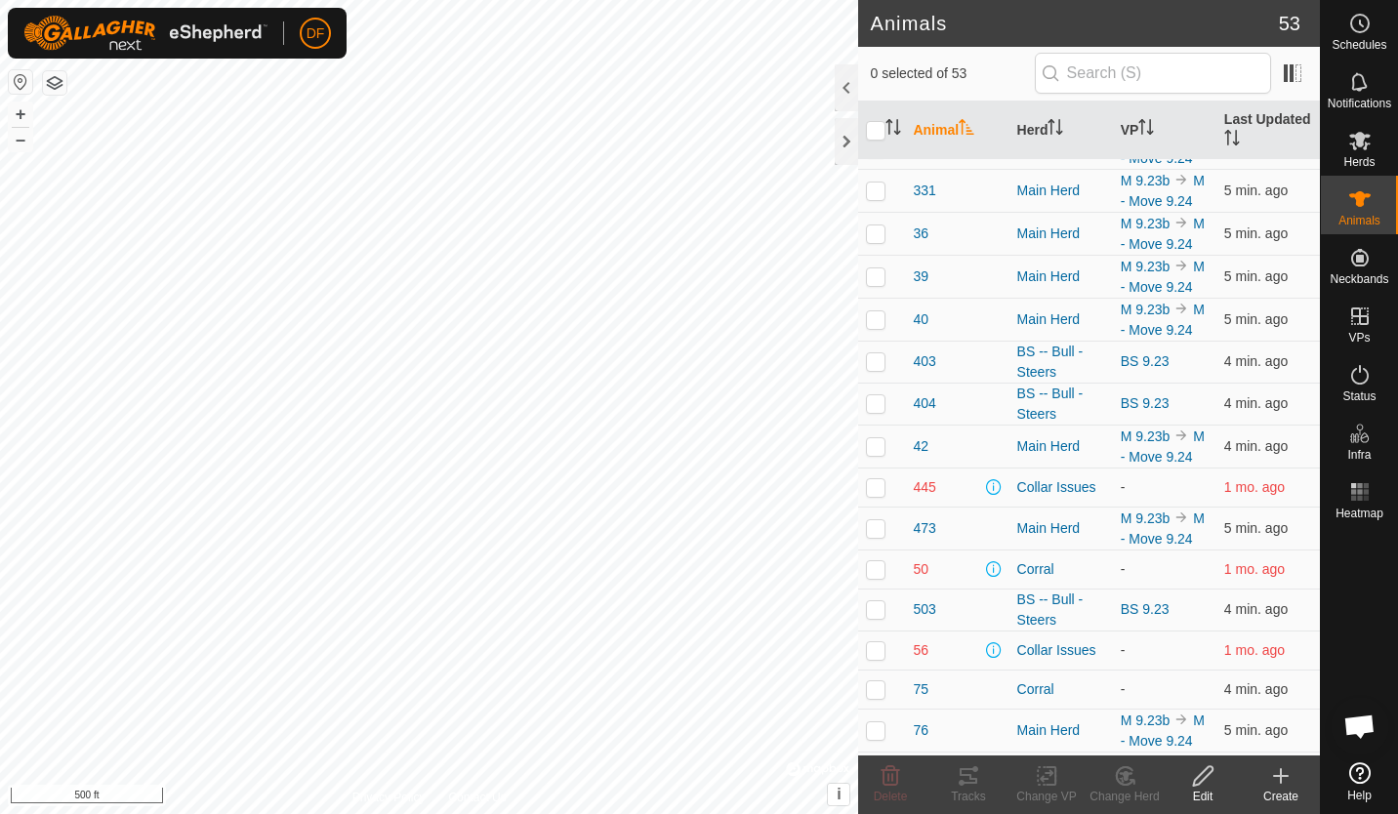
scroll to position [682, 0]
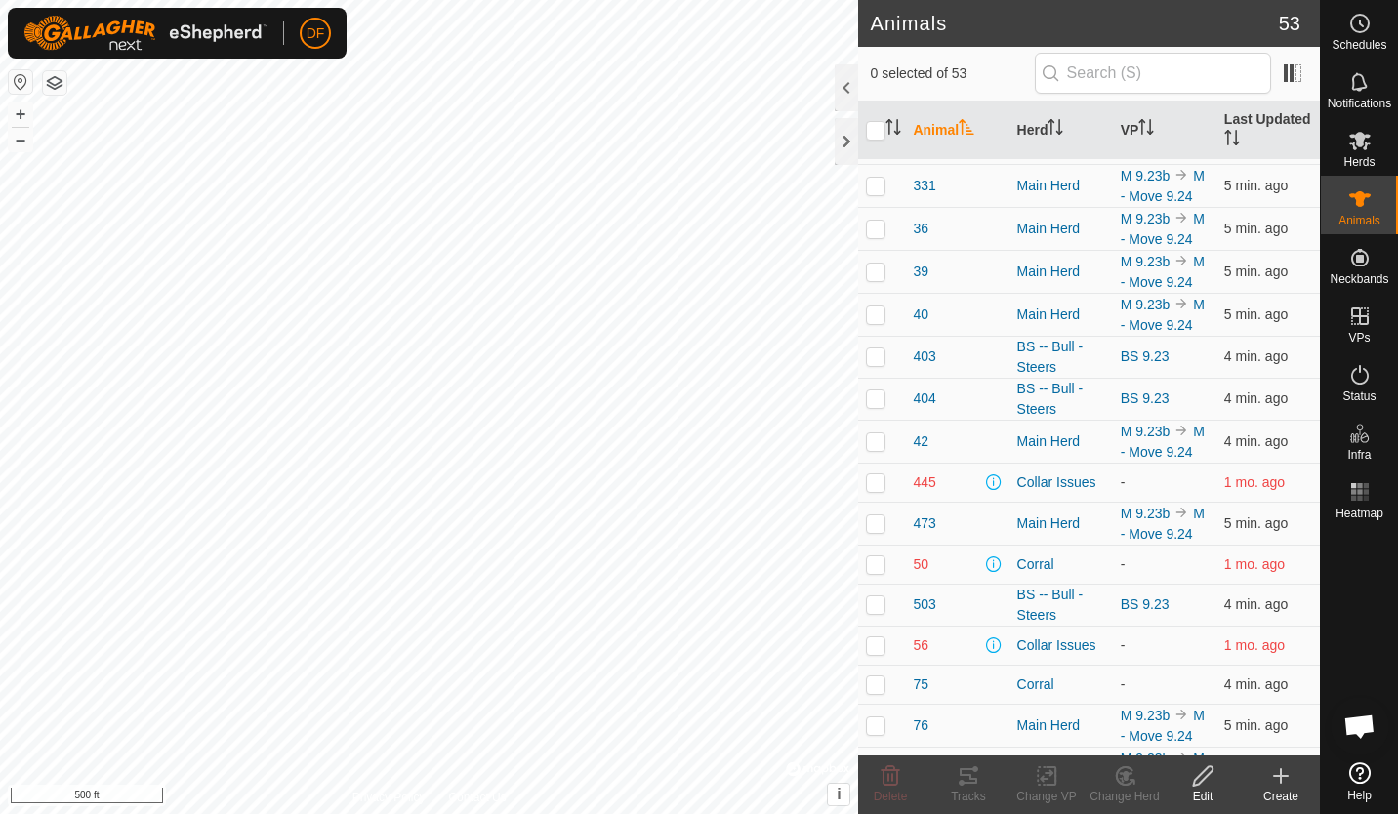
click at [875, 150] on p-checkbox at bounding box center [876, 143] width 20 height 16
checkbox input "true"
click at [1203, 777] on icon at bounding box center [1203, 776] width 20 height 20
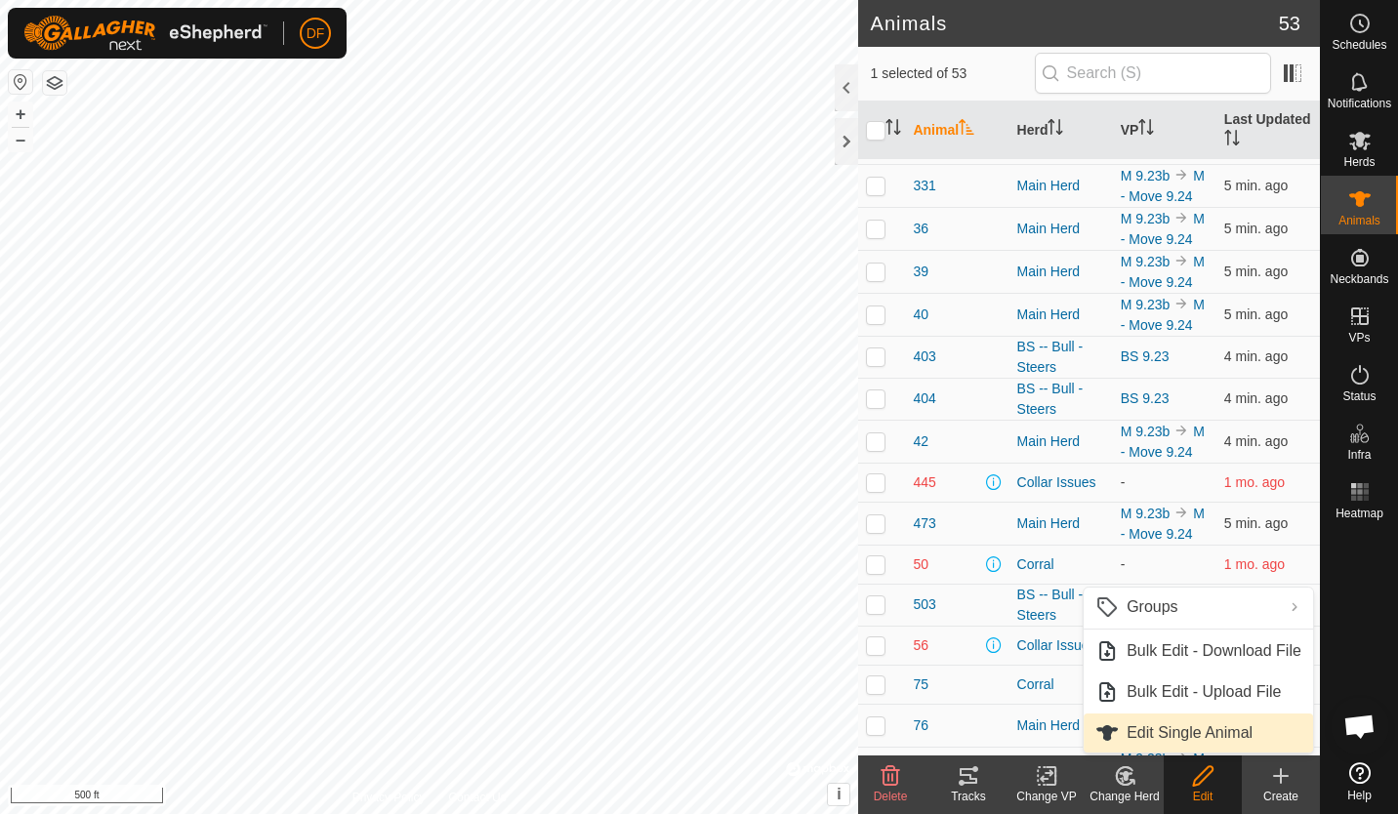
click at [1182, 731] on link "Edit Single Animal" at bounding box center [1197, 732] width 229 height 39
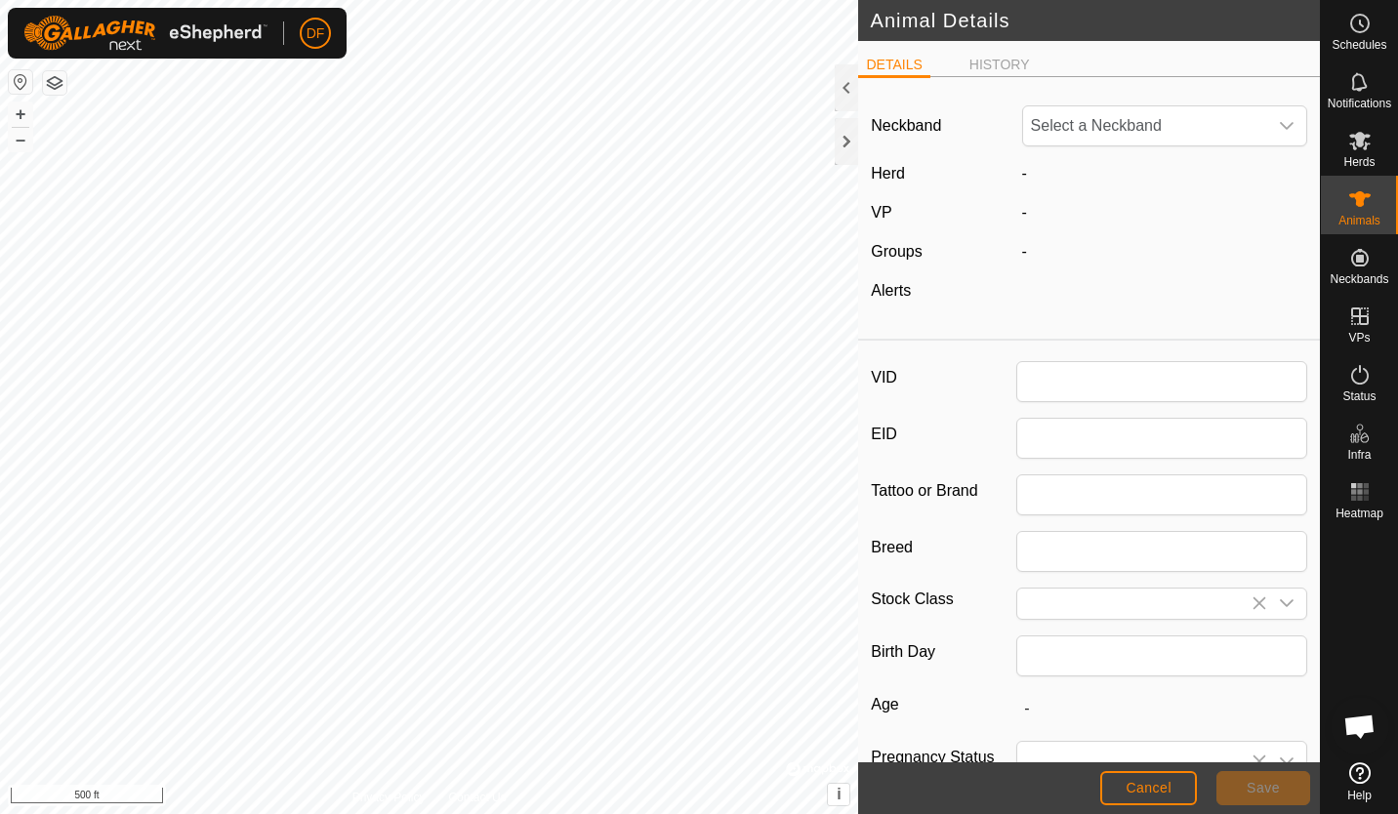
type input "321"
type input "South Poll"
type input "Steer"
type input "03/2023"
type input "2 years 6 months"
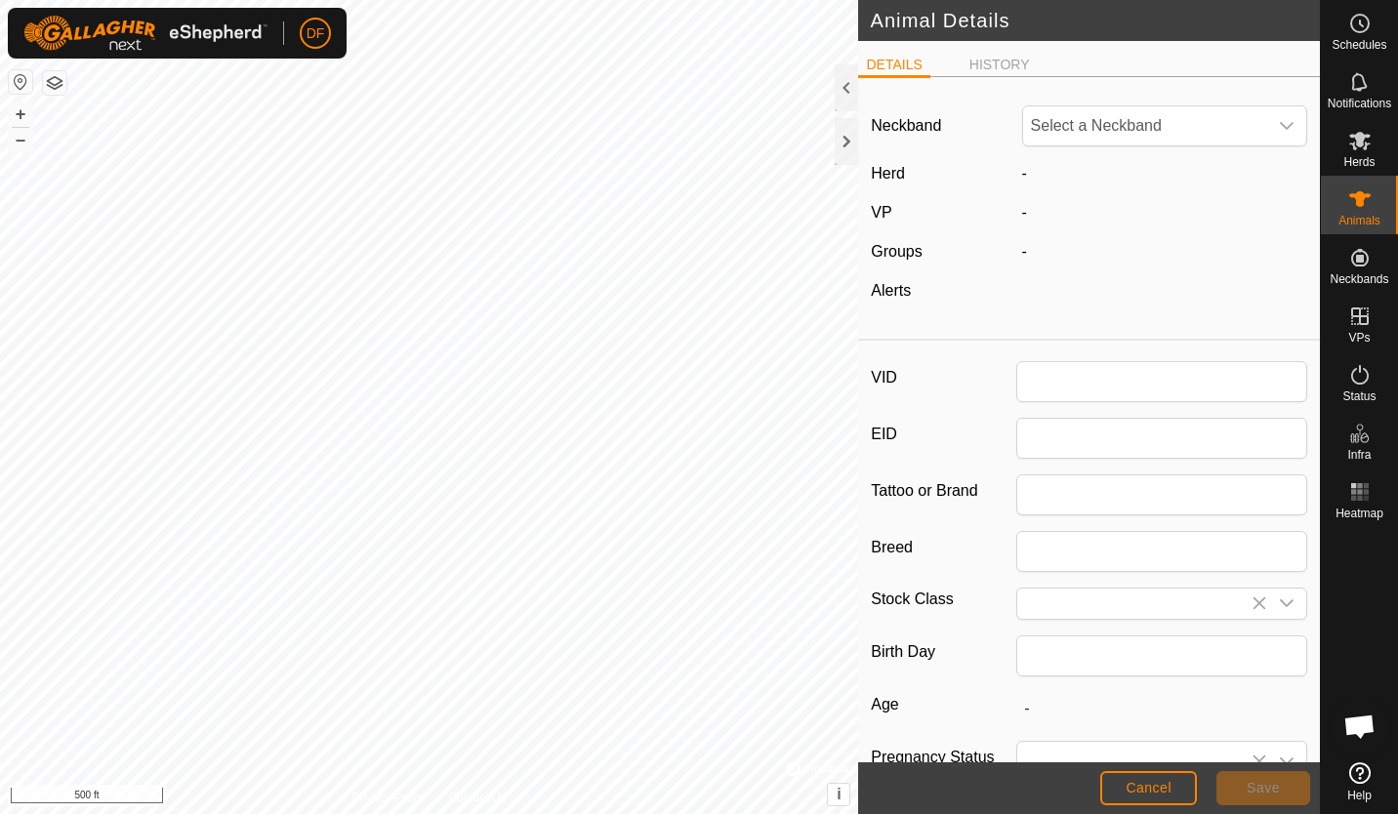
type input "0"
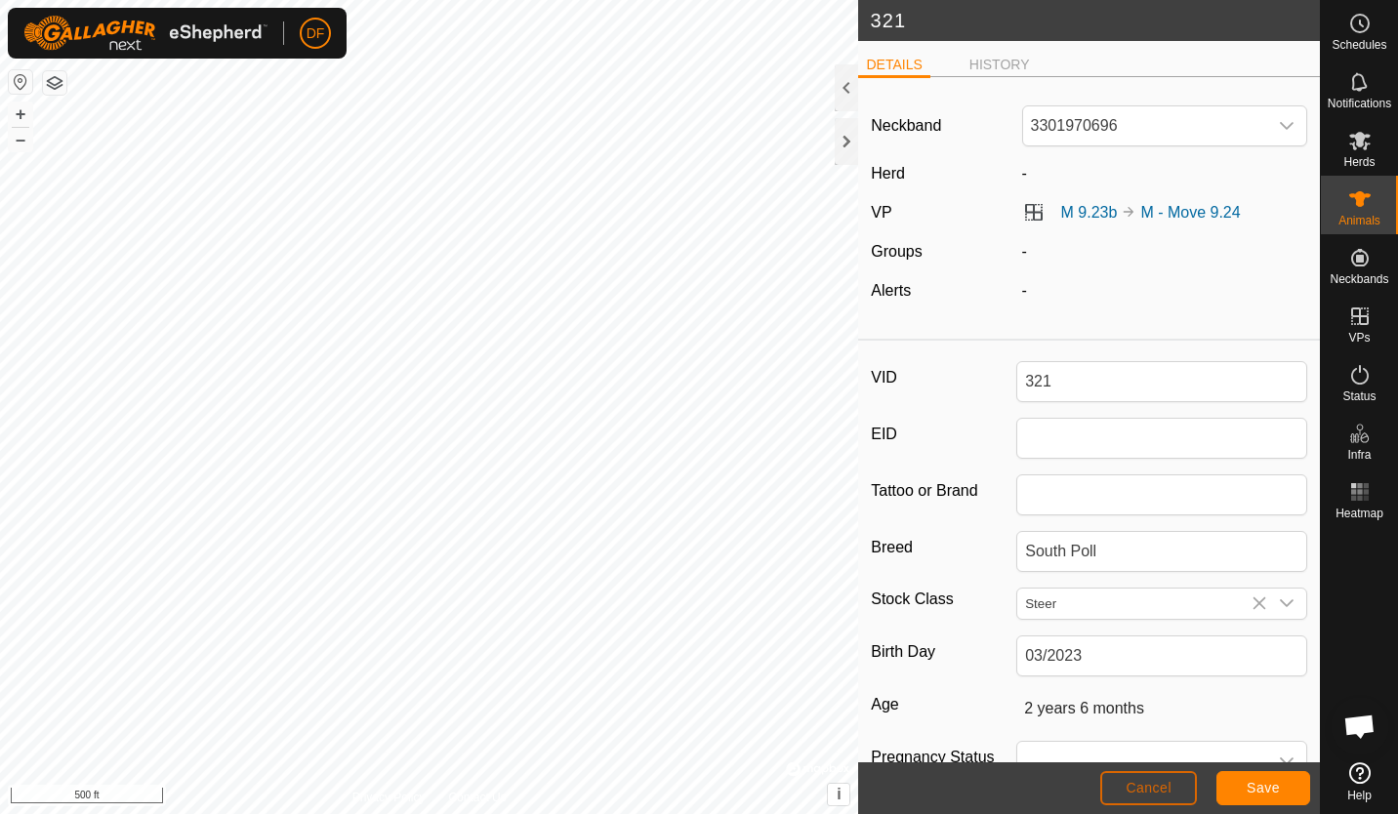
click at [1152, 785] on span "Cancel" at bounding box center [1148, 788] width 46 height 16
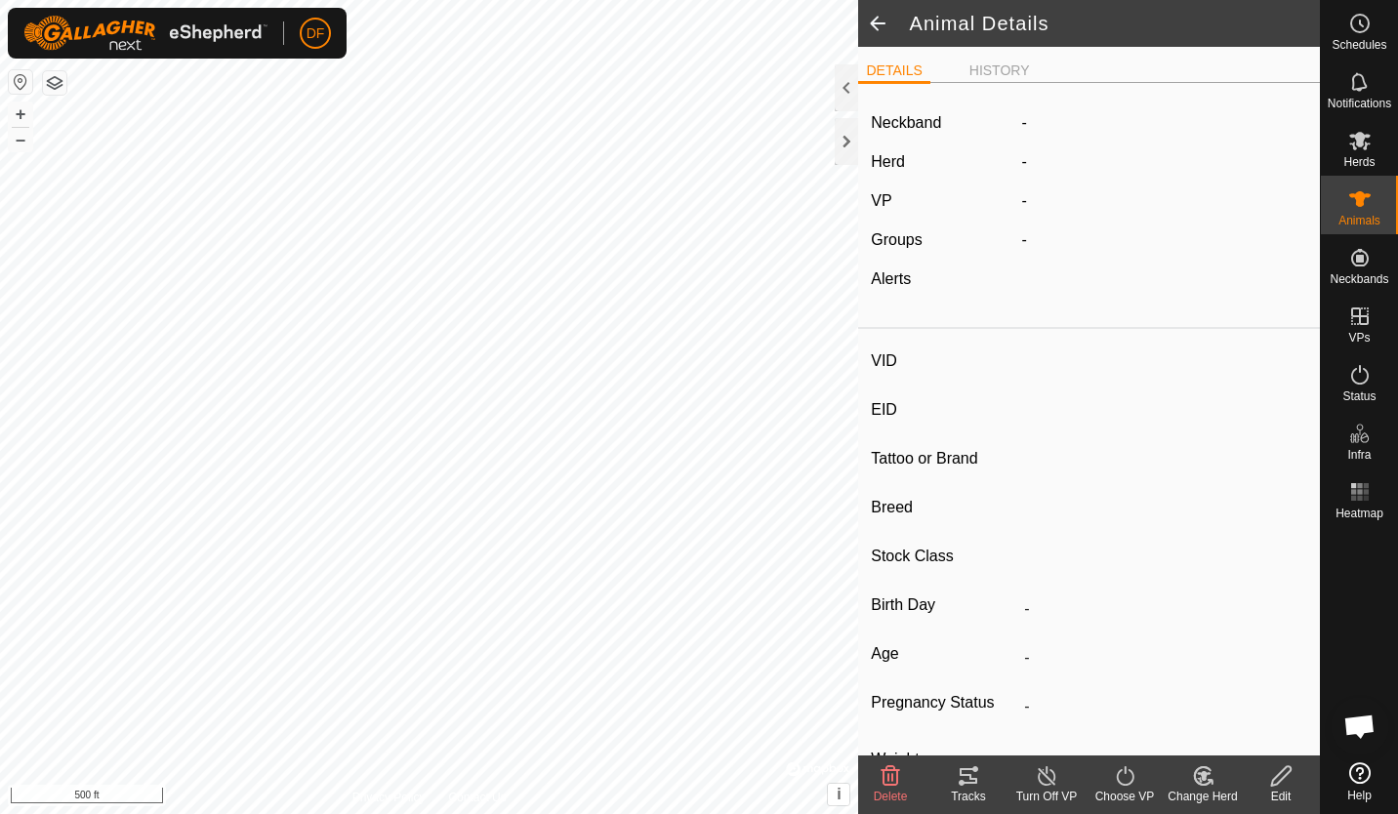
type input "321"
type input "-"
type input "South Poll"
type input "Steer"
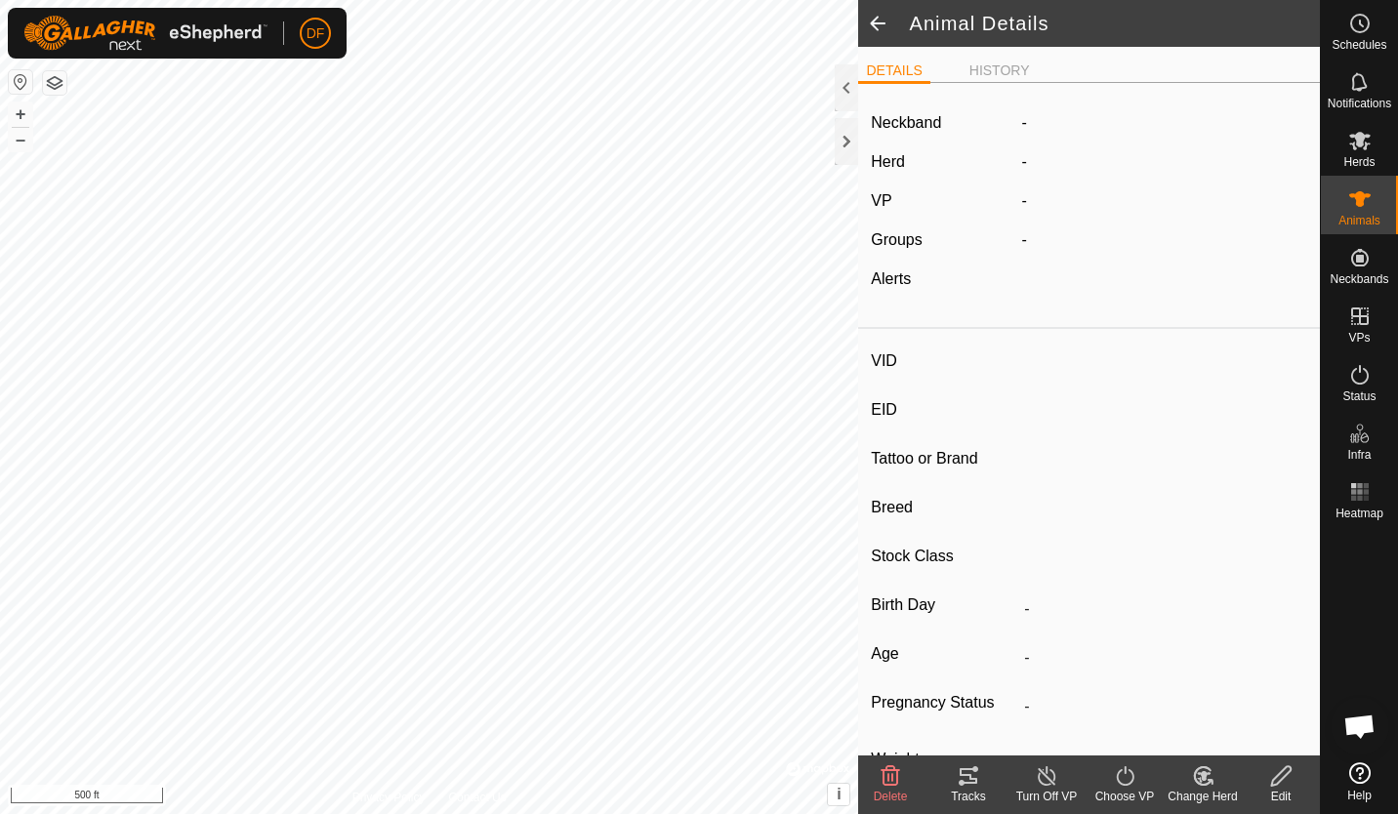
type input "03/2023"
type input "2 years 6 months"
type input "0 kg"
type input "-"
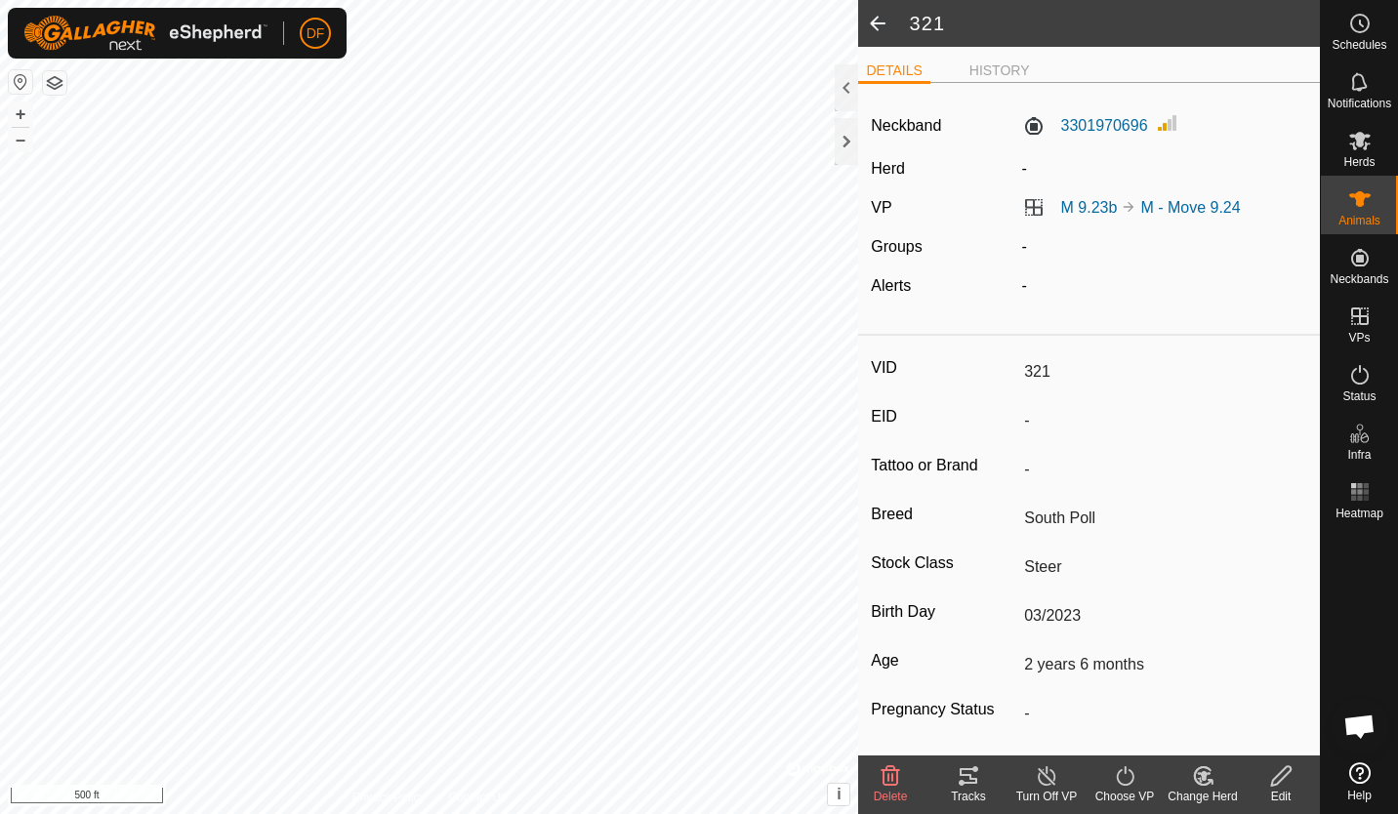
click at [1045, 776] on line at bounding box center [1046, 777] width 16 height 16
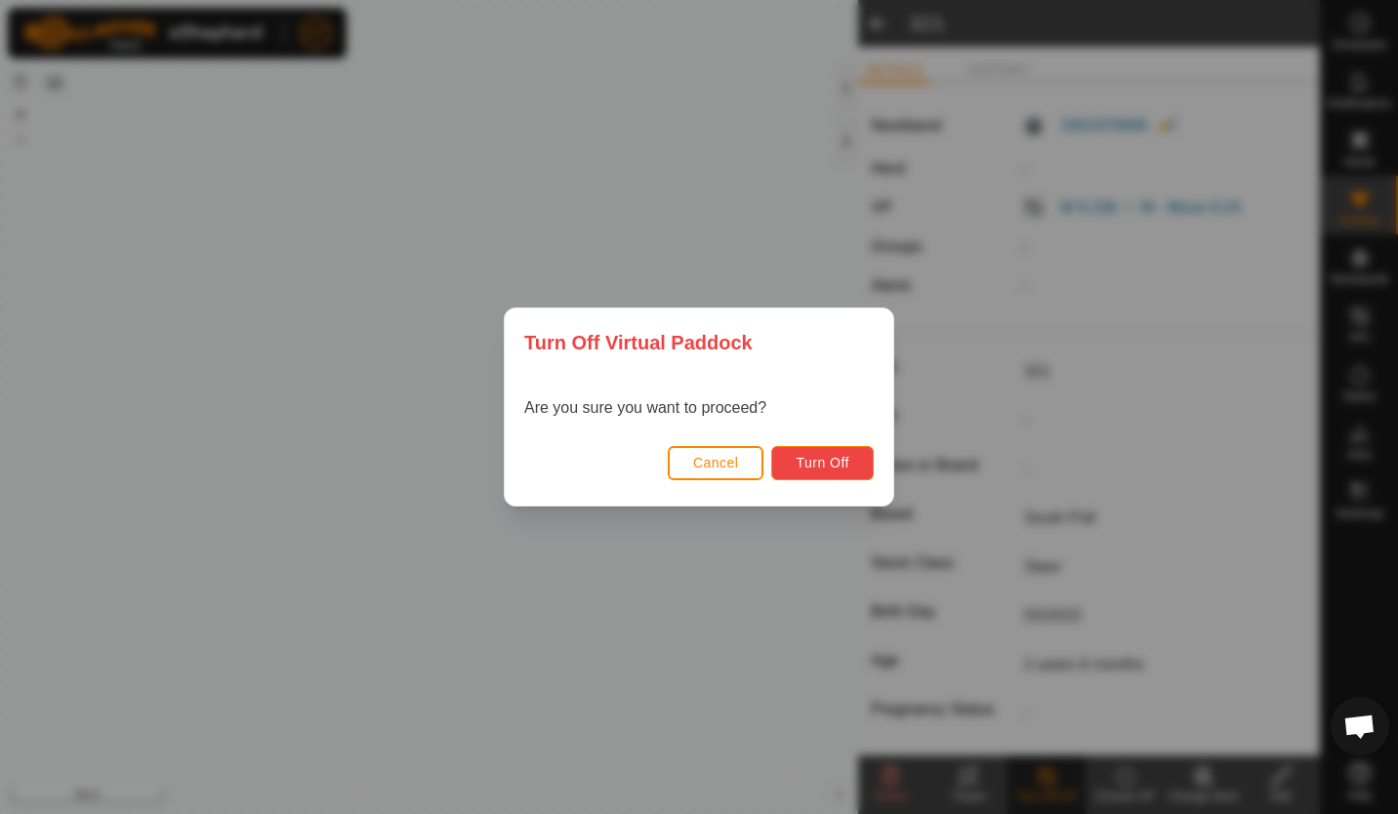
click at [821, 468] on span "Turn Off" at bounding box center [822, 463] width 54 height 16
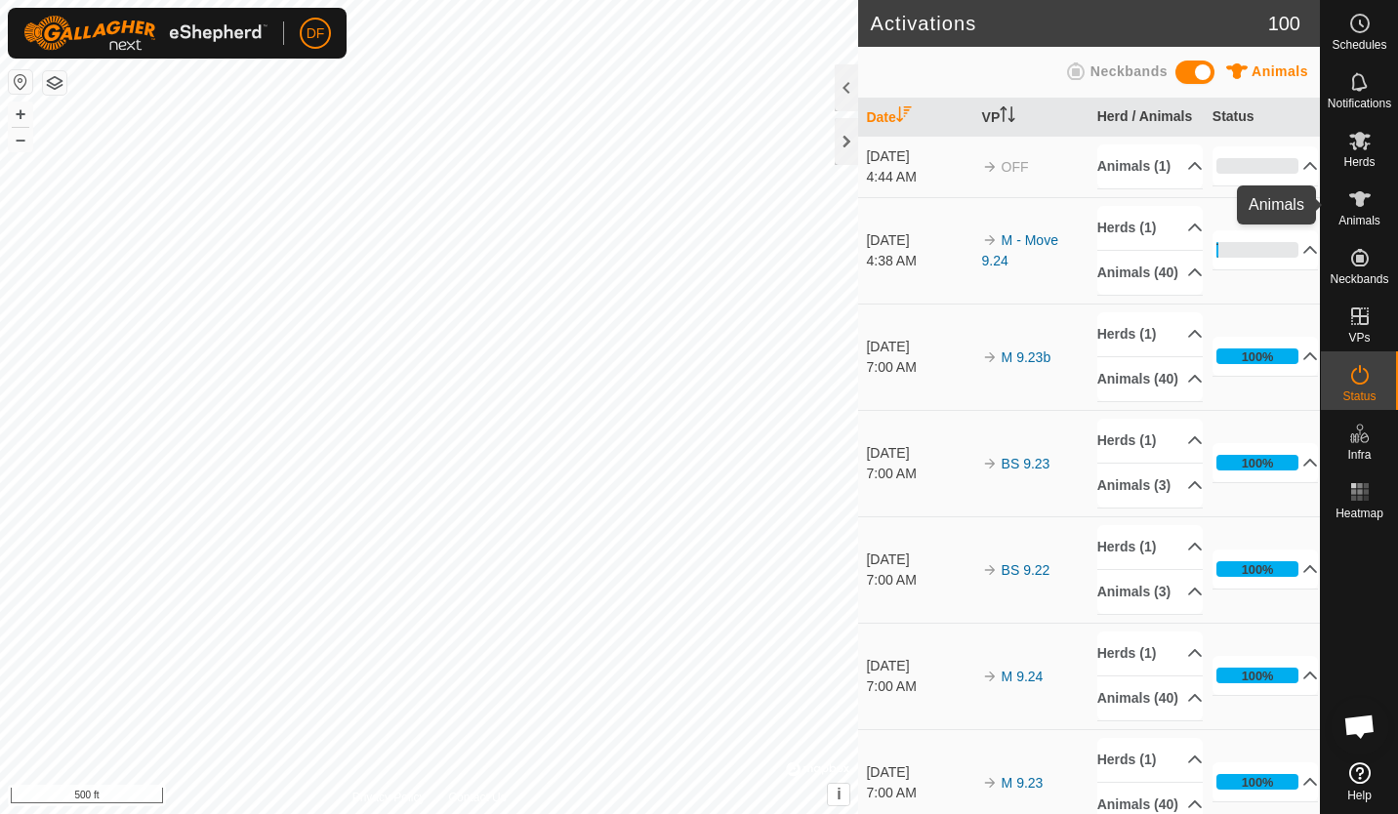
click at [1362, 197] on icon at bounding box center [1359, 199] width 21 height 16
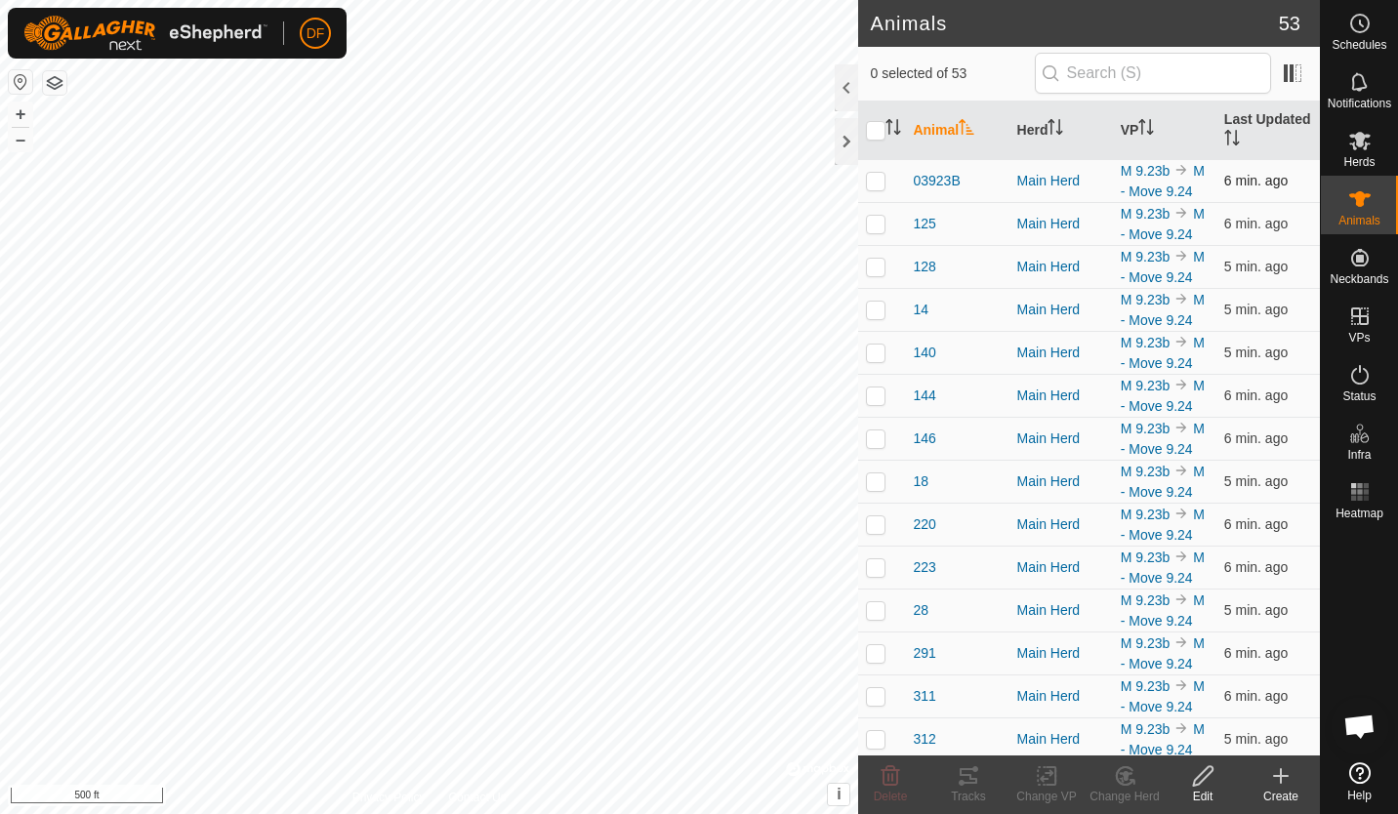
click at [875, 188] on p-checkbox at bounding box center [876, 181] width 20 height 16
checkbox input "true"
click at [1051, 776] on icon at bounding box center [1046, 775] width 24 height 23
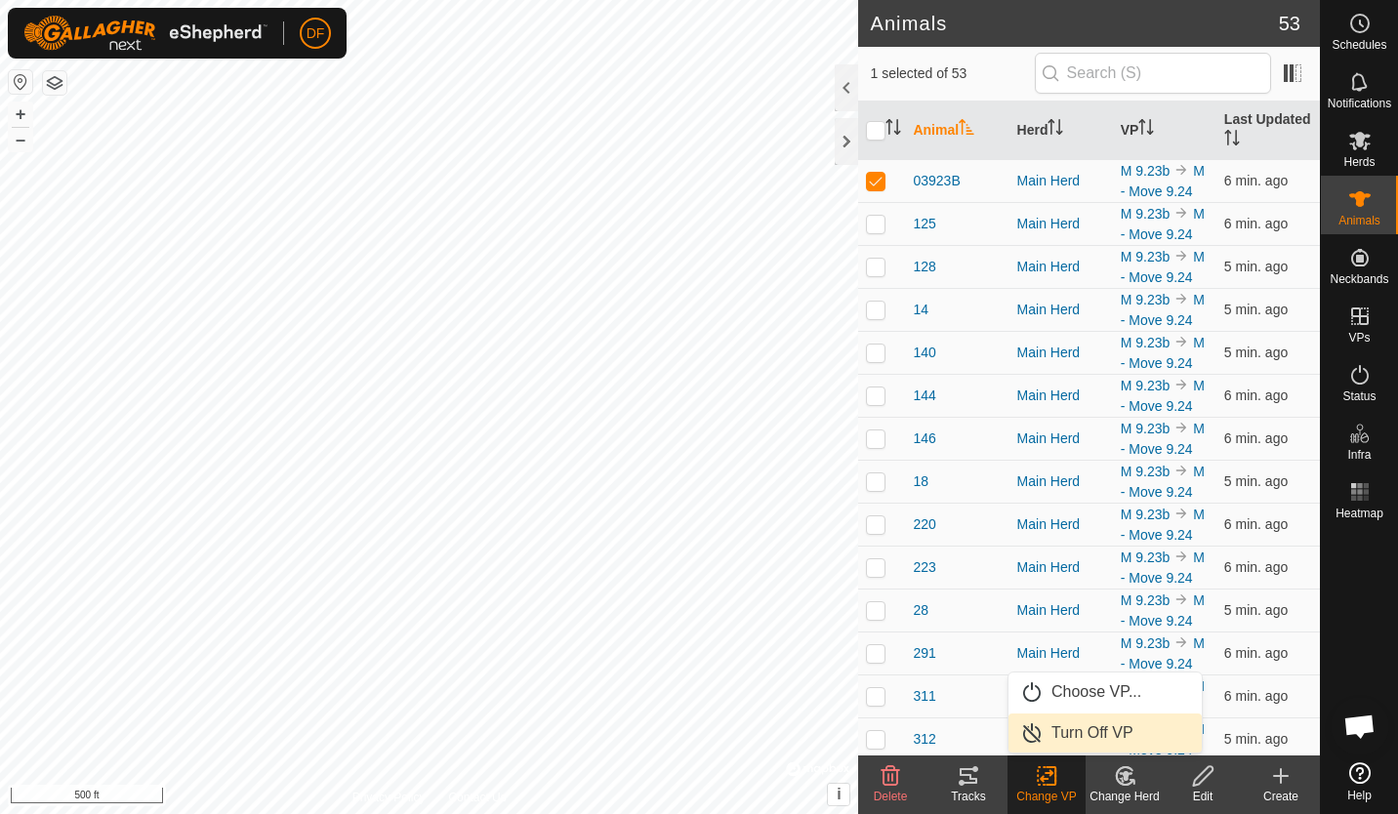
click at [1077, 734] on link "Turn Off VP" at bounding box center [1104, 732] width 193 height 39
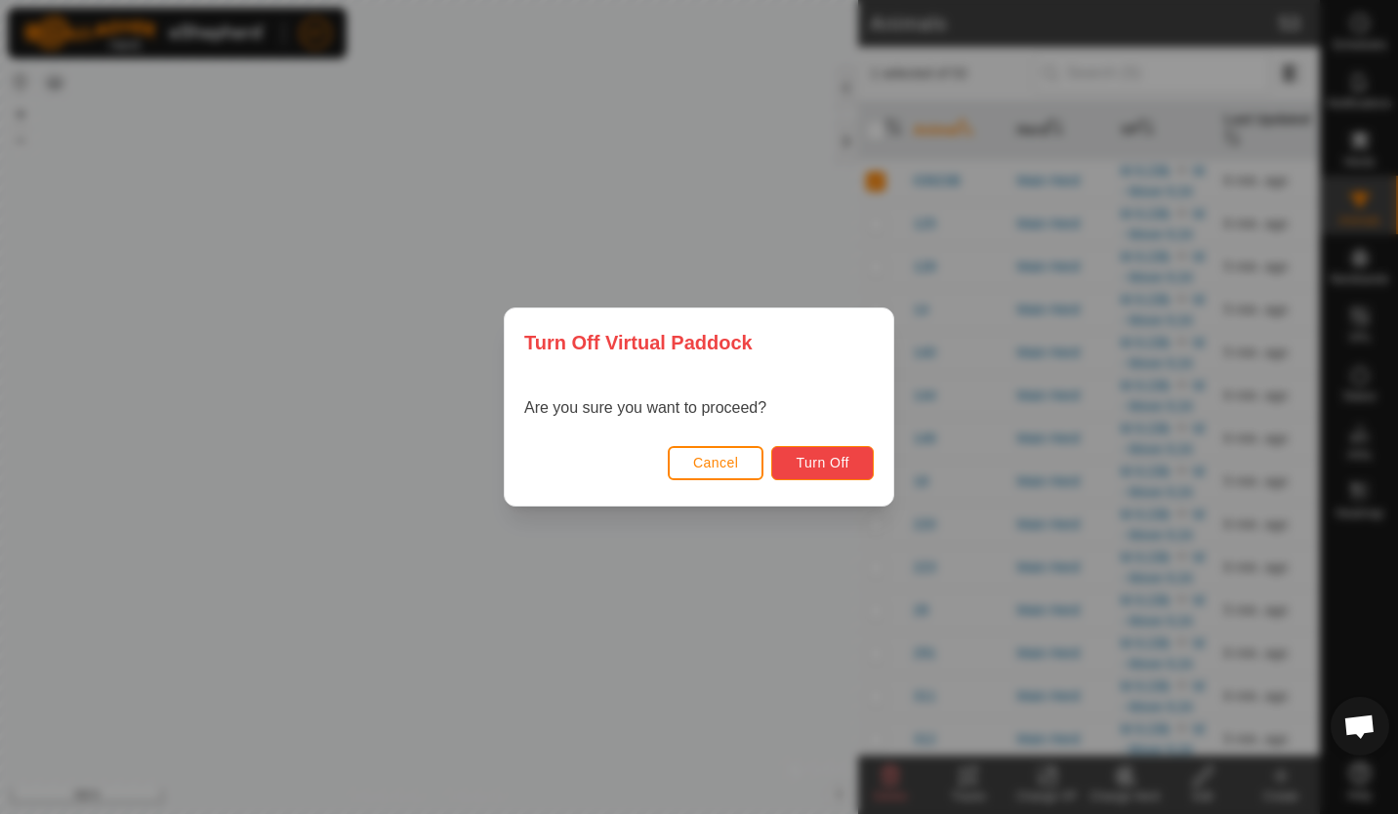
click at [805, 454] on button "Turn Off" at bounding box center [822, 463] width 102 height 34
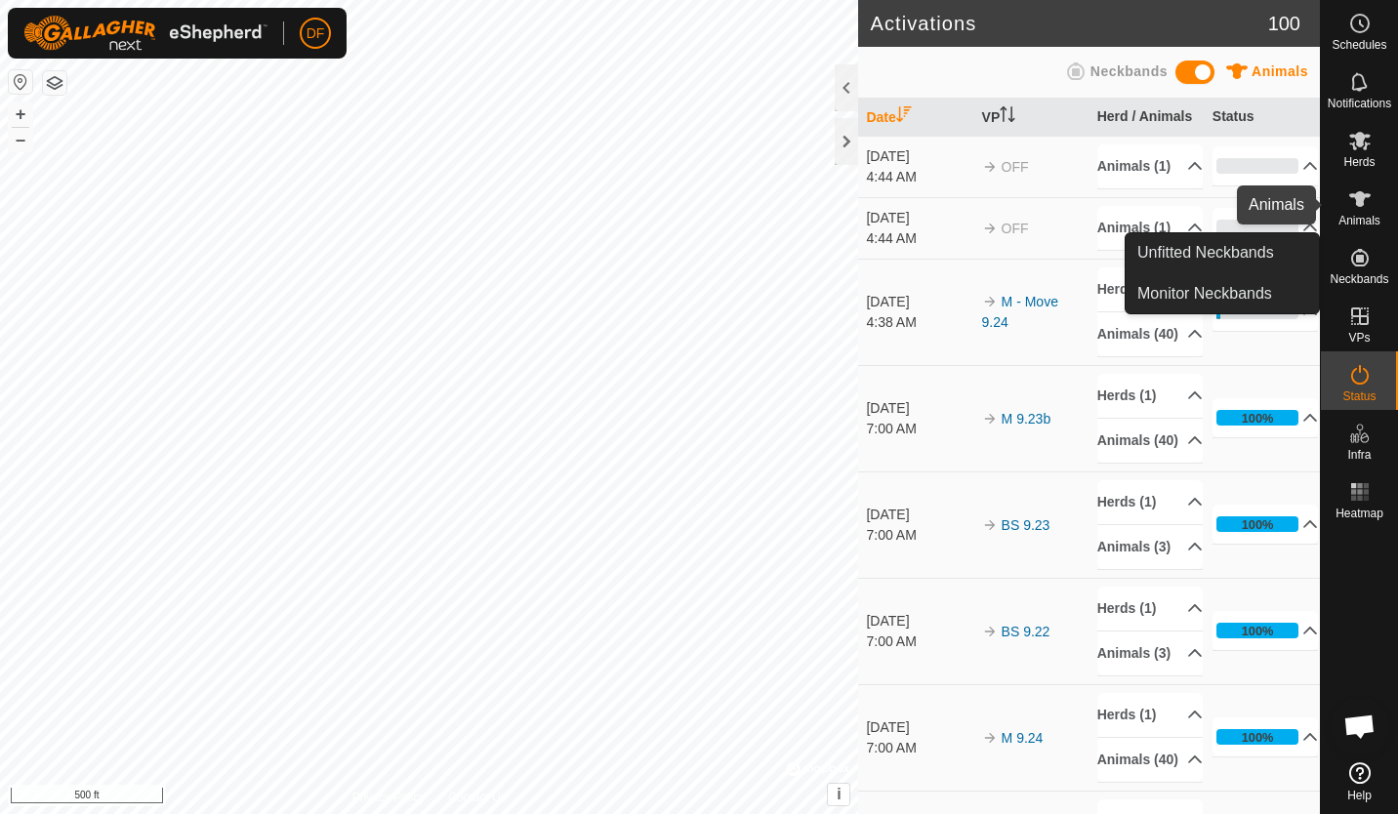
click at [1356, 199] on icon at bounding box center [1359, 199] width 21 height 16
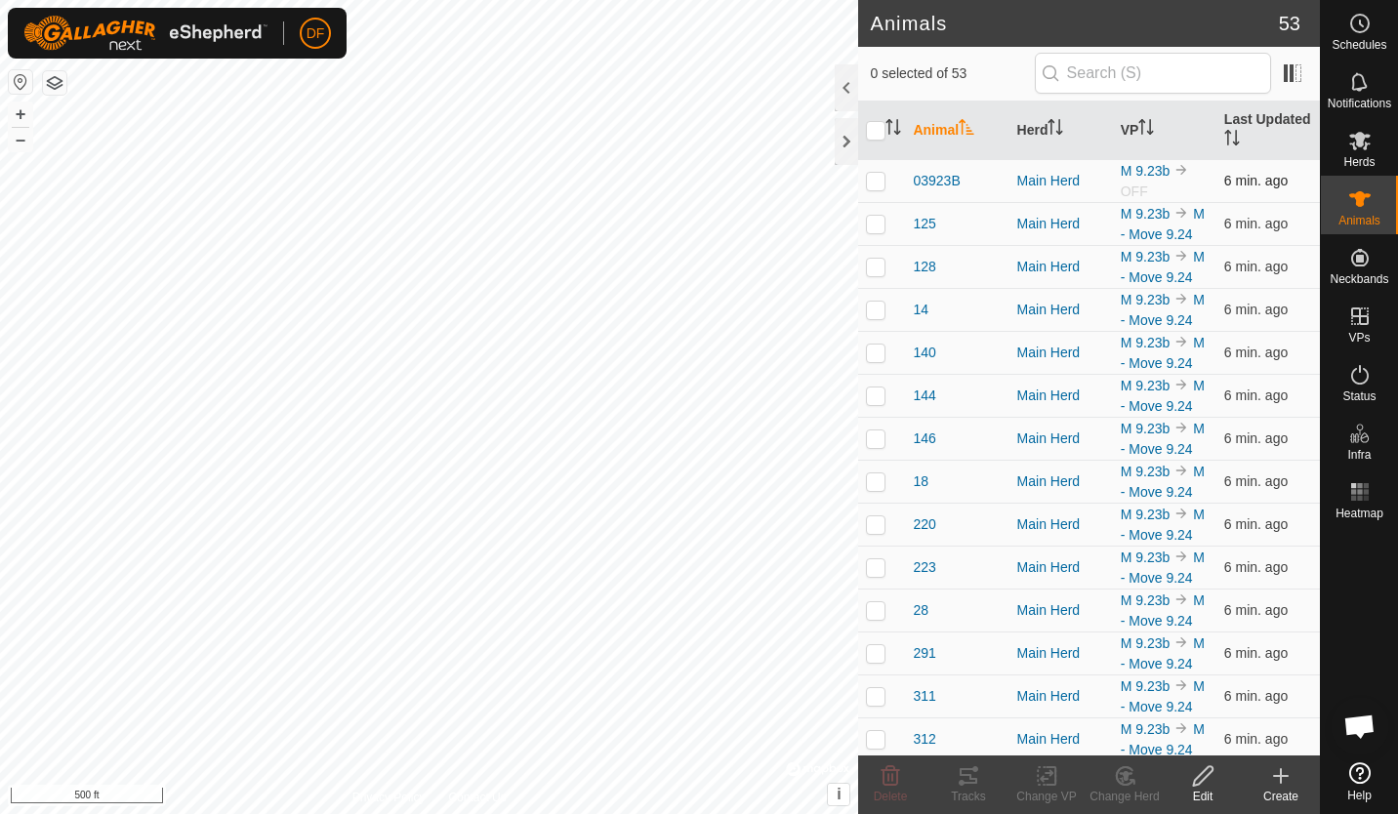
click at [877, 181] on p-checkbox at bounding box center [876, 181] width 20 height 16
click at [1124, 776] on icon at bounding box center [1125, 776] width 14 height 10
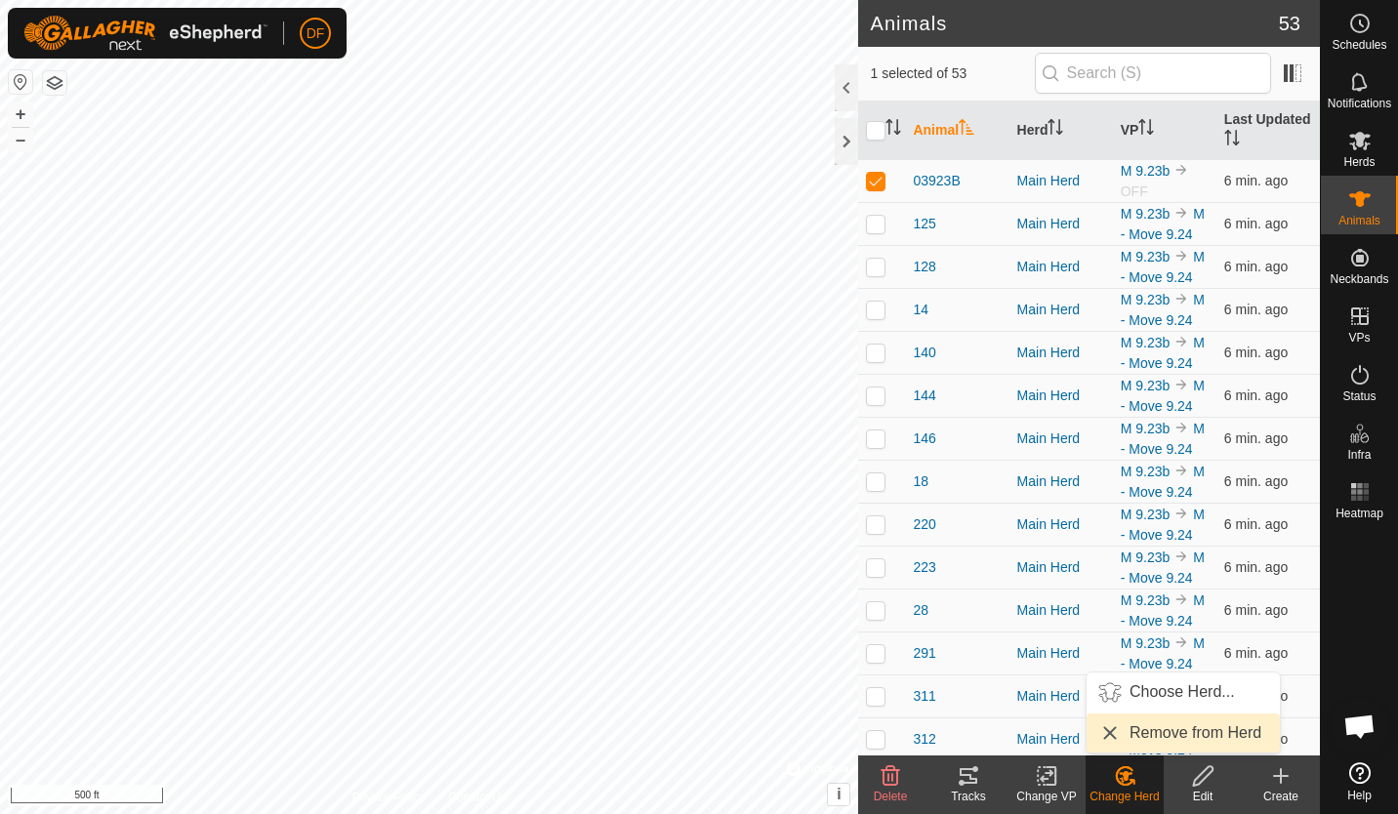
click at [1153, 727] on link "Remove from Herd" at bounding box center [1182, 732] width 193 height 39
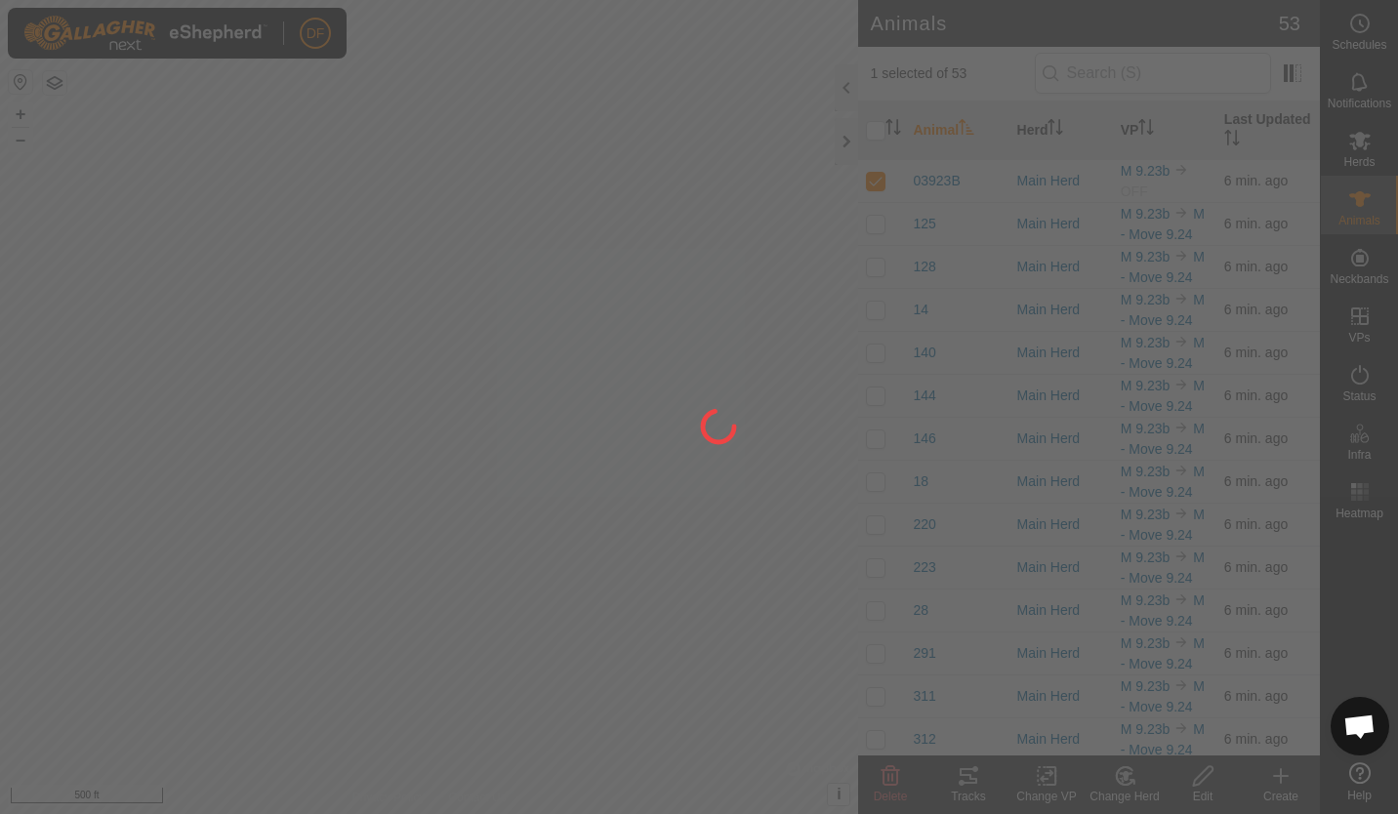
checkbox input "false"
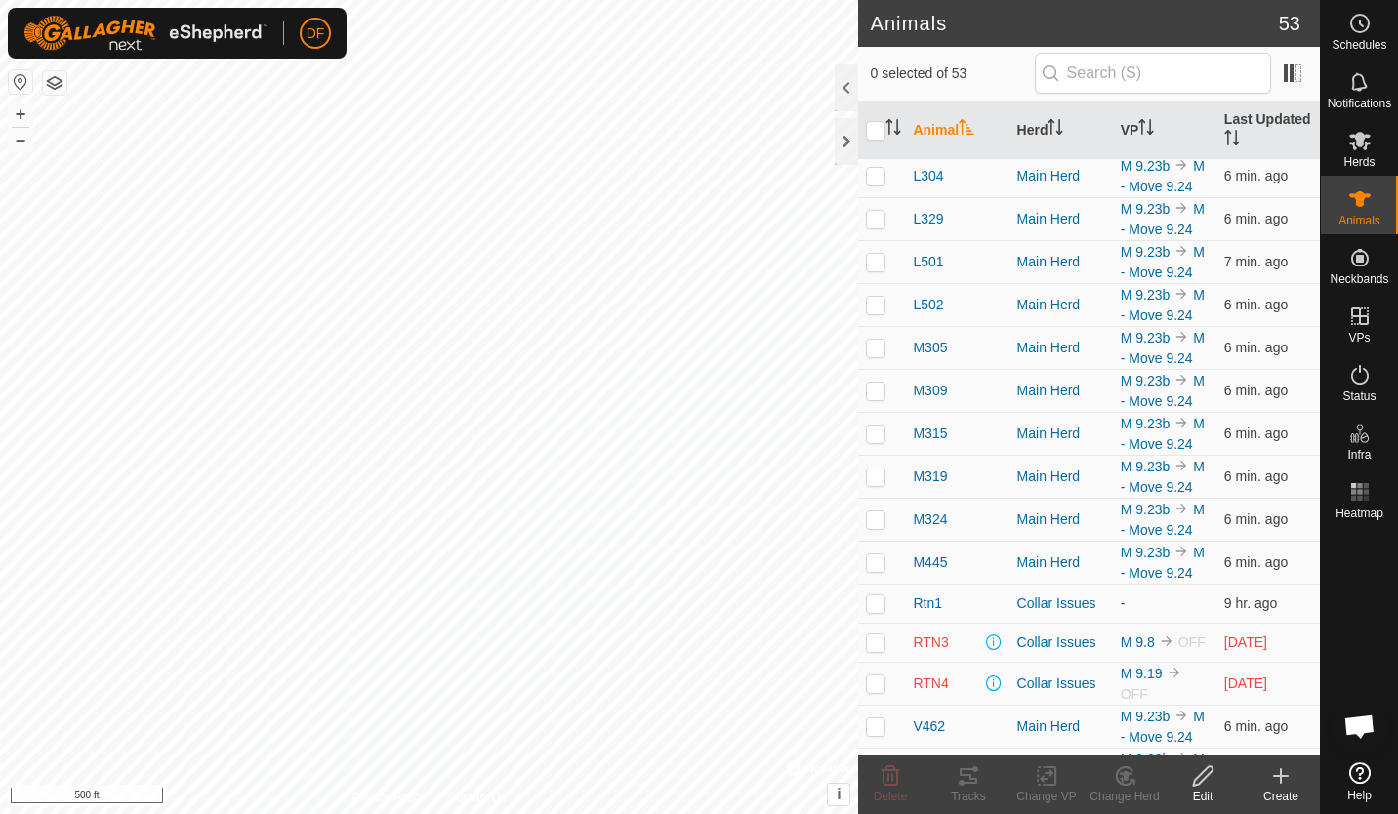
scroll to position [1478, 0]
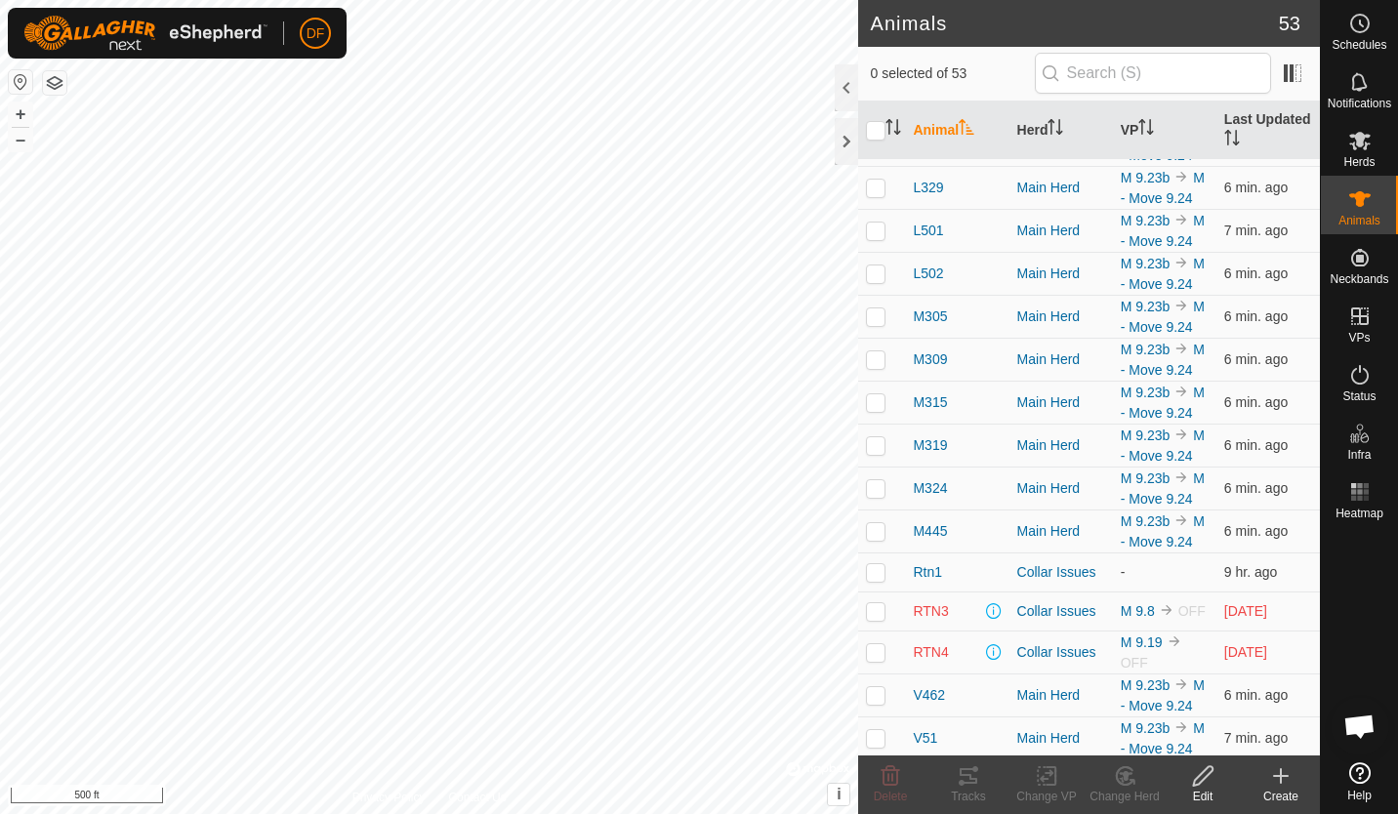
click at [878, 23] on p-checkbox at bounding box center [876, 16] width 20 height 16
checkbox input "true"
drag, startPoint x: 1052, startPoint y: 780, endPoint x: 1034, endPoint y: 775, distance: 18.2
click at [1034, 775] on icon at bounding box center [1046, 775] width 24 height 23
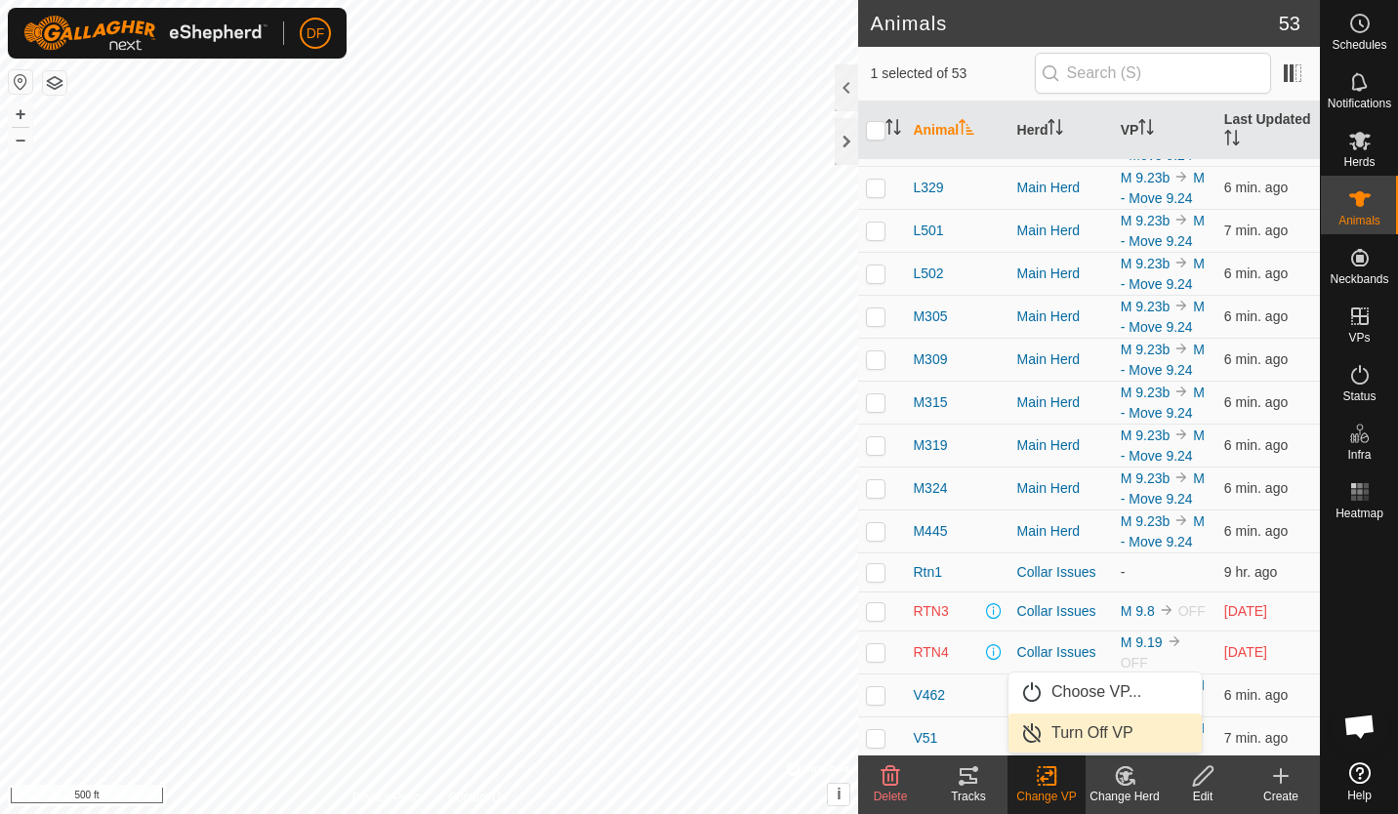
click at [1055, 743] on link "Turn Off VP" at bounding box center [1104, 732] width 193 height 39
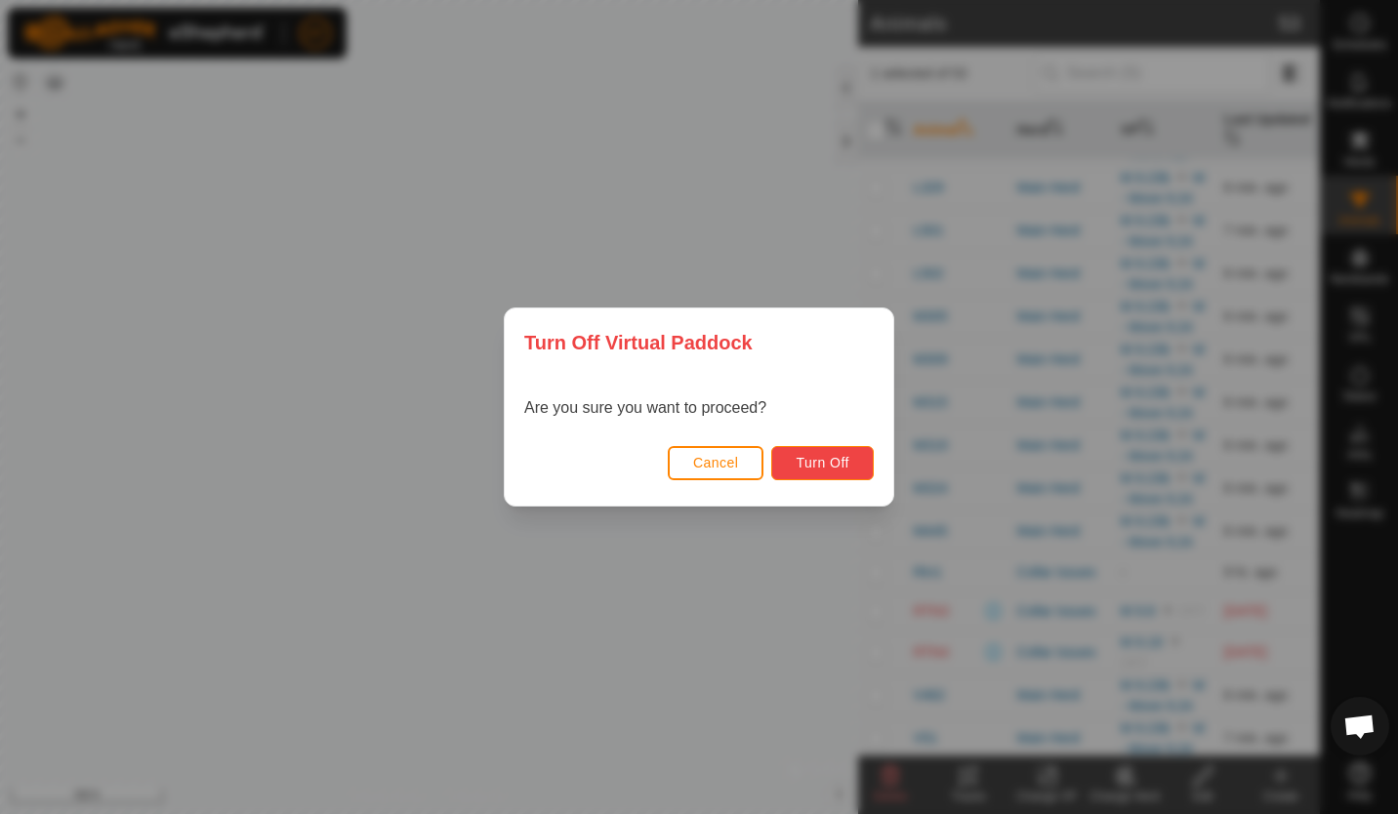
click at [812, 467] on span "Turn Off" at bounding box center [822, 463] width 54 height 16
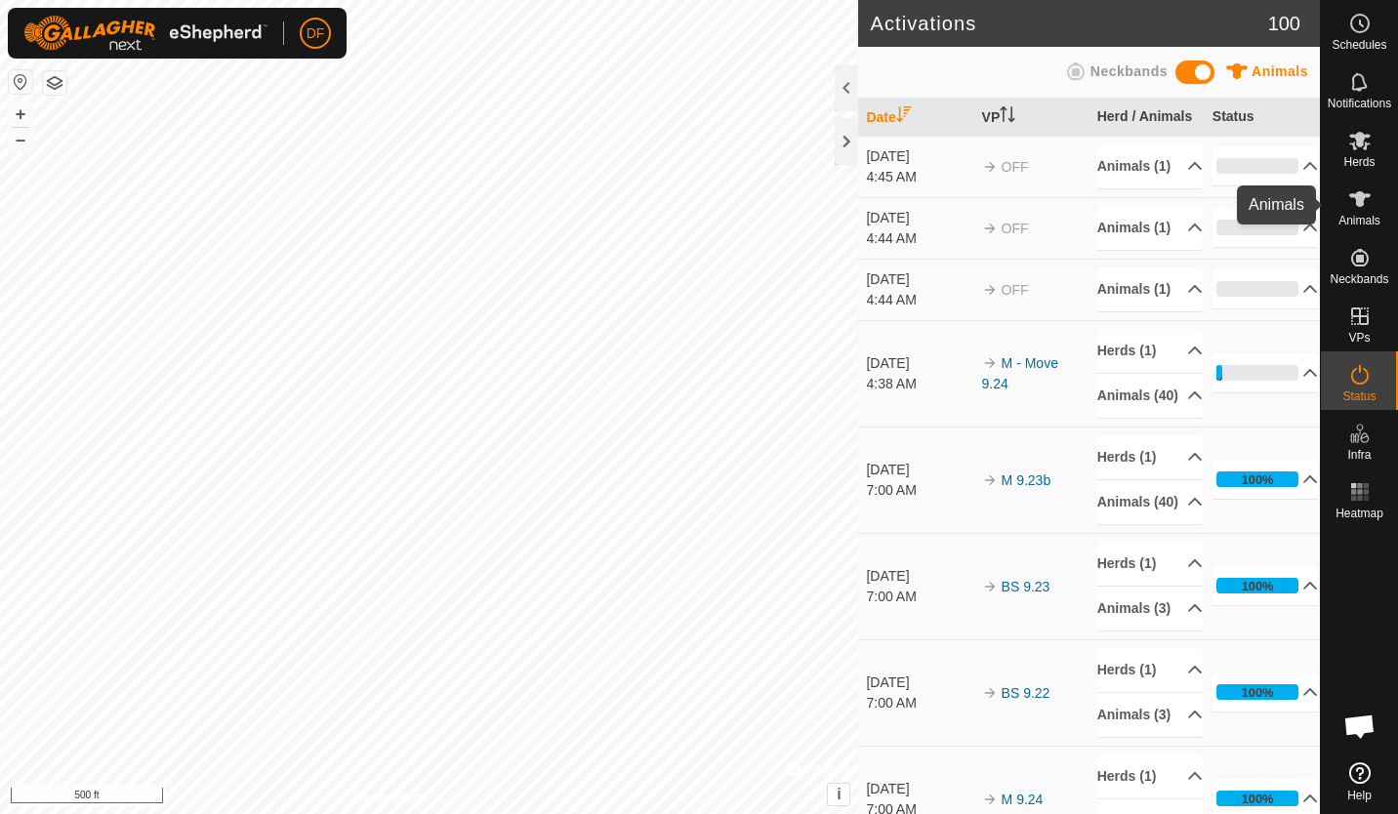
click at [1368, 201] on icon at bounding box center [1359, 198] width 23 height 23
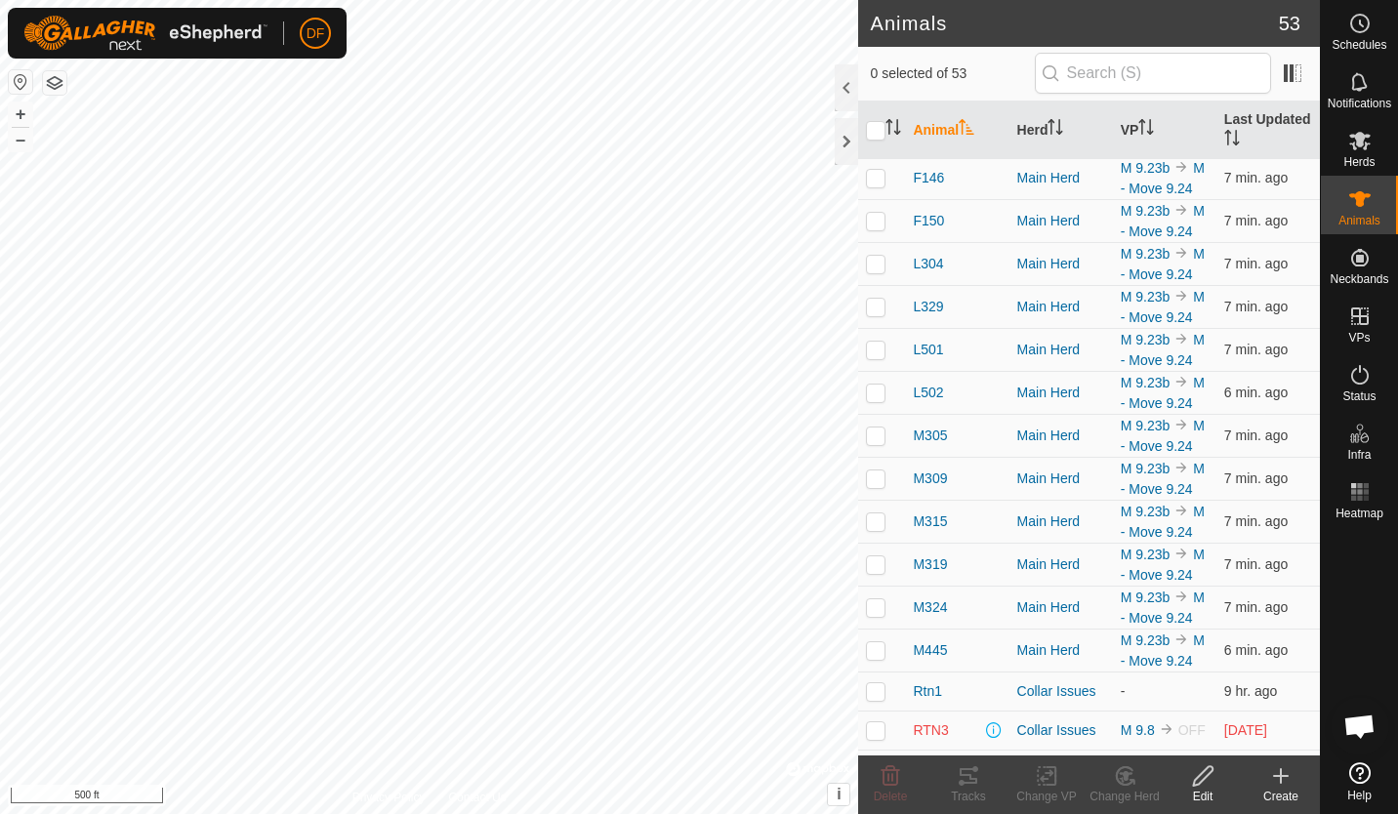
scroll to position [1417, 0]
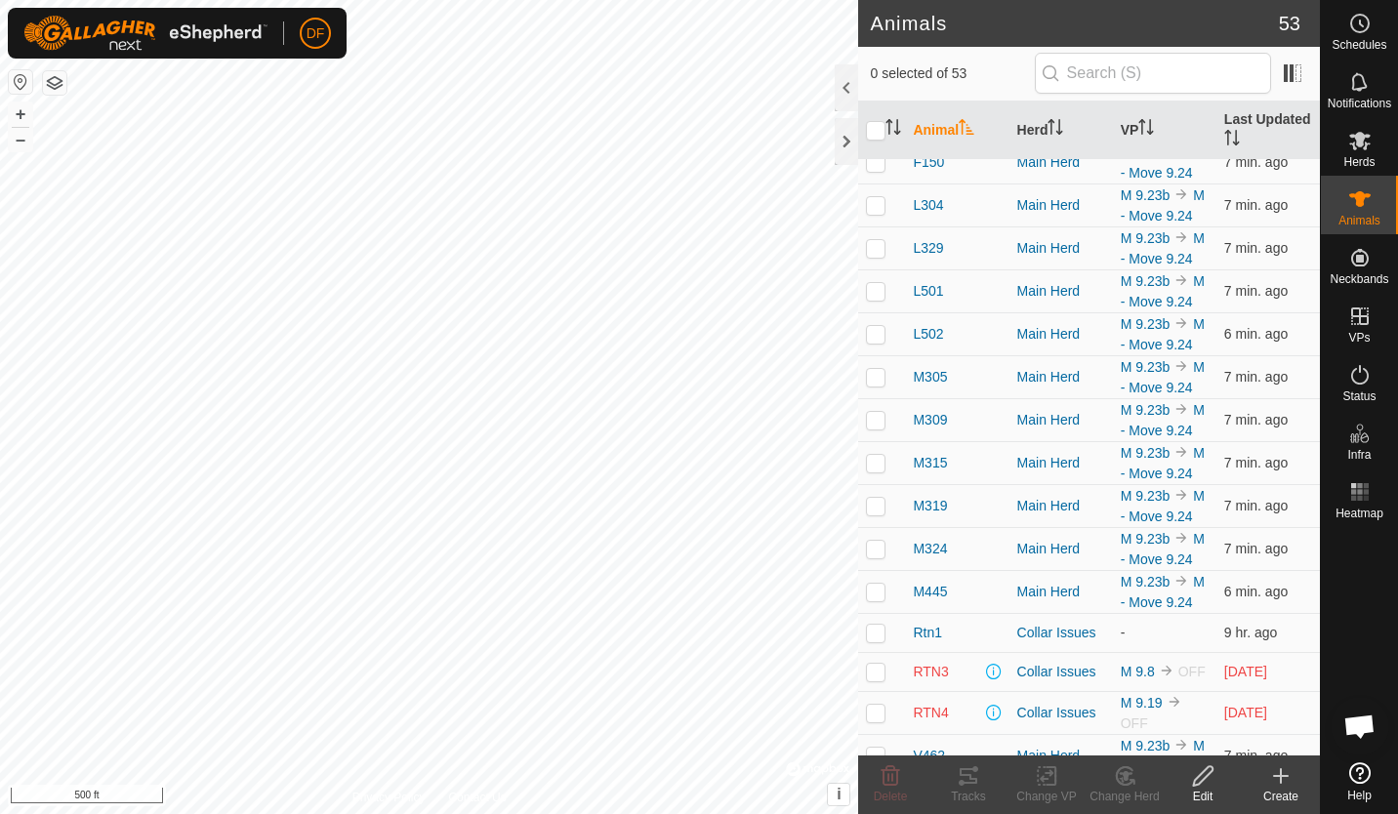
click at [882, 84] on p-checkbox at bounding box center [876, 76] width 20 height 16
click at [1123, 783] on icon at bounding box center [1125, 775] width 24 height 23
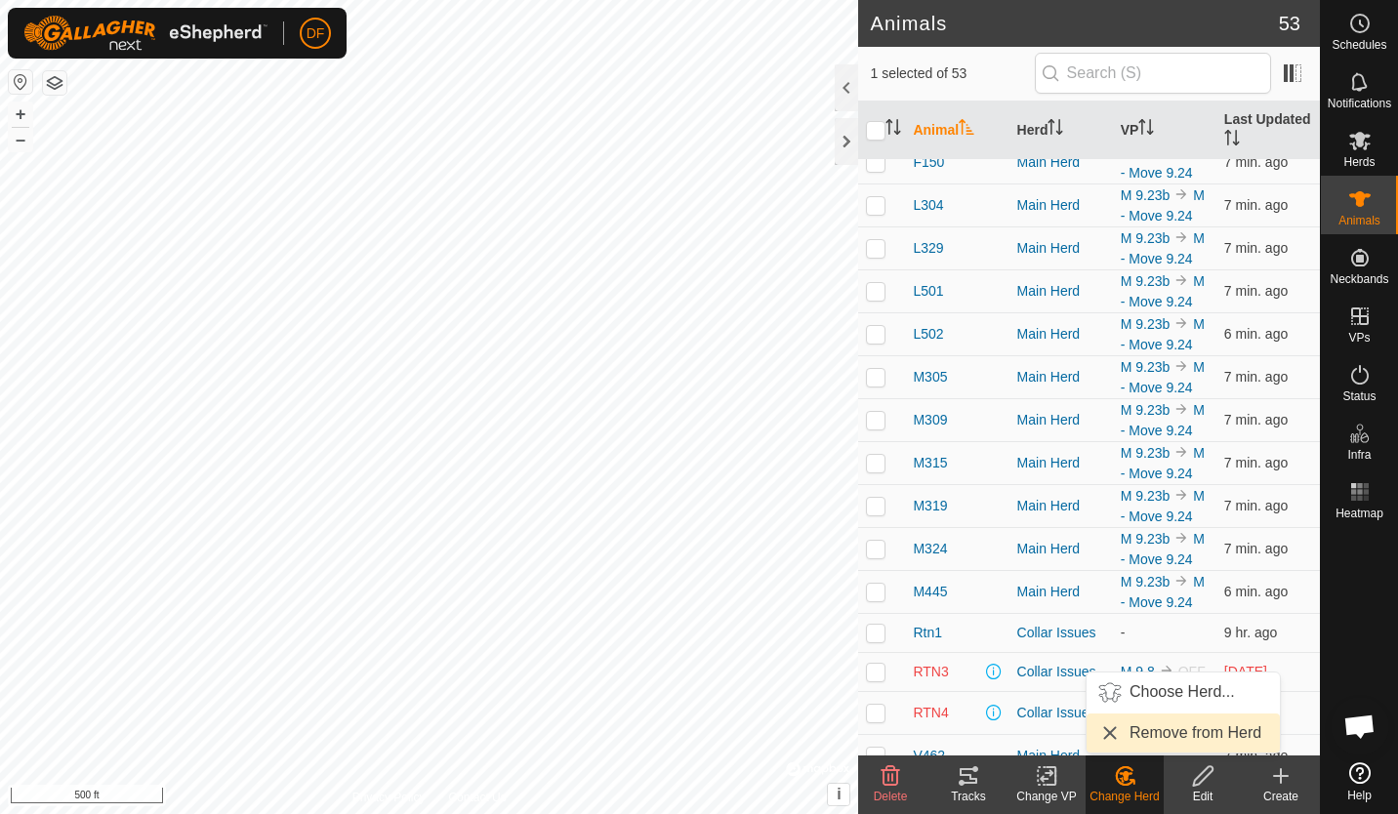
click at [1166, 737] on link "Remove from Herd" at bounding box center [1182, 732] width 193 height 39
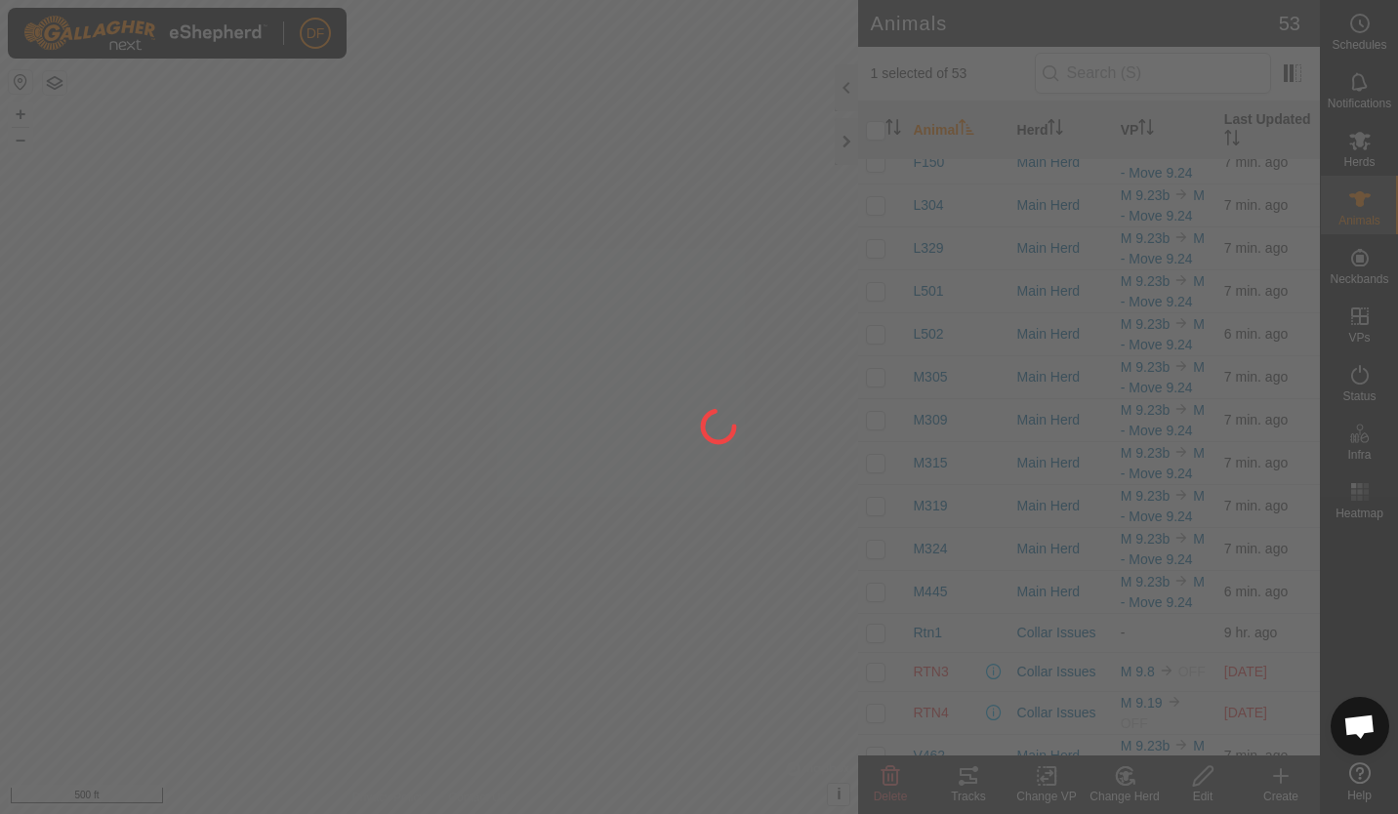
checkbox input "false"
